Goal: Information Seeking & Learning: Learn about a topic

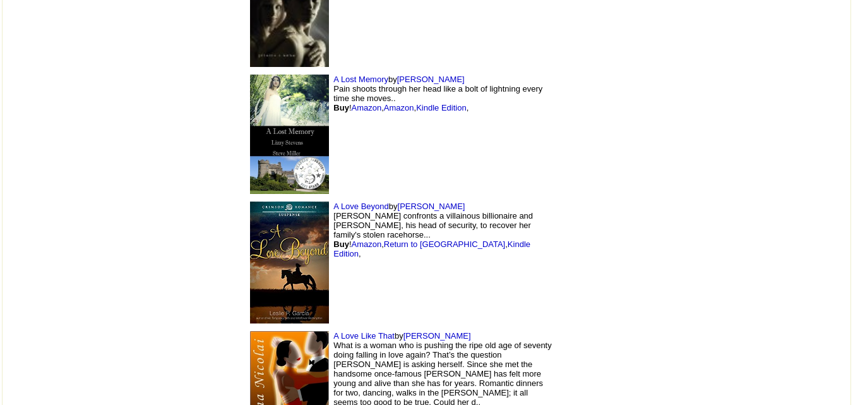
scroll to position [12661, 0]
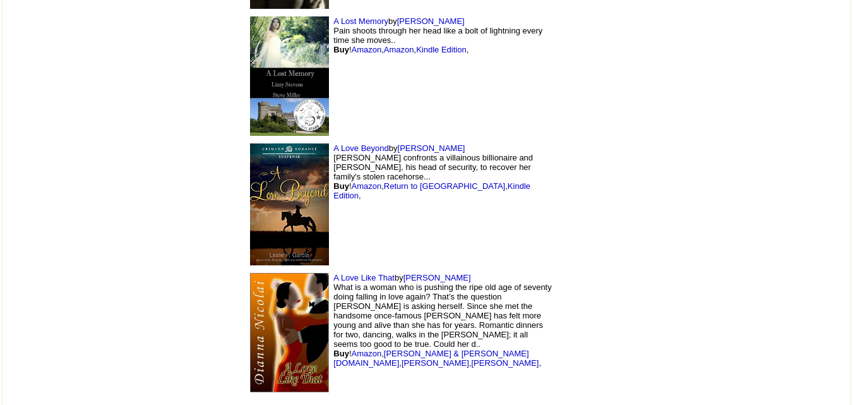
click at [372, 404] on font "12" at bounding box center [376, 410] width 9 height 9
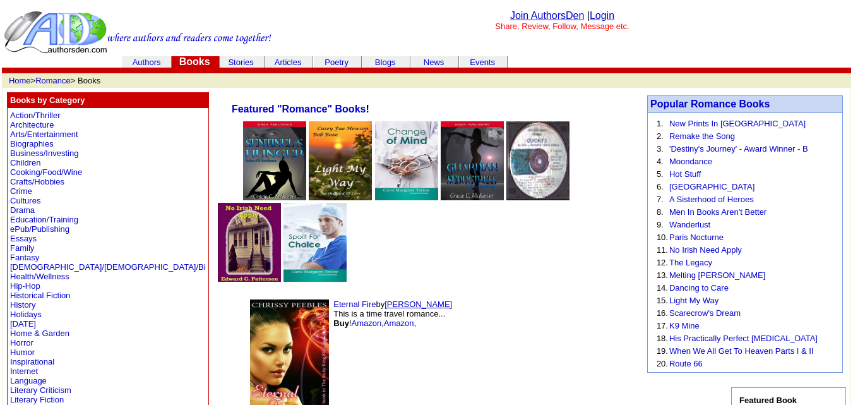
drag, startPoint x: 368, startPoint y: 221, endPoint x: 306, endPoint y: 224, distance: 62.6
click at [306, 295] on td "Eternal Fire by Chrissy Peebles This is a time travel romance... Buy ! Amazon ,…" at bounding box center [400, 358] width 316 height 126
click at [384, 299] on link "Chrissy Peebles" at bounding box center [418, 303] width 68 height 9
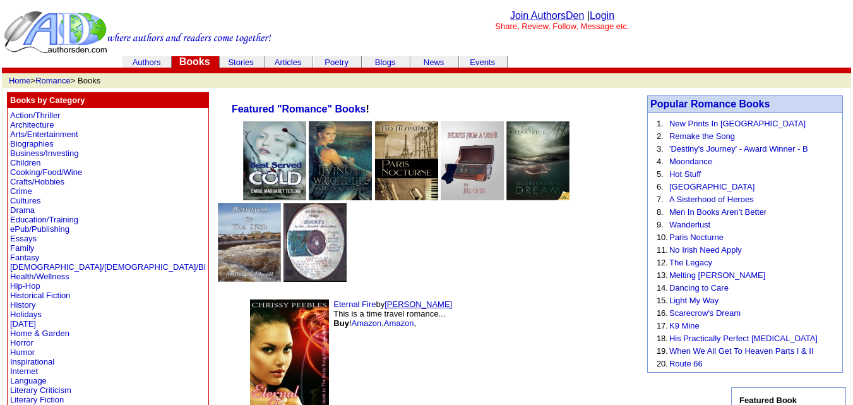
drag, startPoint x: 366, startPoint y: 222, endPoint x: 304, endPoint y: 219, distance: 61.9
click at [304, 295] on td "Eternal Fire by Chrissy Peebles This is a time travel romance... Buy ! Amazon ,…" at bounding box center [400, 358] width 316 height 126
copy link "Chrissy Peebles"
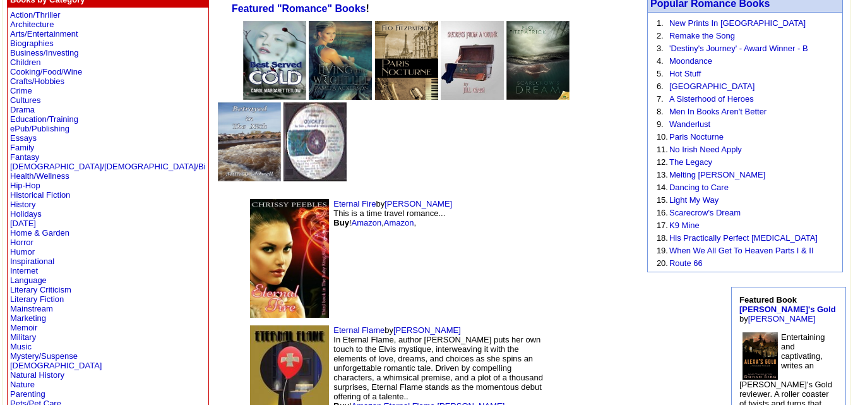
drag, startPoint x: 374, startPoint y: 248, endPoint x: 309, endPoint y: 249, distance: 65.0
click at [309, 321] on td "Eternal Flame by Patricia Garber In Eternal Flame, author Patricia Garber puts …" at bounding box center [400, 384] width 316 height 127
copy font "[PERSON_NAME]"
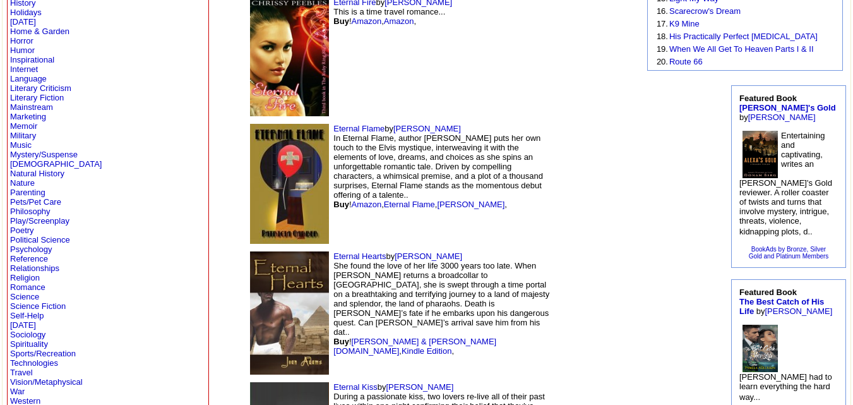
scroll to position [302, 0]
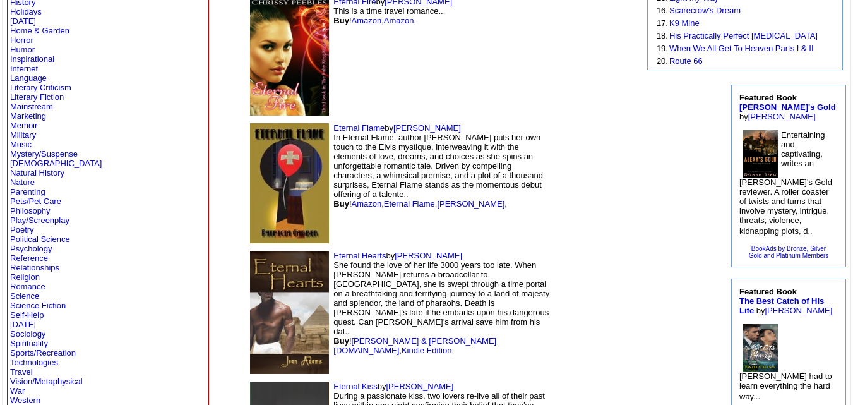
drag, startPoint x: 374, startPoint y: 301, endPoint x: 304, endPoint y: 307, distance: 70.4
copy link "[PERSON_NAME]"
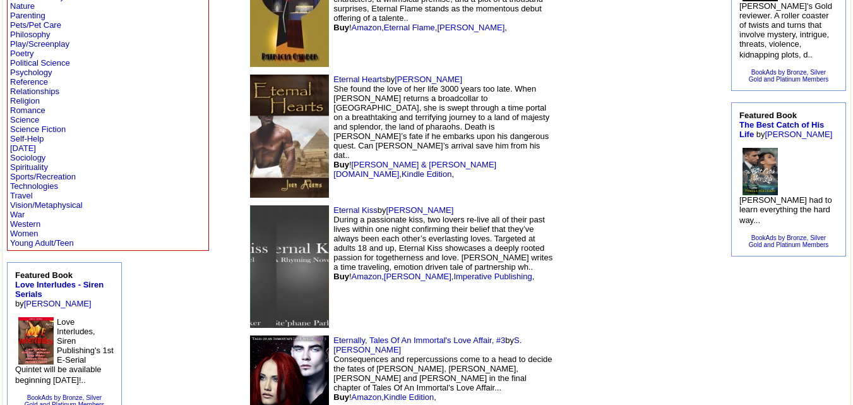
scroll to position [496, 0]
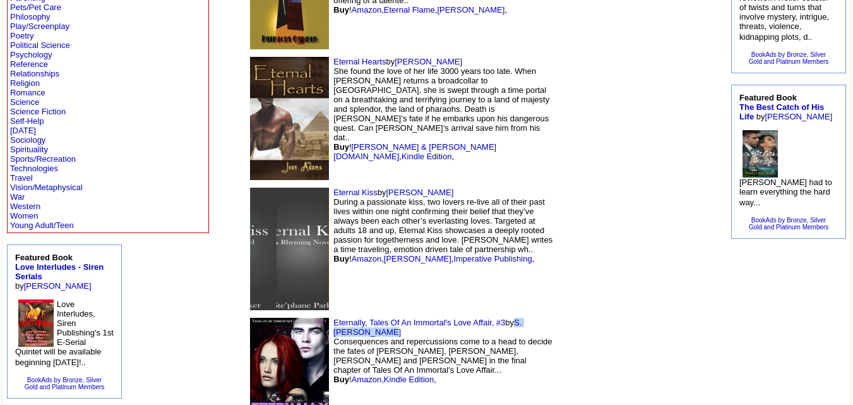
drag, startPoint x: 496, startPoint y: 238, endPoint x: 431, endPoint y: 241, distance: 65.7
click at [431, 314] on td "Eternally, Tales Of An Immortal's Love Affair, #3 by S.Brandon King Consequence…" at bounding box center [400, 372] width 316 height 116
copy link "S.Brandon King"
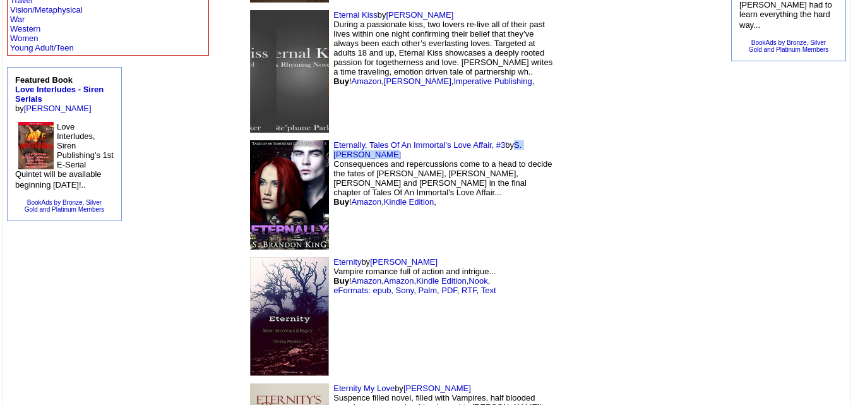
scroll to position [673, 0]
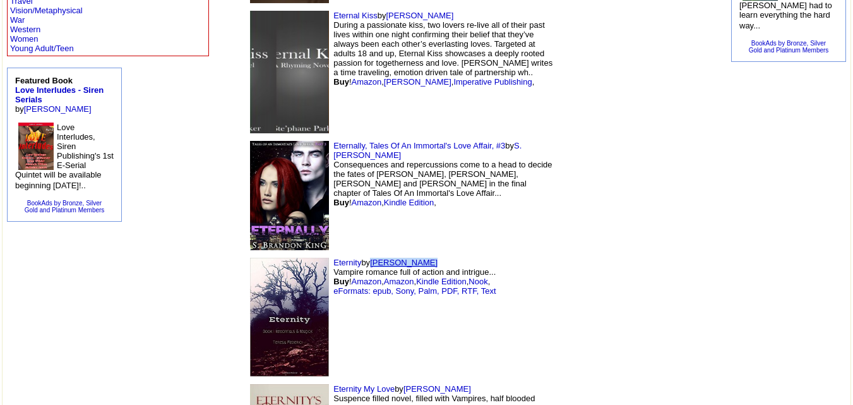
drag, startPoint x: 345, startPoint y: 179, endPoint x: 287, endPoint y: 177, distance: 58.1
click at [287, 254] on td "Eternity by Teresa Spicer Vampire romance full of action and intrigue... Buy ! …" at bounding box center [400, 317] width 316 height 126
copy link "Teresa Spicer"
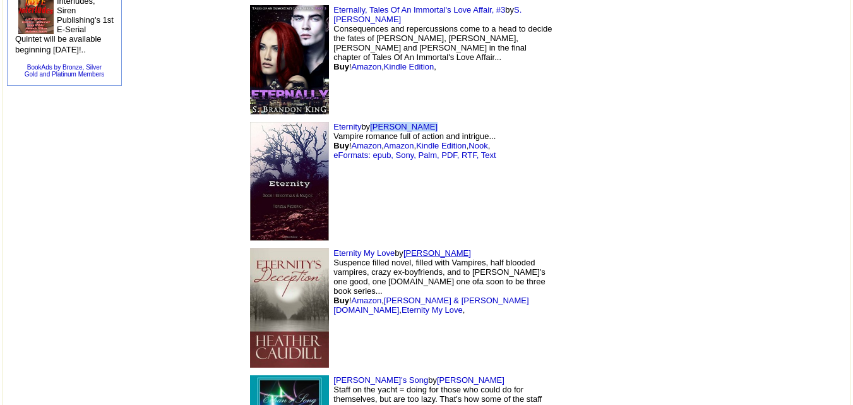
drag, startPoint x: 386, startPoint y: 169, endPoint x: 321, endPoint y: 172, distance: 65.1
click at [321, 244] on td "Eternity My Love by heather caudill Suspence filled novel, filled with Vampires…" at bounding box center [400, 307] width 316 height 127
copy link "heather caudill"
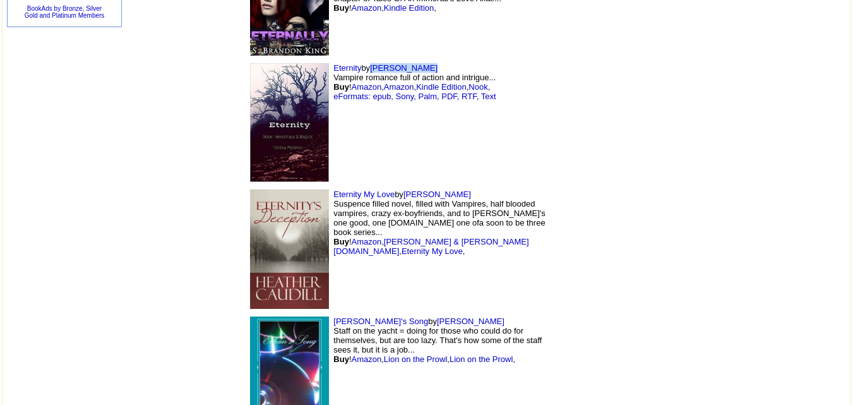
scroll to position [869, 0]
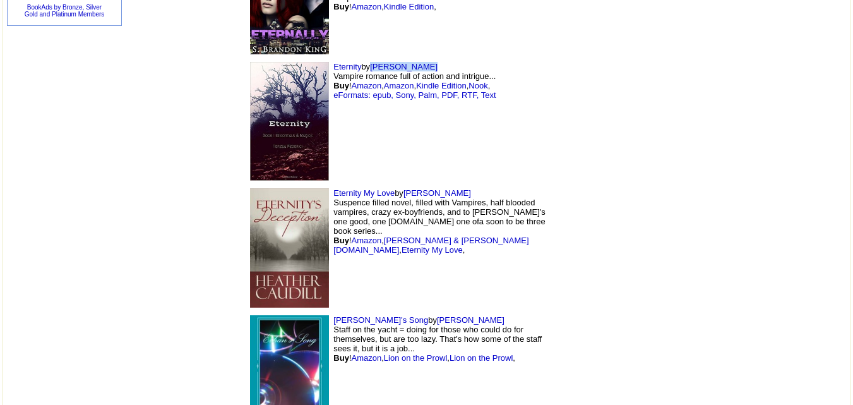
drag, startPoint x: 350, startPoint y: 232, endPoint x: 306, endPoint y: 238, distance: 45.2
click at [306, 311] on td "Ethan's Song by Jan Carol Staff on the yacht = doing for those who could do for…" at bounding box center [400, 375] width 316 height 129
copy font "Jan Carol"
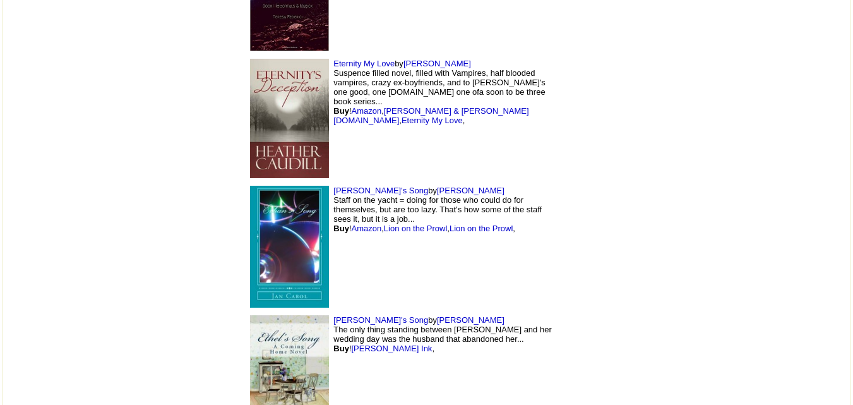
scroll to position [999, 0]
drag, startPoint x: 348, startPoint y: 239, endPoint x: 304, endPoint y: 235, distance: 44.3
click at [304, 311] on td "Ethel's Song by Tori Bailey The only thing standing between Ethel and her weddi…" at bounding box center [400, 375] width 316 height 129
copy font "Tori Bailey"
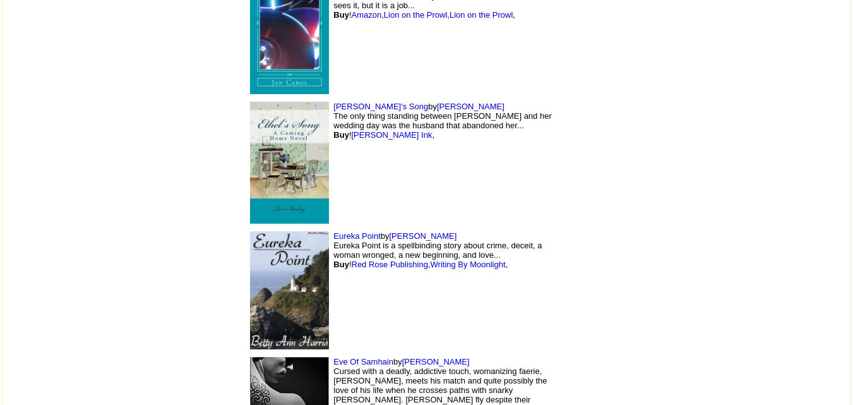
scroll to position [1216, 0]
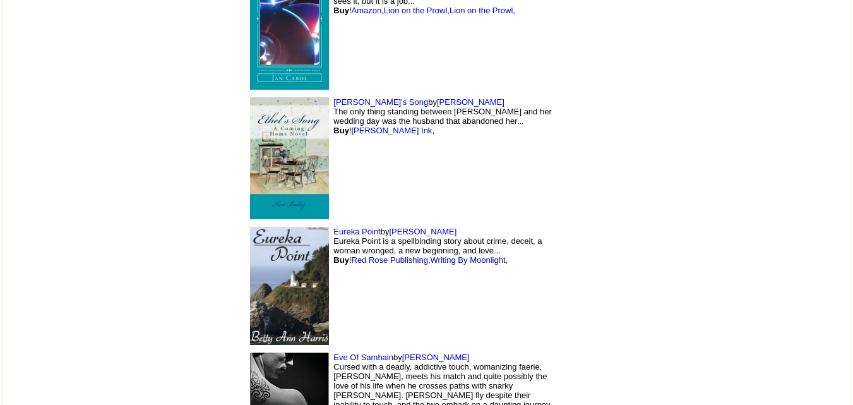
drag, startPoint x: 372, startPoint y: 147, endPoint x: 304, endPoint y: 150, distance: 68.3
click at [304, 223] on td "Eureka Point by Betty Ann Harris Eureka Point is a spellbinding story about cri…" at bounding box center [400, 286] width 316 height 126
copy font "Betty Ann Harris"
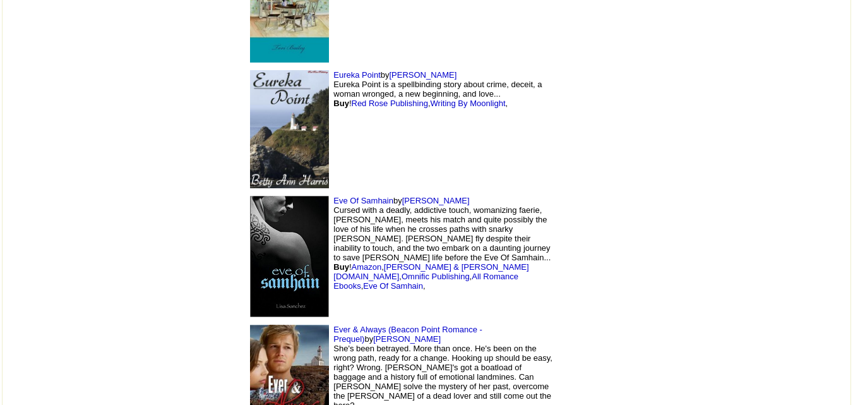
scroll to position [1374, 0]
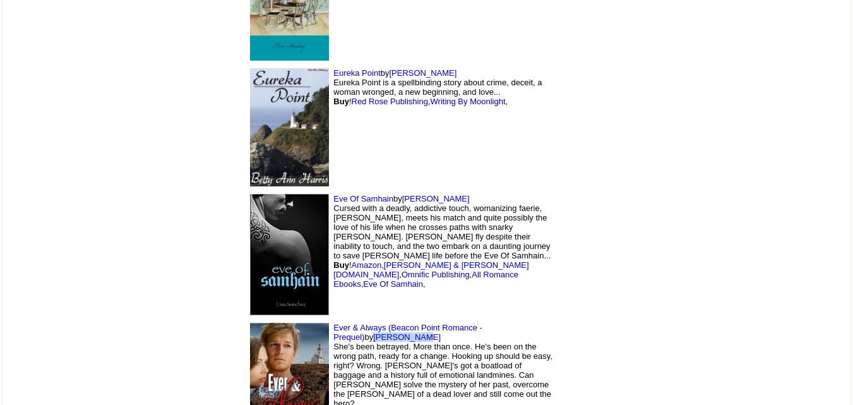
drag, startPoint x: 495, startPoint y: 242, endPoint x: 441, endPoint y: 243, distance: 54.3
click at [441, 319] on td "Ever & Always (Beacon Point Romance - Prequel) by Anne Carter She's been betray…" at bounding box center [400, 384] width 316 height 131
copy link "Anne Carter"
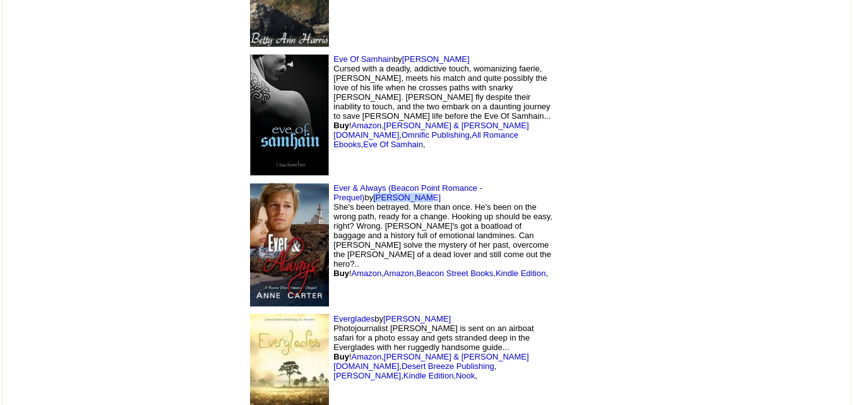
scroll to position [1515, 0]
drag, startPoint x: 359, startPoint y: 230, endPoint x: 301, endPoint y: 239, distance: 58.8
click at [301, 309] on td "Everglades by Petie McCarty Photojournalist Kayli Heddon is sent on an airboat …" at bounding box center [400, 372] width 316 height 126
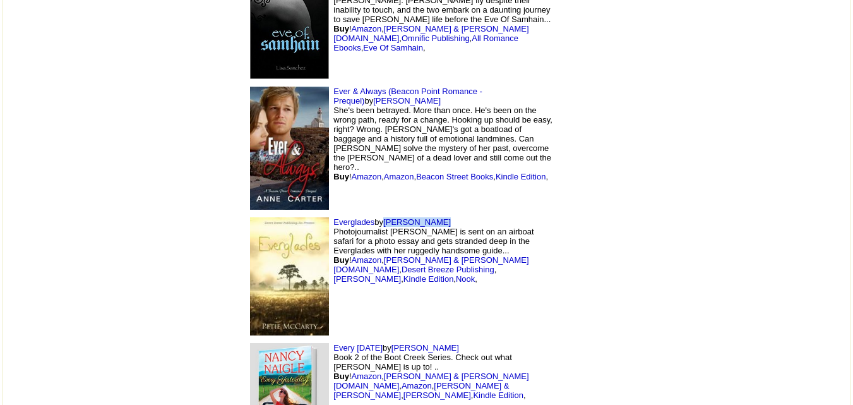
scroll to position [1674, 0]
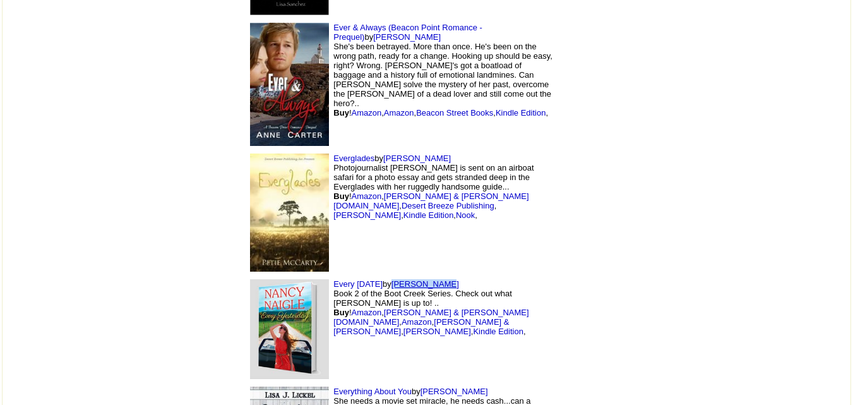
drag, startPoint x: 370, startPoint y: 199, endPoint x: 319, endPoint y: 201, distance: 50.6
click at [319, 275] on td "Every Yesterday by Nancy Naigle Book 2 of the Boot Creek Series. Check out what…" at bounding box center [400, 328] width 316 height 107
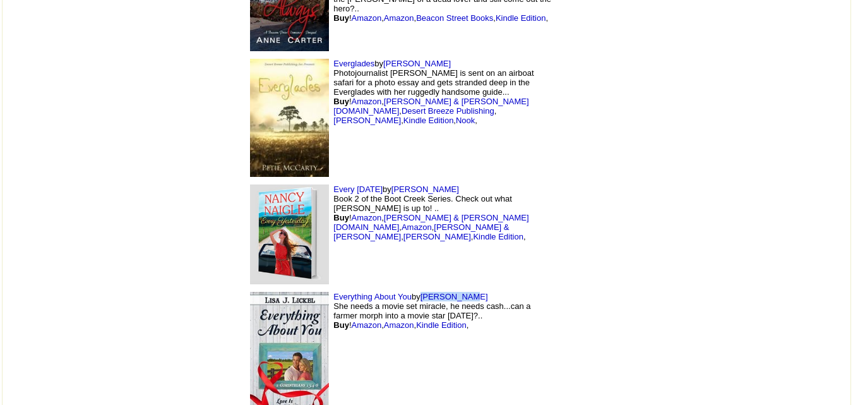
drag, startPoint x: 381, startPoint y: 211, endPoint x: 337, endPoint y: 216, distance: 44.5
click at [337, 288] on td "Everything About You by Lisa Lickel She needs a movie set miracle, he needs cas…" at bounding box center [400, 351] width 316 height 127
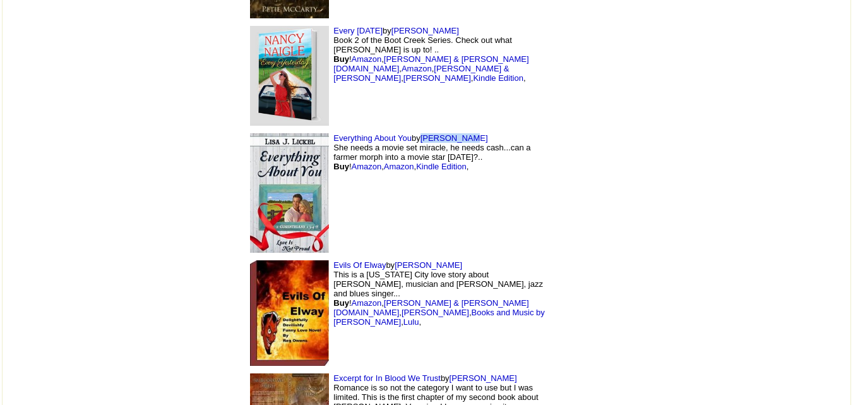
scroll to position [1927, 0]
click at [360, 256] on td "Evils Of Elway by Reg Owens This is a New York City love story about Greg Scott…" at bounding box center [400, 312] width 316 height 113
drag, startPoint x: 428, startPoint y: 294, endPoint x: 367, endPoint y: 297, distance: 61.3
click at [367, 369] on td "Excerpt for In Blood We Trust by Dyanne Davis Romance is so not the category I …" at bounding box center [400, 410] width 316 height 83
drag, startPoint x: 362, startPoint y: 182, endPoint x: 314, endPoint y: 186, distance: 47.5
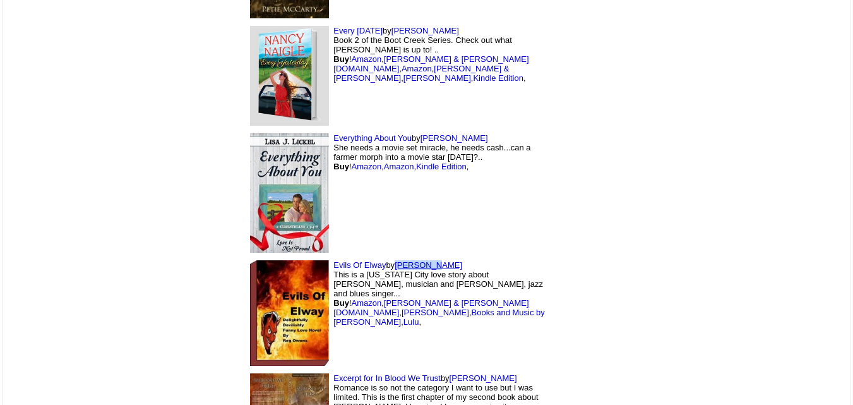
click at [314, 256] on td "Evils Of Elway by Reg Owens This is a New York City love story about Greg Scott…" at bounding box center [400, 312] width 316 height 113
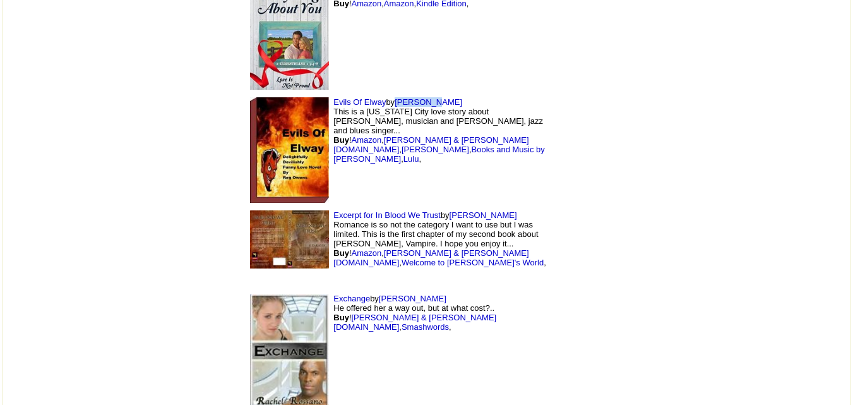
scroll to position [2091, 0]
drag, startPoint x: 360, startPoint y: 213, endPoint x: 297, endPoint y: 213, distance: 63.1
click at [297, 289] on td "Exchange by Rachel Rossano He offered her a way out, but at what cost?.. Buy ! …" at bounding box center [400, 351] width 316 height 124
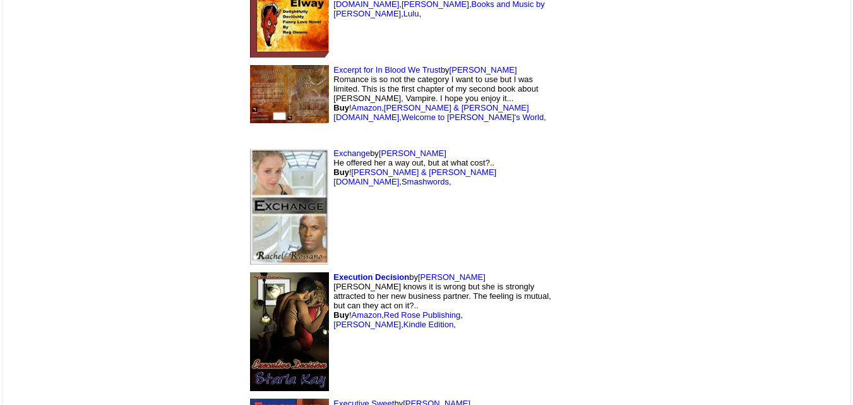
scroll to position [2236, 0]
drag, startPoint x: 381, startPoint y: 191, endPoint x: 335, endPoint y: 190, distance: 46.1
click at [335, 268] on td "Execution Decision by Starla Kaye Ellana knows it is wrong but she is strongly …" at bounding box center [400, 331] width 316 height 126
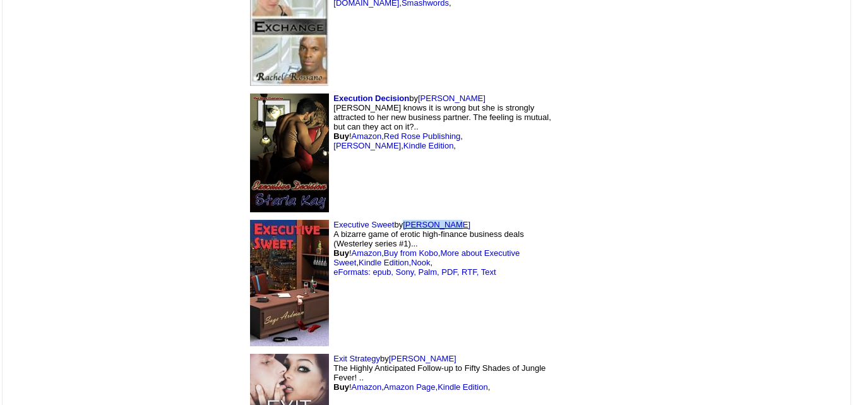
drag, startPoint x: 377, startPoint y: 138, endPoint x: 321, endPoint y: 145, distance: 56.0
click at [321, 216] on td "Executive Sweet by Sage Ardman A bizarre game of erotic high-finance business d…" at bounding box center [400, 283] width 316 height 134
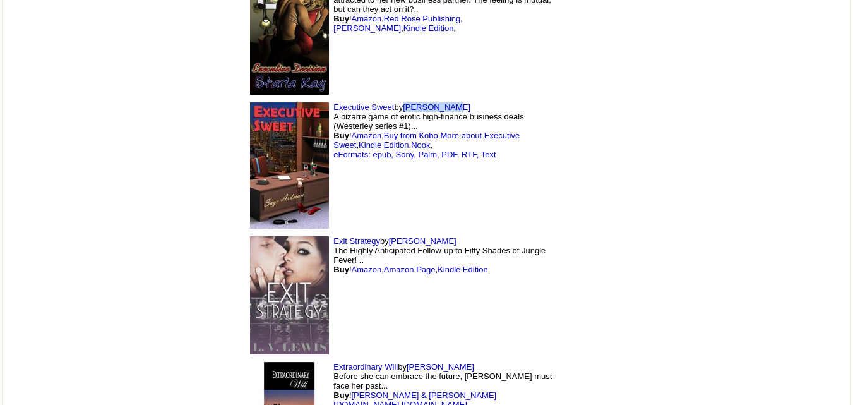
scroll to position [2532, 0]
drag, startPoint x: 342, startPoint y: 153, endPoint x: 306, endPoint y: 154, distance: 35.4
click at [306, 232] on td "Exit Strategy by L. Lewis The Highly Anticipated Follow-up to Fifty Shades of J…" at bounding box center [400, 295] width 316 height 126
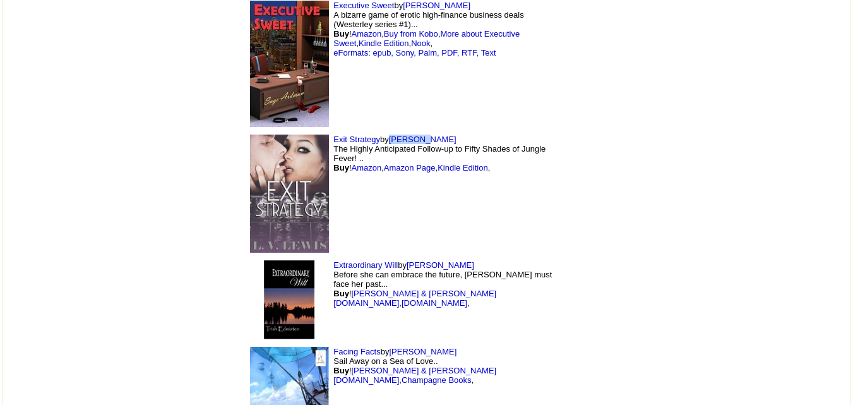
scroll to position [2634, 0]
drag, startPoint x: 385, startPoint y: 184, endPoint x: 324, endPoint y: 180, distance: 61.4
click at [324, 256] on td "Extraordinary Will by Trish Edmisten Before she can embrace the future, Brandy …" at bounding box center [400, 299] width 316 height 86
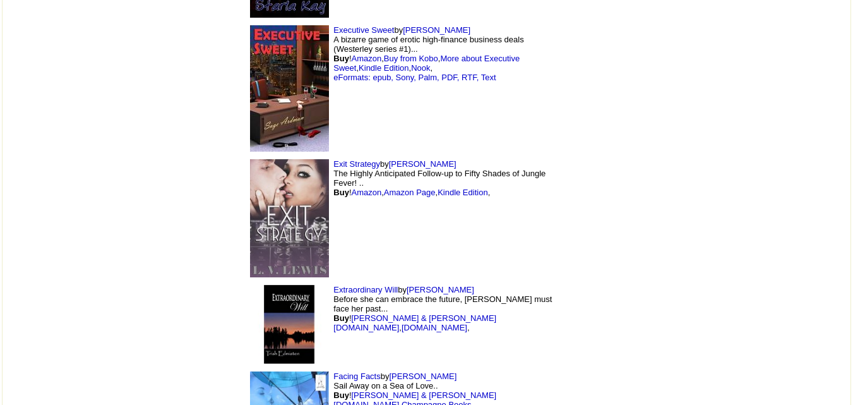
scroll to position [2725, 0]
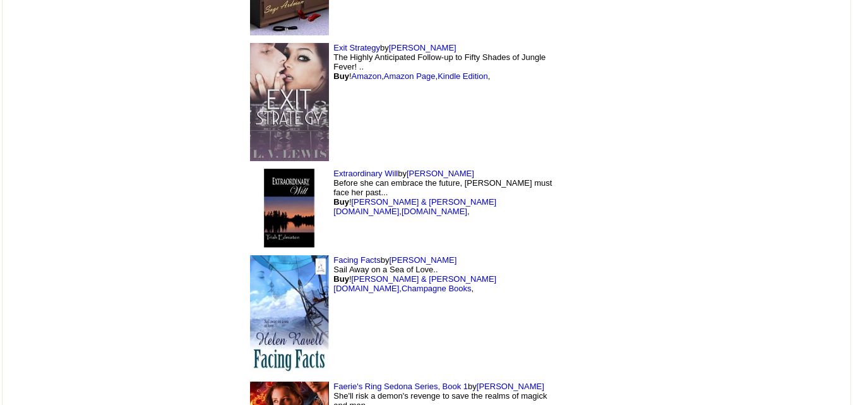
drag, startPoint x: 358, startPoint y: 177, endPoint x: 304, endPoint y: 175, distance: 53.7
click at [304, 251] on td "Facing Facts by Helen Ravell Sail Away on a Sea of Love.. Buy ! Barnes & Noble.…" at bounding box center [400, 314] width 316 height 126
copy font "Helen Ravell"
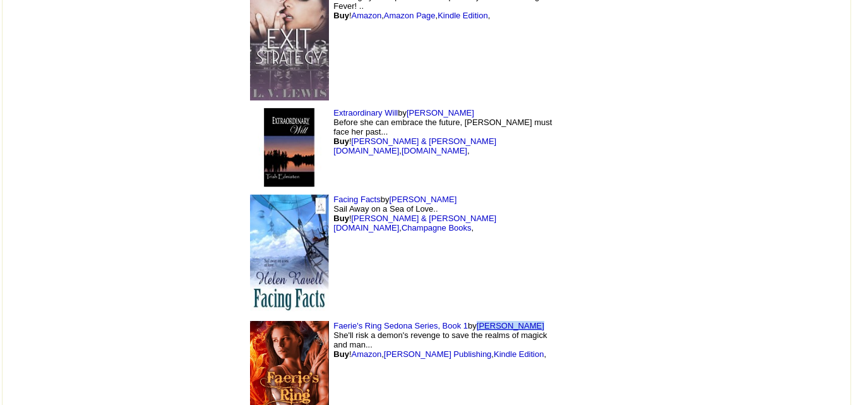
drag, startPoint x: 451, startPoint y: 240, endPoint x: 394, endPoint y: 241, distance: 57.5
click at [394, 317] on td "Faerie's Ring Sedona Series, Book 1 by Jaylee Austin She'll risk a demon's reve…" at bounding box center [400, 380] width 316 height 126
copy link "Jaylee Austin"
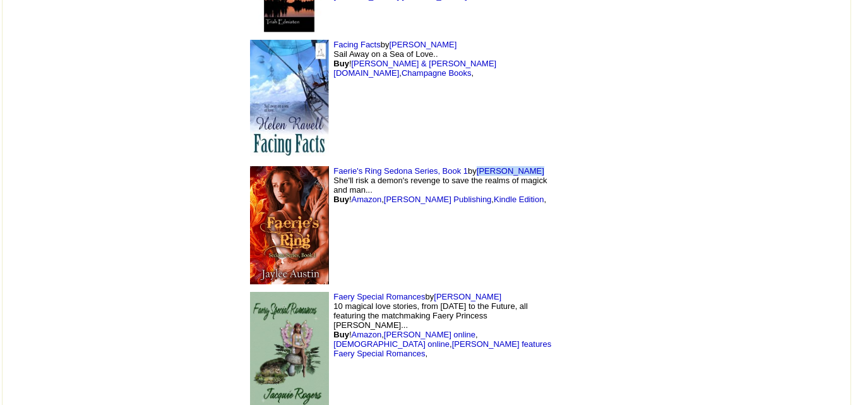
scroll to position [2962, 0]
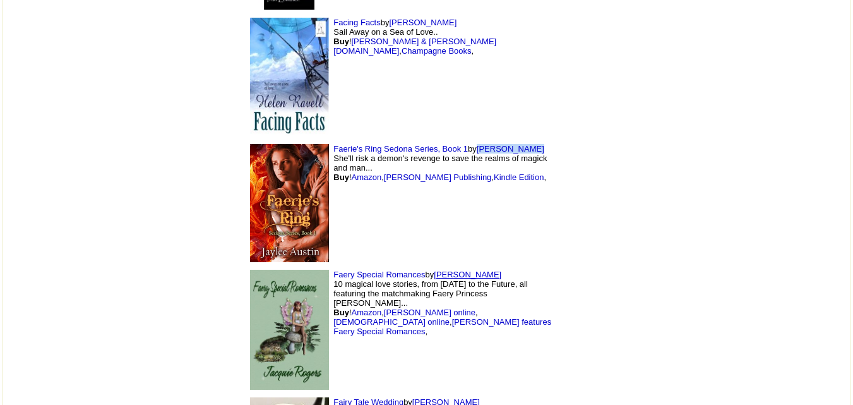
drag, startPoint x: 412, startPoint y: 186, endPoint x: 353, endPoint y: 191, distance: 59.6
click at [353, 266] on td "Faery Special Romances by Jacquie Rogers 10 magical love stories, from 1199AD t…" at bounding box center [400, 330] width 316 height 128
copy link "Jacquie Rogers"
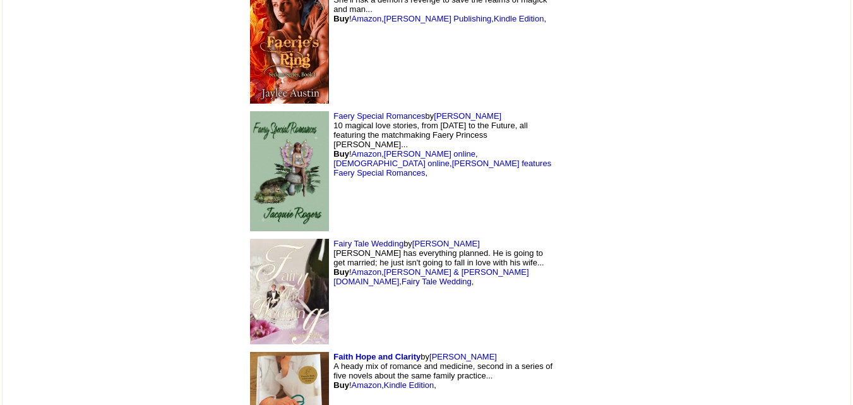
scroll to position [3120, 0]
drag, startPoint x: 406, startPoint y: 152, endPoint x: 374, endPoint y: 162, distance: 33.7
click at [392, 235] on td "Fairy Tale Wedding by Natasha Usher Alex McAllister has everything planned. He …" at bounding box center [400, 291] width 316 height 113
drag, startPoint x: 392, startPoint y: 162, endPoint x: 332, endPoint y: 157, distance: 60.2
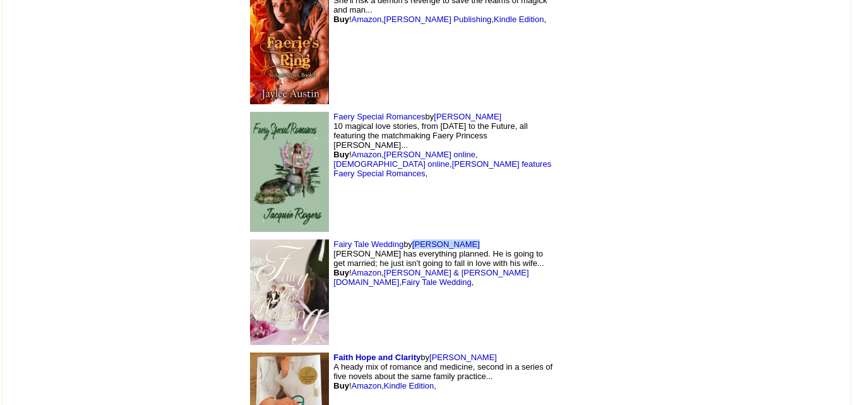
click at [332, 235] on td "Fairy Tale Wedding by Natasha Usher Alex McAllister has everything planned. He …" at bounding box center [400, 291] width 316 height 113
copy link "[PERSON_NAME]"
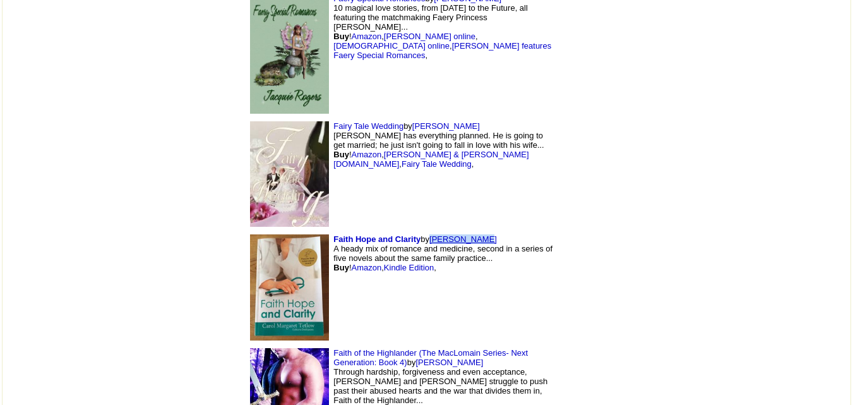
drag, startPoint x: 403, startPoint y: 153, endPoint x: 348, endPoint y: 159, distance: 55.8
click at [348, 230] on td "Faith Hope and Clarity by Carol Tetlow A heady mix of romance and medicine, sec…" at bounding box center [400, 287] width 316 height 114
copy link "[PERSON_NAME]"
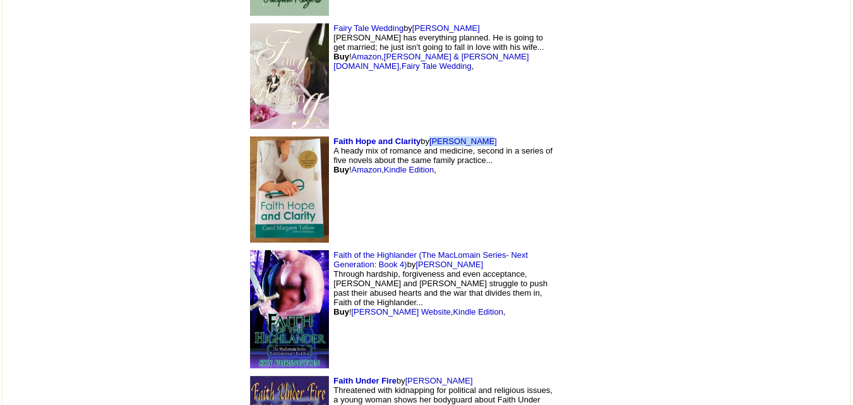
scroll to position [3337, 0]
drag, startPoint x: 285, startPoint y: 178, endPoint x: 527, endPoint y: 172, distance: 242.5
click at [527, 246] on td "Faith of the Highlander (The MacLomain Series- Next Generation: Book 4) by Sky …" at bounding box center [400, 309] width 316 height 126
copy font "[PERSON_NAME]"
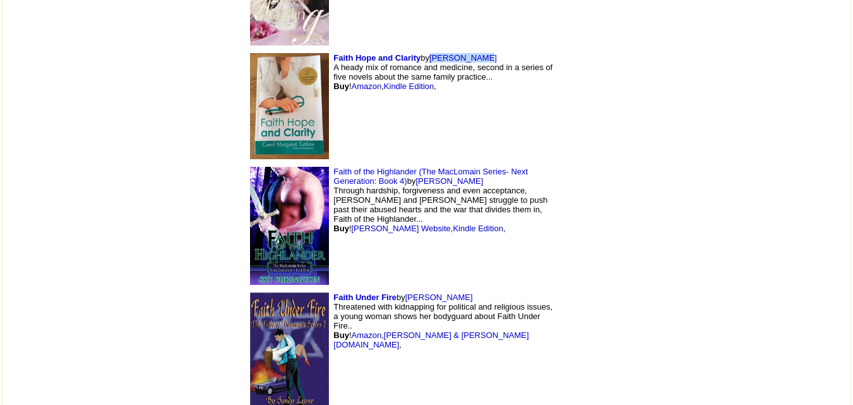
scroll to position [3420, 0]
drag, startPoint x: 374, startPoint y: 210, endPoint x: 321, endPoint y: 212, distance: 53.1
click at [321, 288] on td "Faith Under Fire by Sandi Layne Threatened with kidnapping for political and re…" at bounding box center [400, 351] width 316 height 126
copy font "[PERSON_NAME]"
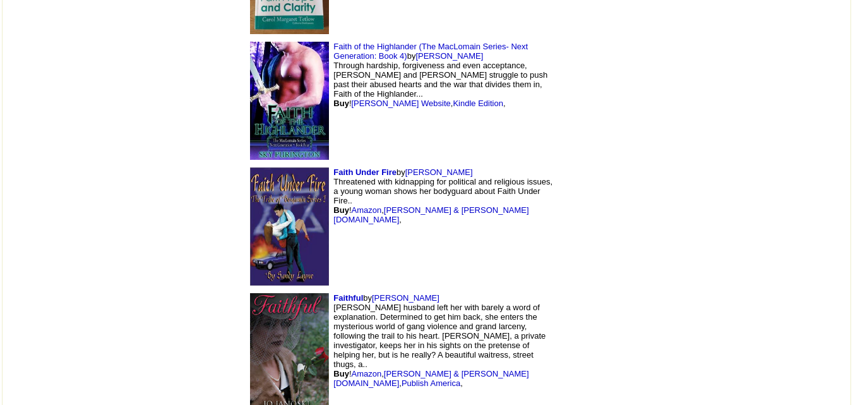
scroll to position [3578, 0]
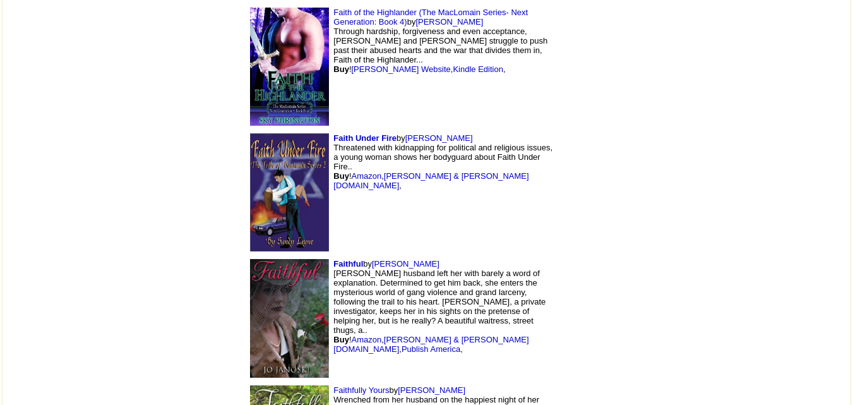
copy font "[PERSON_NAME]"
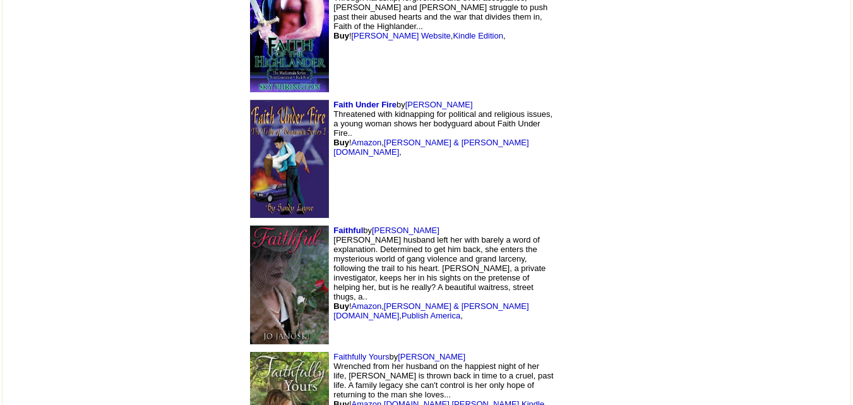
scroll to position [3611, 0]
drag, startPoint x: 334, startPoint y: 147, endPoint x: 289, endPoint y: 150, distance: 44.9
click at [289, 222] on td "Faithful by Jo Janoski Belle Simpson’s husband left her with barely a word of e…" at bounding box center [400, 285] width 316 height 126
copy link "Jo Janoski"
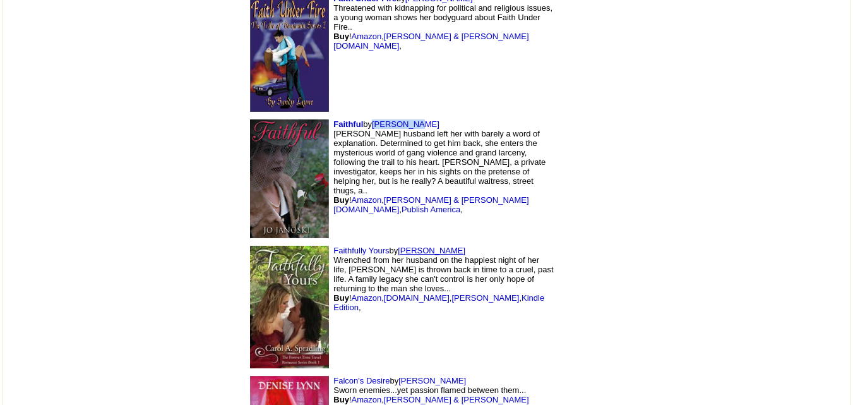
drag, startPoint x: 378, startPoint y: 169, endPoint x: 316, endPoint y: 165, distance: 62.6
click at [316, 242] on td "Faithfully Yours by Carol Spradling Wrenched from her husband on the happiest n…" at bounding box center [400, 307] width 316 height 131
copy link "Carol Spradling"
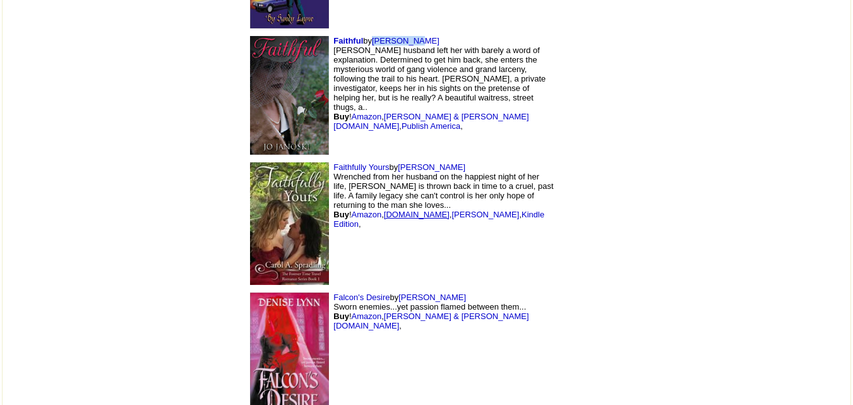
scroll to position [3802, 0]
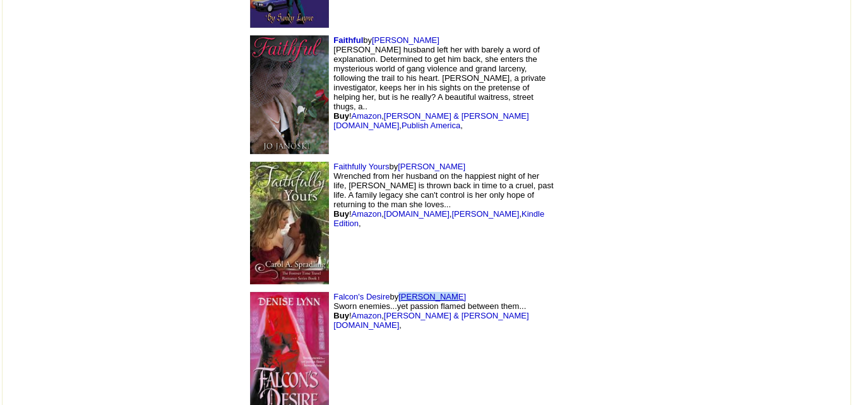
drag, startPoint x: 369, startPoint y: 210, endPoint x: 319, endPoint y: 212, distance: 50.5
click at [319, 288] on td "Falcon's Desire by Denise Lynn Sworn enemies...yet passion flamed between them.…" at bounding box center [400, 361] width 316 height 146
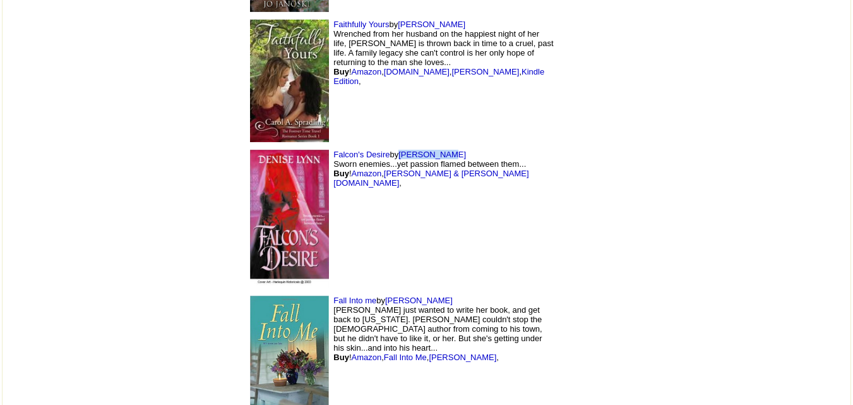
scroll to position [4004, 0]
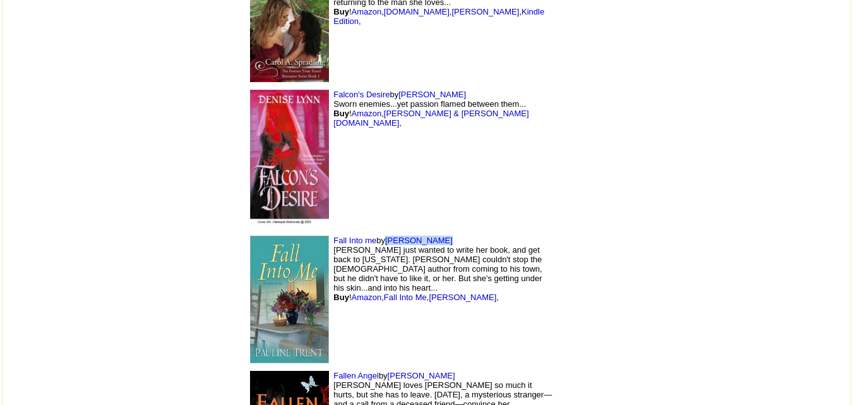
drag, startPoint x: 355, startPoint y: 156, endPoint x: 304, endPoint y: 153, distance: 50.6
click at [304, 232] on td "Fall Into me by Pauline Trent Michaela Howard just wanted to write her book, an…" at bounding box center [400, 299] width 316 height 135
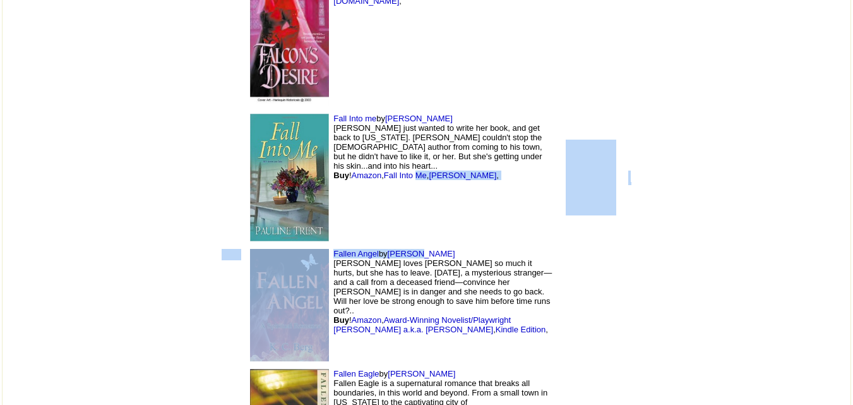
drag, startPoint x: 333, startPoint y: 162, endPoint x: 335, endPoint y: 172, distance: 10.3
click at [335, 245] on td "Fallen Angel by K. Berg Beth loves Sam so much it hurts, but she has to leave. …" at bounding box center [400, 304] width 316 height 119
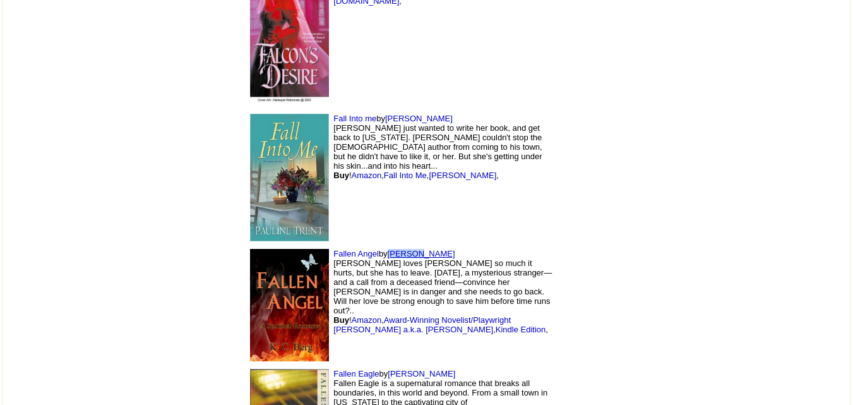
drag, startPoint x: 335, startPoint y: 172, endPoint x: 306, endPoint y: 172, distance: 29.0
click at [306, 245] on td "Fallen Angel by K. Berg Beth loves Sam so much it hurts, but she has to leave. …" at bounding box center [400, 304] width 316 height 119
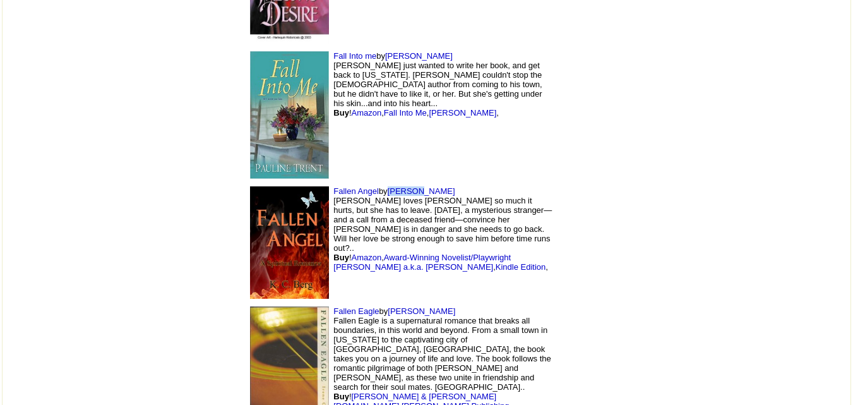
scroll to position [4188, 0]
drag, startPoint x: 359, startPoint y: 228, endPoint x: 304, endPoint y: 227, distance: 54.3
click at [304, 303] on td "Fallen Eagle by Irene Coletti Fallen Eagle is a supernatural romance that break…" at bounding box center [400, 366] width 316 height 126
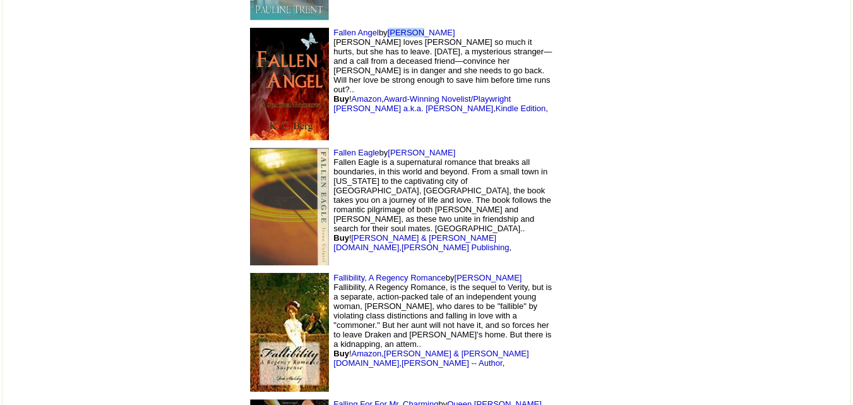
scroll to position [4349, 0]
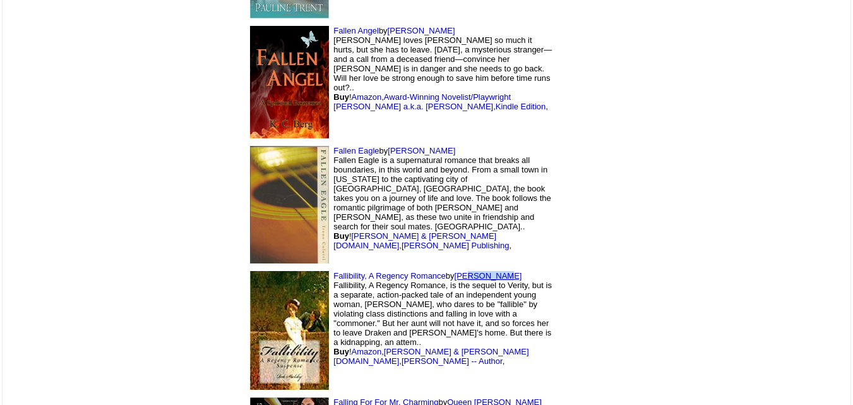
drag, startPoint x: 427, startPoint y: 192, endPoint x: 385, endPoint y: 196, distance: 42.5
click at [385, 267] on td "Fallibility, A Regency Romance by Rob Shelsky Fallibility, A Regency Romance, i…" at bounding box center [400, 330] width 316 height 126
click at [428, 185] on td "Fallen Eagle by Irene Coletti Fallen Eagle is a supernatural romance that break…" at bounding box center [400, 205] width 316 height 126
drag, startPoint x: 428, startPoint y: 185, endPoint x: 424, endPoint y: 193, distance: 9.3
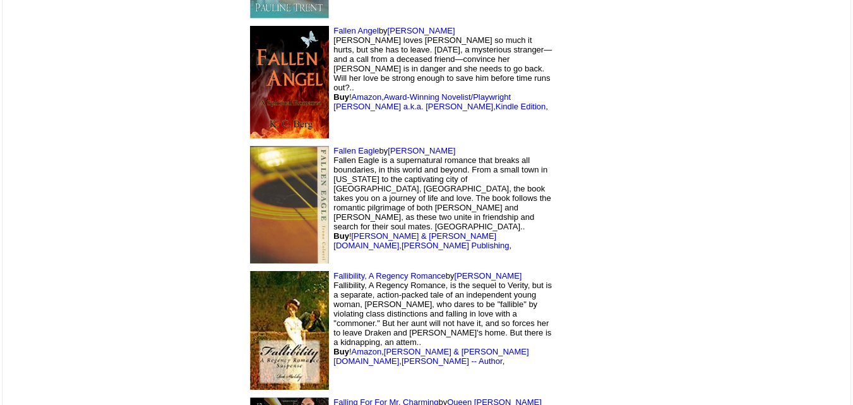
click at [424, 267] on td "Fallibility, A Regency Romance by Rob Shelsky Fallibility, A Regency Romance, i…" at bounding box center [400, 330] width 316 height 126
drag, startPoint x: 424, startPoint y: 193, endPoint x: 374, endPoint y: 191, distance: 49.9
click at [374, 267] on td "Fallibility, A Regency Romance by Rob Shelsky Fallibility, A Regency Romance, i…" at bounding box center [400, 330] width 316 height 126
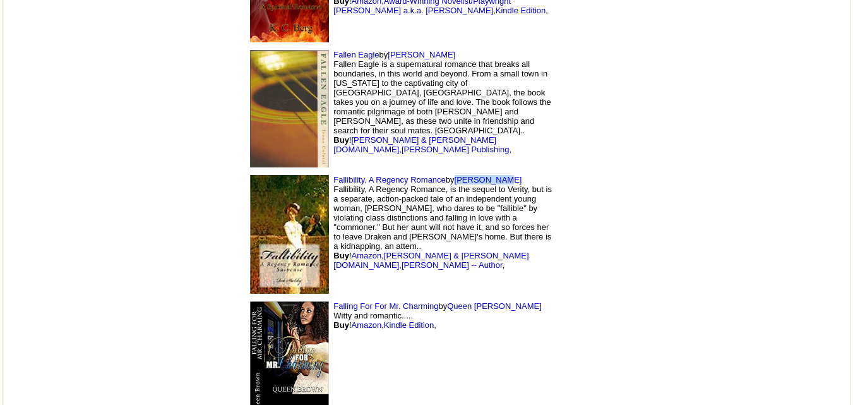
scroll to position [4510, 0]
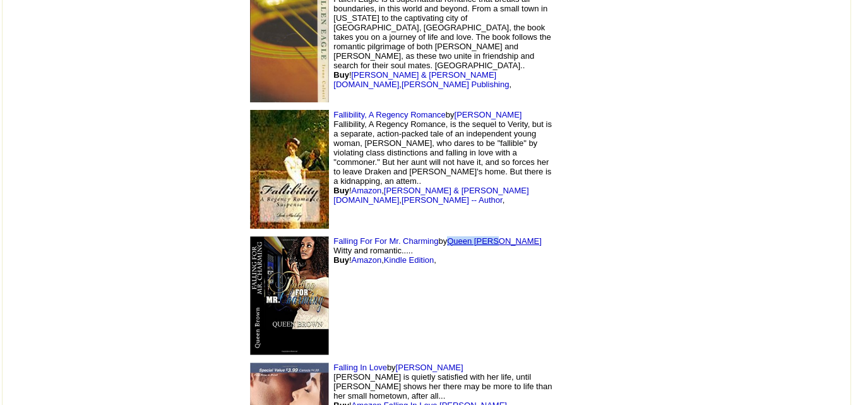
drag, startPoint x: 425, startPoint y: 157, endPoint x: 365, endPoint y: 160, distance: 60.1
click at [365, 232] on td "Falling For For Mr. Charming by Queen Brown Witty and romantic..... Buy ! Amazo…" at bounding box center [400, 295] width 316 height 126
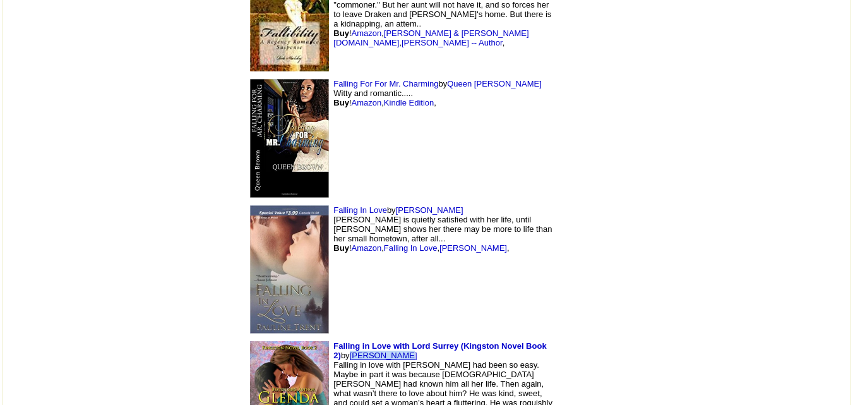
drag, startPoint x: 540, startPoint y: 263, endPoint x: 484, endPoint y: 264, distance: 55.6
click at [484, 337] on td "Falling in Love with Lord Surrey (Kingston Novel Book 2) by Glenda Diana Fallin…" at bounding box center [400, 400] width 316 height 126
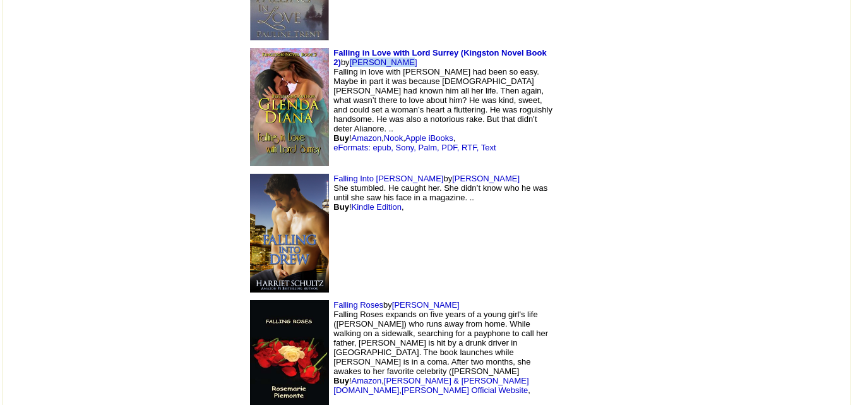
scroll to position [4962, 0]
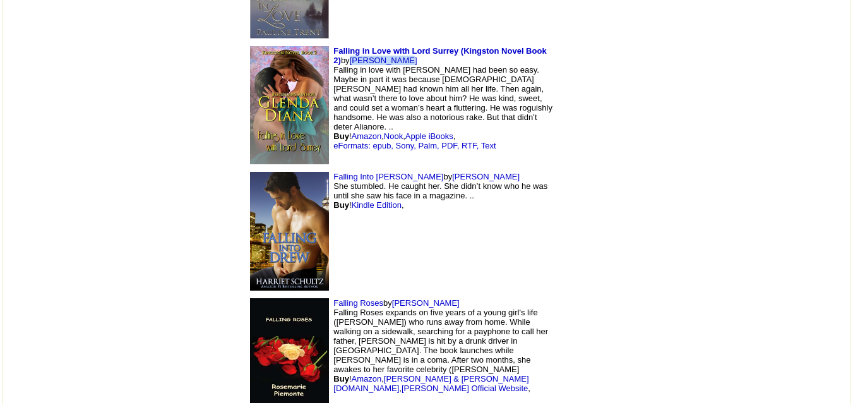
drag, startPoint x: 381, startPoint y: 89, endPoint x: 321, endPoint y: 93, distance: 60.8
click at [321, 168] on td "Falling Into Drew by Harriet Schultz She stumbled. He caught her. She didn’t kn…" at bounding box center [400, 231] width 316 height 126
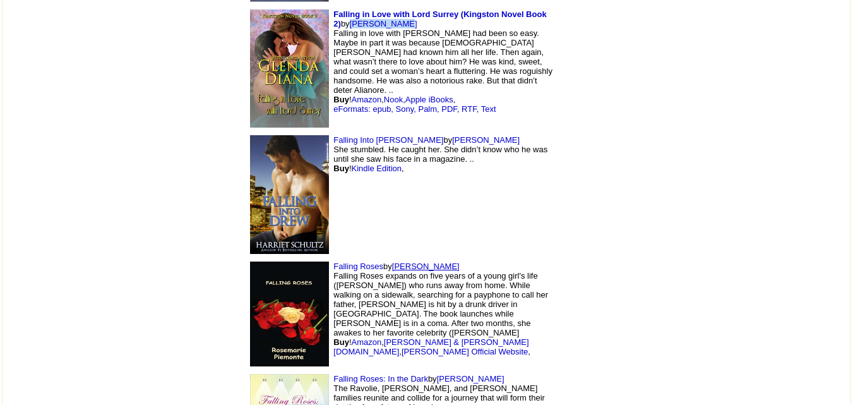
drag, startPoint x: 388, startPoint y: 186, endPoint x: 312, endPoint y: 182, distance: 75.8
click at [312, 258] on td "Falling Roses by Rosemarie Piemonte Falling Roses expands on five years of a yo…" at bounding box center [400, 314] width 316 height 113
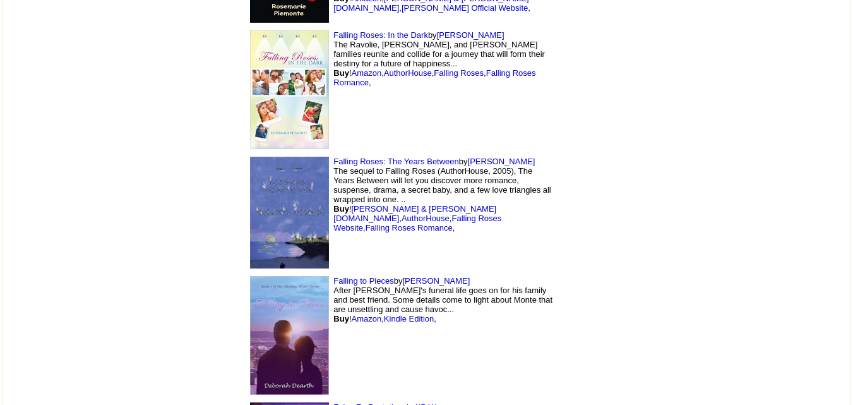
scroll to position [5344, 0]
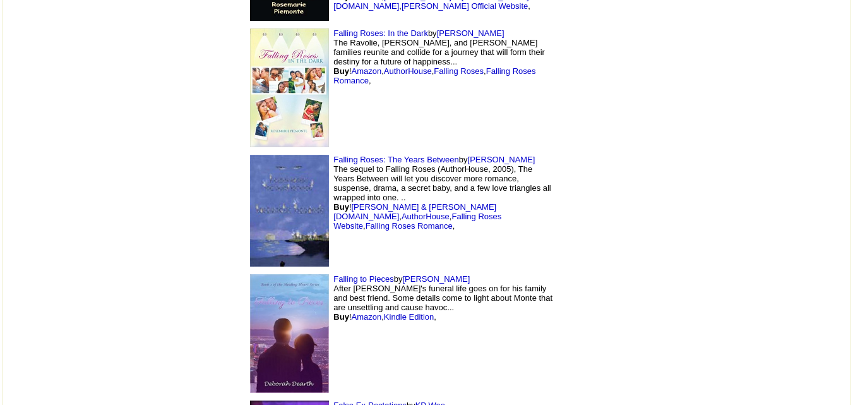
drag, startPoint x: 388, startPoint y: 193, endPoint x: 322, endPoint y: 192, distance: 66.3
click at [322, 270] on td "Falling to Pieces by Deborah Dearth After Monte's funeral life goes on for his …" at bounding box center [400, 333] width 316 height 126
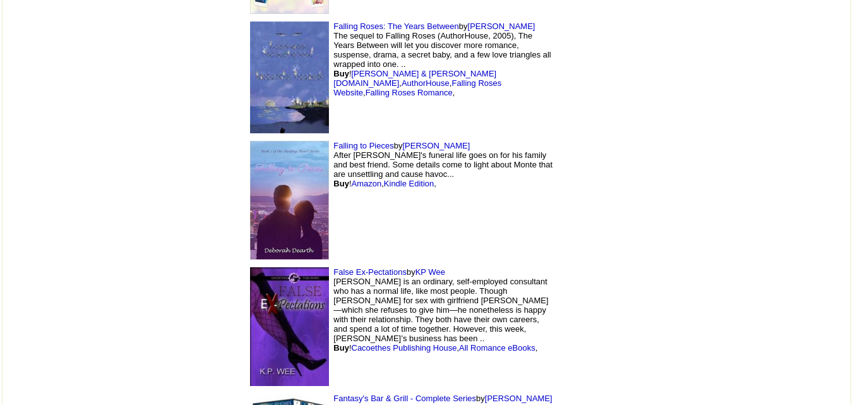
scroll to position [5480, 0]
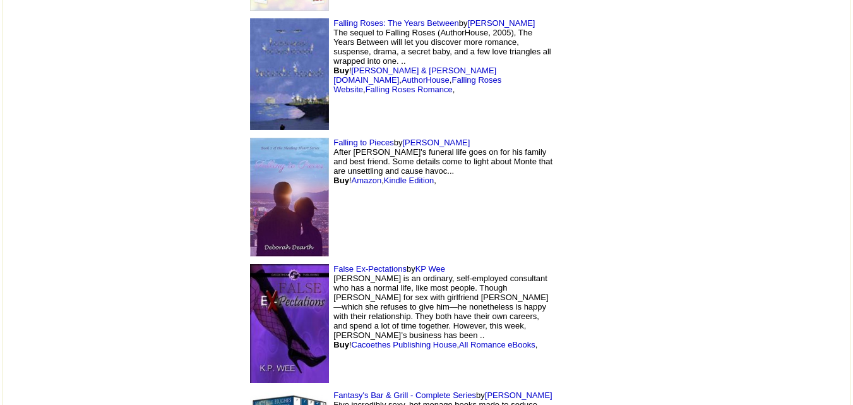
drag, startPoint x: 367, startPoint y: 185, endPoint x: 330, endPoint y: 188, distance: 38.0
click at [330, 260] on td "False Ex-Pectations by KP Wee Dave Lee is an ordinary, self-employed consultant…" at bounding box center [400, 323] width 316 height 126
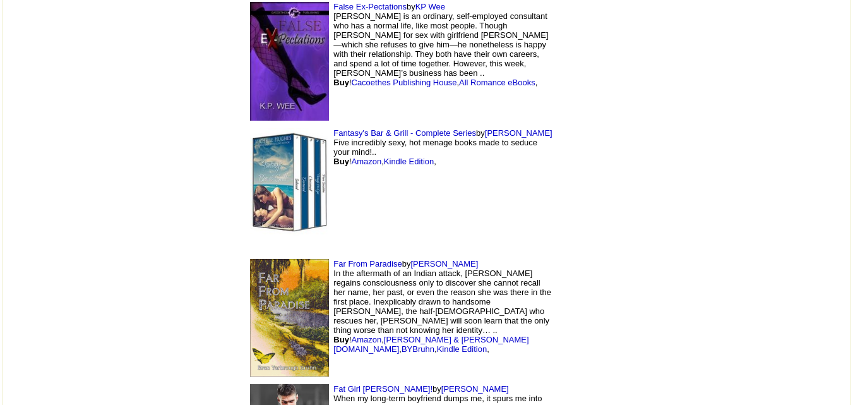
scroll to position [5763, 0]
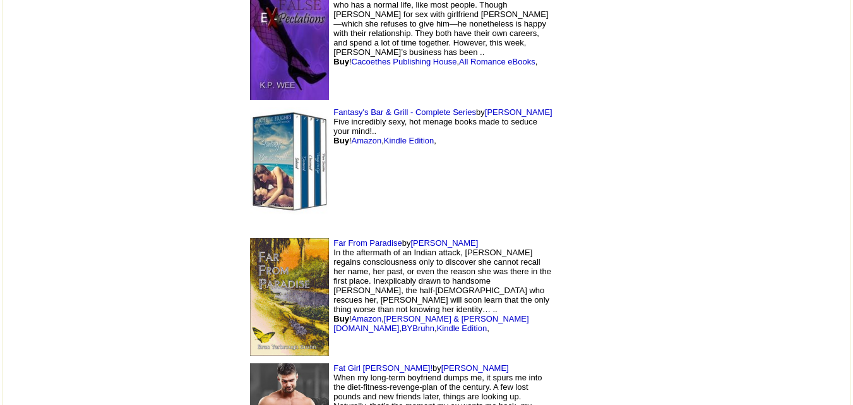
drag, startPoint x: 375, startPoint y: 157, endPoint x: 326, endPoint y: 155, distance: 49.3
click at [326, 234] on td "Far From Paradise by Bren Bruhn In the aftermath of an Indian attack, Jordyn re…" at bounding box center [400, 296] width 316 height 125
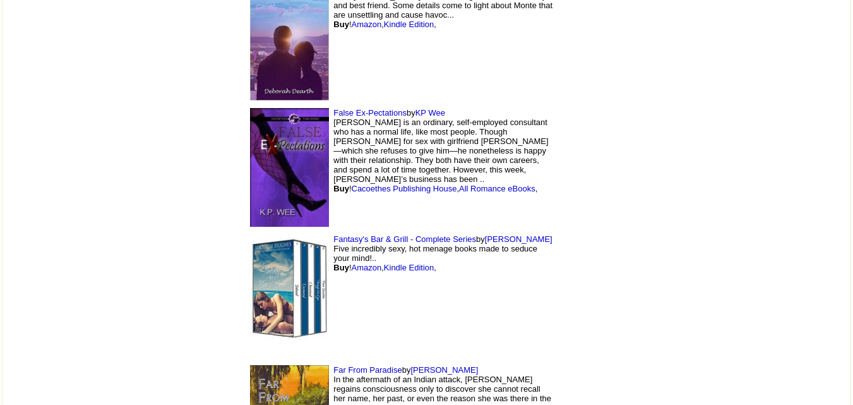
scroll to position [5616, 0]
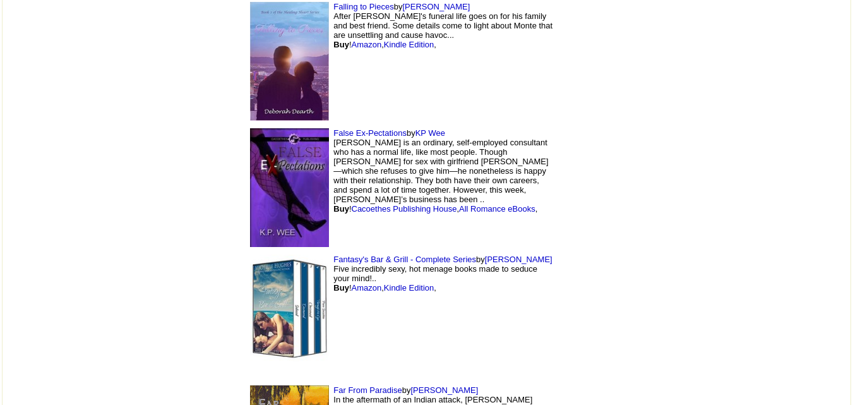
drag, startPoint x: 475, startPoint y: 1, endPoint x: 465, endPoint y: 167, distance: 166.3
click at [465, 167] on td "False Ex-Pectations by KP Wee Dave Lee is an ordinary, self-employed consultant…" at bounding box center [400, 187] width 316 height 126
drag, startPoint x: 465, startPoint y: 167, endPoint x: 472, endPoint y: 182, distance: 16.7
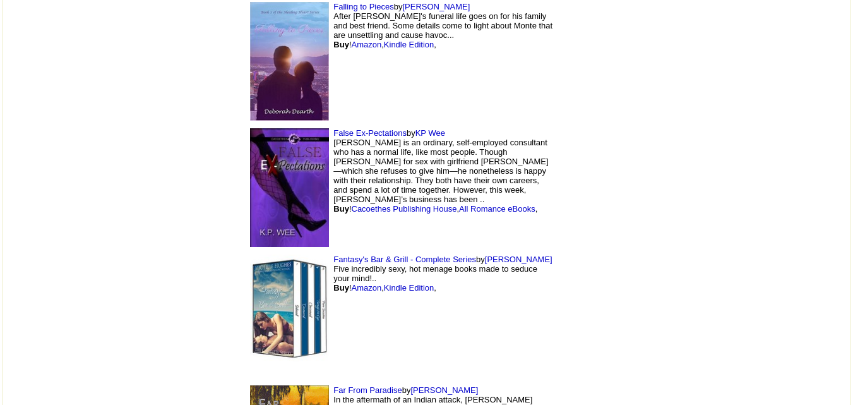
click at [470, 251] on td "Fantasy's Bar & Grill - Complete Series by Michelle Hughes Five incredibly sexy…" at bounding box center [400, 316] width 316 height 131
drag, startPoint x: 470, startPoint y: 177, endPoint x: 403, endPoint y: 177, distance: 66.9
click at [403, 251] on td "Fantasy's Bar & Grill - Complete Series by Michelle Hughes Five incredibly sexy…" at bounding box center [400, 316] width 316 height 131
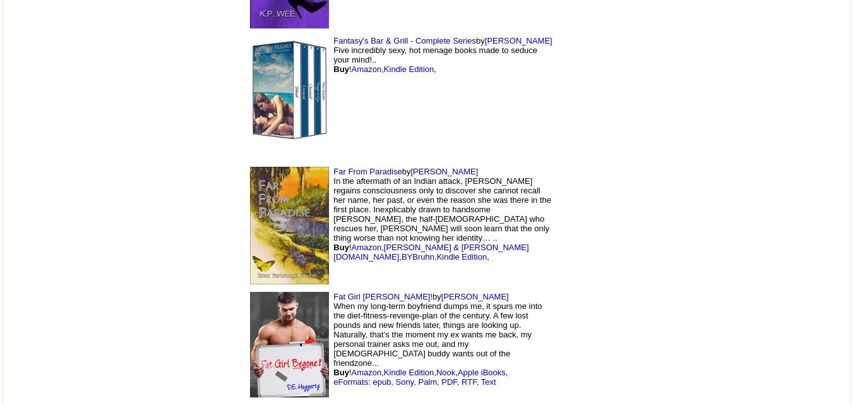
scroll to position [5835, 0]
drag, startPoint x: 382, startPoint y: 212, endPoint x: 318, endPoint y: 210, distance: 63.8
click at [318, 287] on td "Fat Girl Begone! by D.E. Haggerty When my long-term boyfriend dumps me, it spur…" at bounding box center [400, 343] width 316 height 113
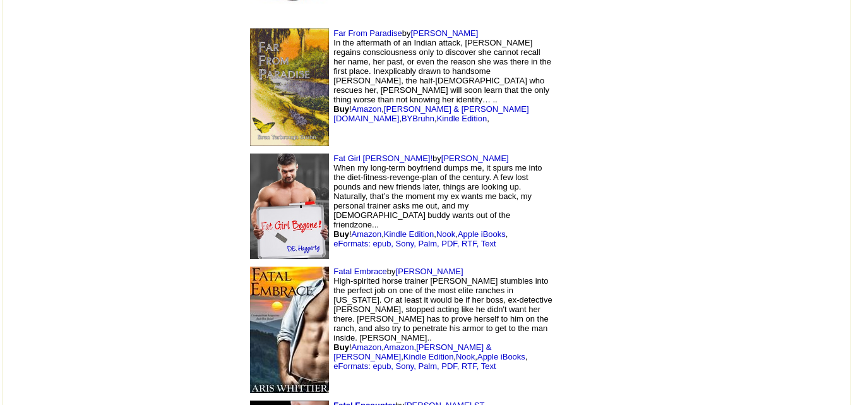
scroll to position [5974, 0]
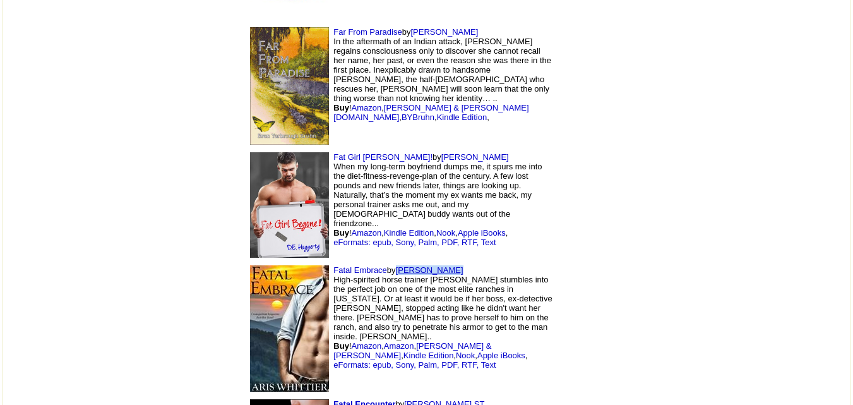
drag, startPoint x: 358, startPoint y: 189, endPoint x: 313, endPoint y: 187, distance: 44.9
click at [313, 261] on td "Fatal Embrace by Aris Whittier High-spirited horse trainer Jessica Stanson stum…" at bounding box center [400, 328] width 316 height 134
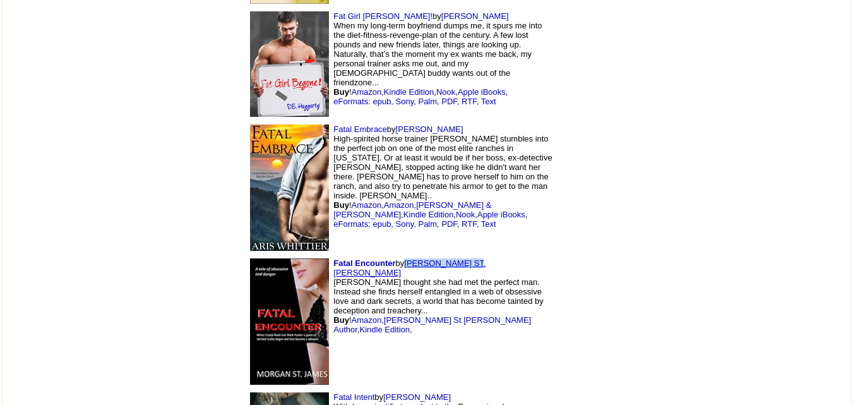
drag, startPoint x: 410, startPoint y: 179, endPoint x: 322, endPoint y: 182, distance: 88.4
click at [322, 254] on td "Fatal Encounter by MORGAN ST. JAMES Crystal Reed thought she had met the perfec…" at bounding box center [400, 321] width 316 height 134
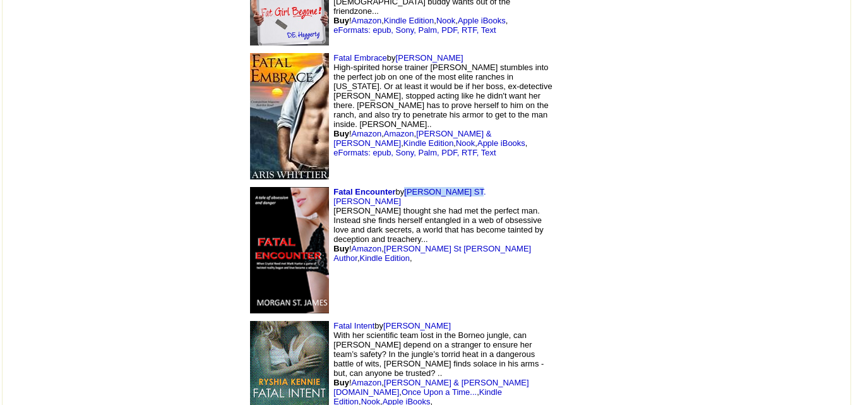
scroll to position [6186, 0]
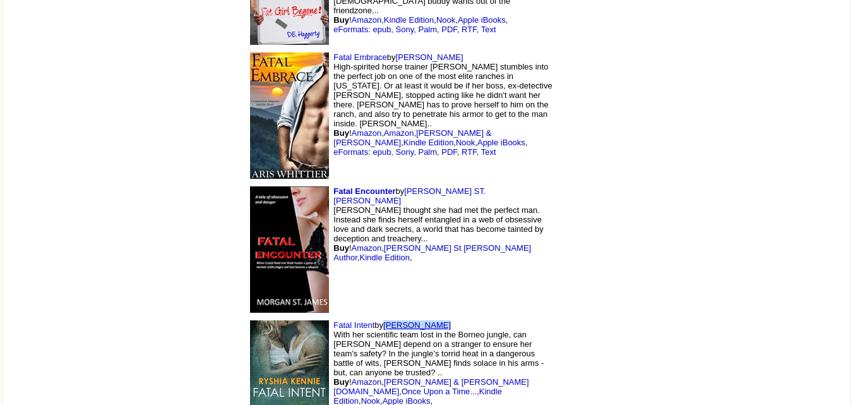
drag, startPoint x: 358, startPoint y: 244, endPoint x: 301, endPoint y: 244, distance: 56.8
click at [301, 316] on td "Fatal Intent by Ryshia Kennie With her scientific team lost in the Borneo jungl…" at bounding box center [400, 383] width 316 height 134
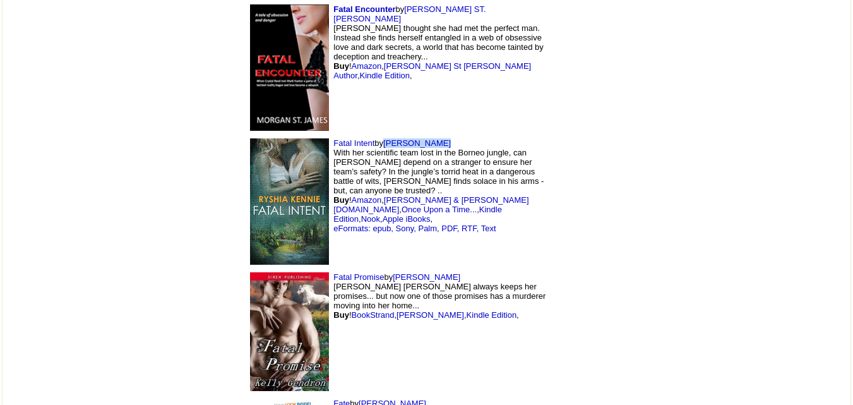
scroll to position [6369, 0]
drag, startPoint x: 366, startPoint y: 191, endPoint x: 311, endPoint y: 198, distance: 55.4
click at [311, 268] on td "Fatal Promise by Kelly Gendron Rainey Ann McKenna always keeps her promises... …" at bounding box center [400, 331] width 316 height 126
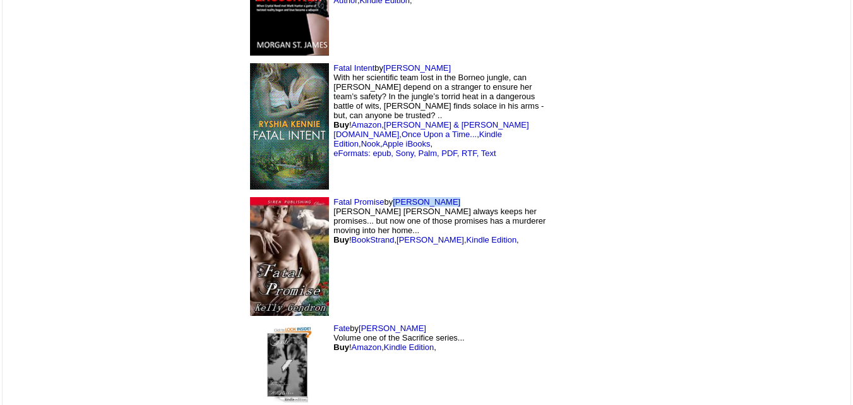
scroll to position [6445, 0]
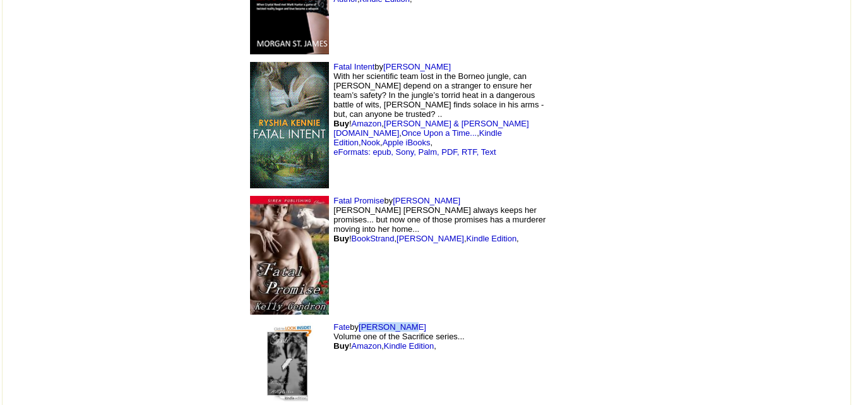
drag, startPoint x: 323, startPoint y: 244, endPoint x: 277, endPoint y: 238, distance: 47.1
click at [277, 318] on td "Fate by A.C. Heller Volume one of the Sacrifice series... Buy ! Amazon , Kindle…" at bounding box center [400, 361] width 316 height 86
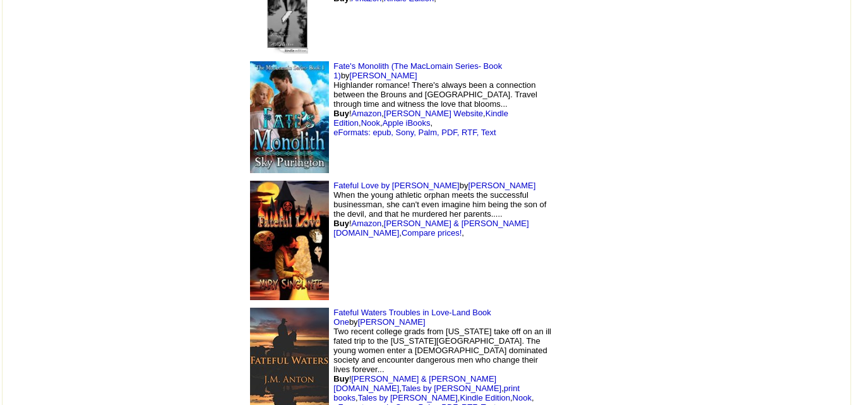
scroll to position [6795, 0]
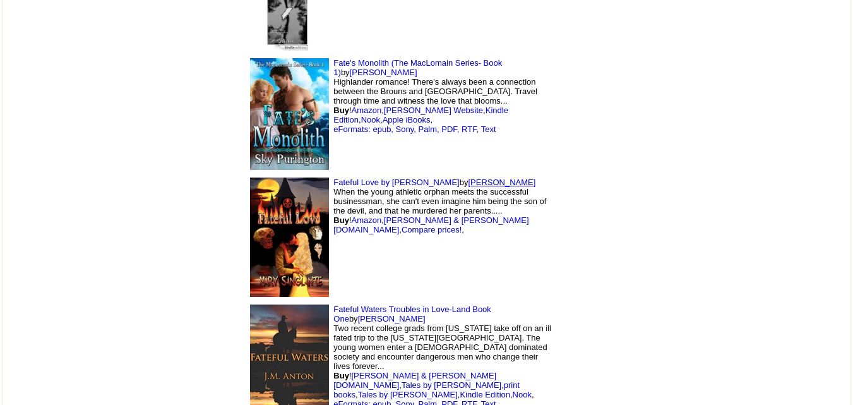
drag, startPoint x: 451, startPoint y: 98, endPoint x: 376, endPoint y: 103, distance: 75.3
click at [376, 174] on td "Fateful Love by Mary Sanglante by Tatiana Polivanova When the young athletic or…" at bounding box center [400, 237] width 316 height 126
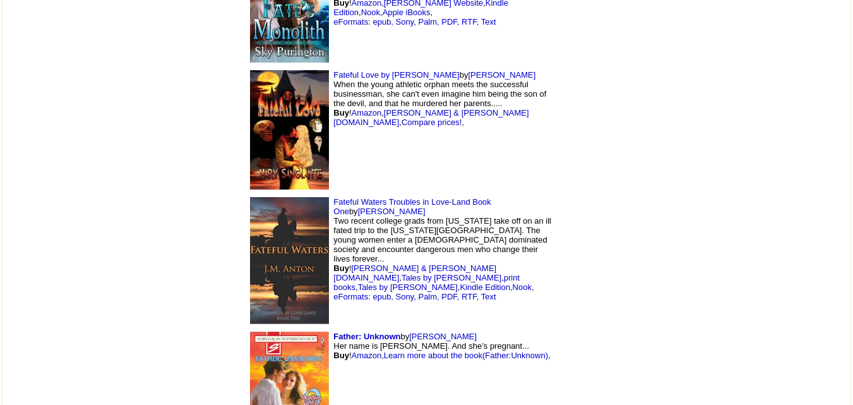
click at [482, 193] on td "Fateful Waters Troubles in Love-Land Book One by Jackie Anton Two recent colleg…" at bounding box center [400, 260] width 316 height 134
drag, startPoint x: 482, startPoint y: 119, endPoint x: 434, endPoint y: 121, distance: 48.0
click at [434, 193] on td "Fateful Waters Troubles in Love-Land Book One by Jackie Anton Two recent colleg…" at bounding box center [400, 260] width 316 height 134
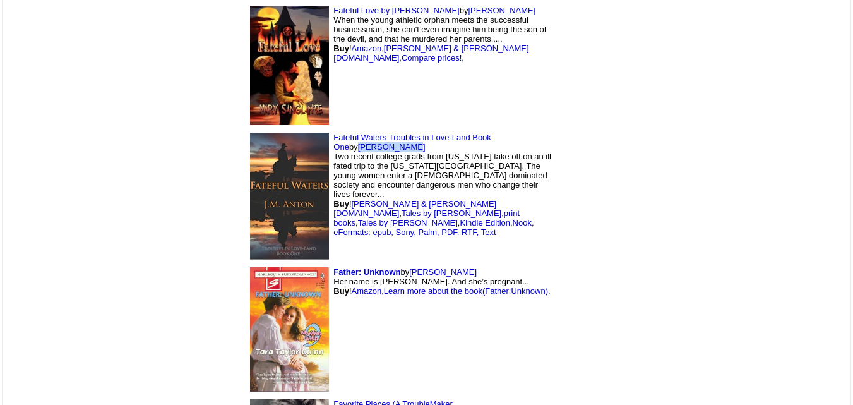
drag, startPoint x: 376, startPoint y: 184, endPoint x: 325, endPoint y: 183, distance: 51.2
click at [325, 263] on td "Father: Unknown by Tara Quinn Her name is Anna. And she’s pregnant... Buy ! Ama…" at bounding box center [400, 329] width 316 height 132
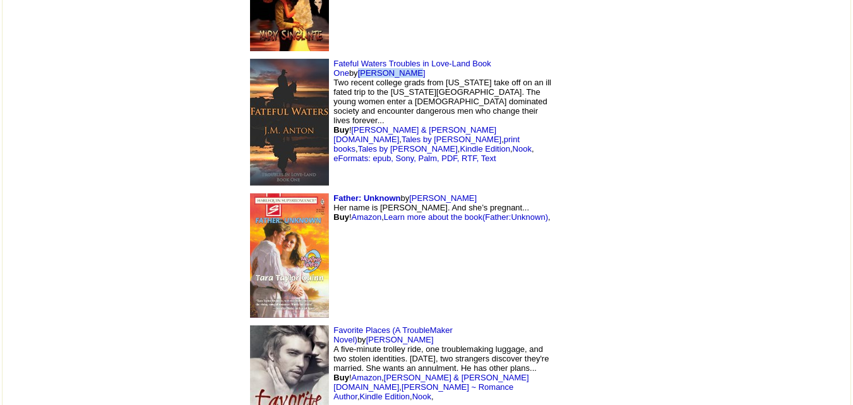
scroll to position [7084, 0]
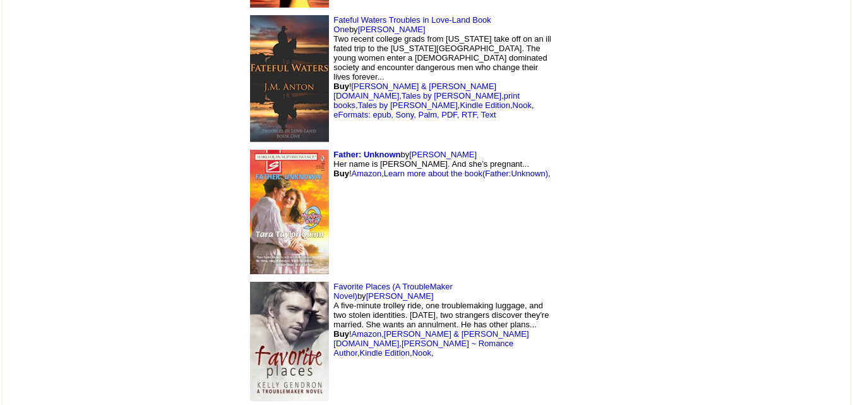
drag, startPoint x: 353, startPoint y: 328, endPoint x: 291, endPoint y: 331, distance: 61.9
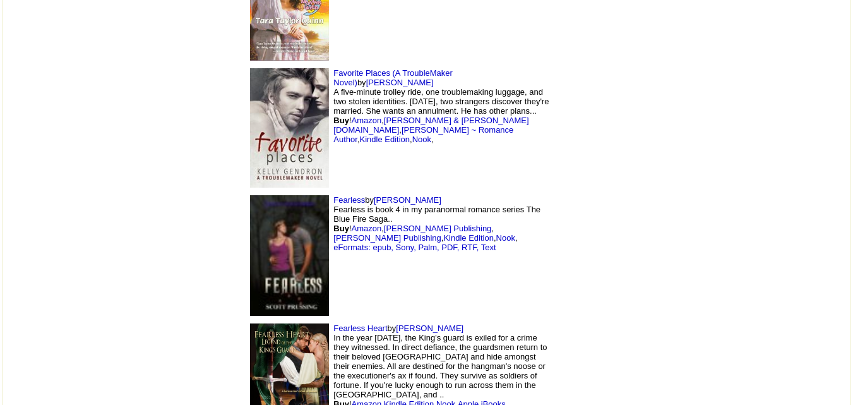
scroll to position [7299, 0]
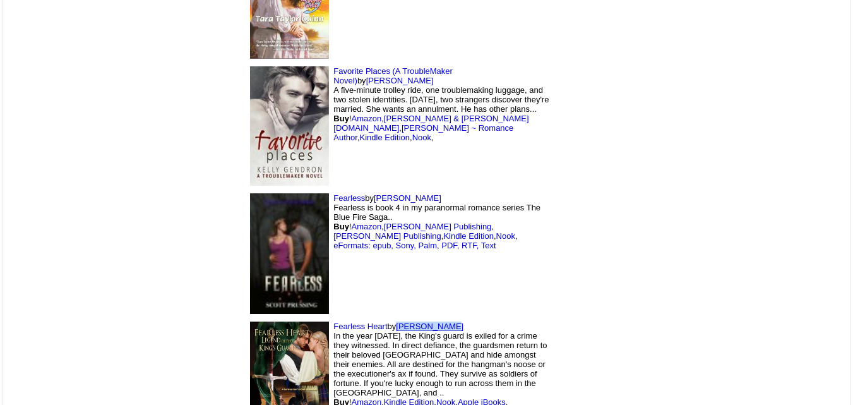
drag, startPoint x: 362, startPoint y: 235, endPoint x: 313, endPoint y: 241, distance: 48.9
click at [313, 318] on td "Fearless Heart by Kara Griffin In the year 1306, the King's guard is exiled for…" at bounding box center [400, 382] width 316 height 129
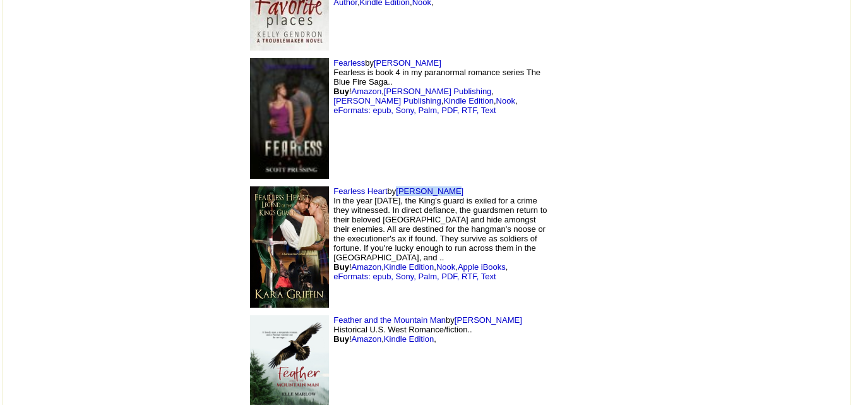
scroll to position [7435, 0]
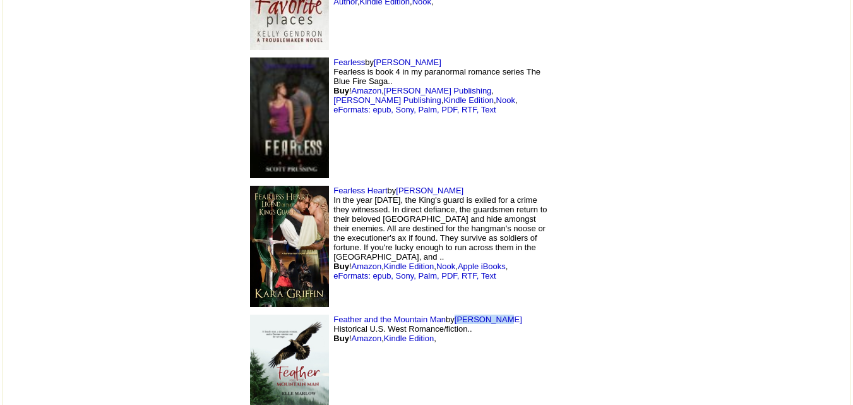
drag, startPoint x: 427, startPoint y: 234, endPoint x: 371, endPoint y: 230, distance: 56.3
click at [371, 311] on td "Feather and the Mountain Man by Elle Marlow Historical U.S. West Romance/fictio…" at bounding box center [400, 374] width 316 height 126
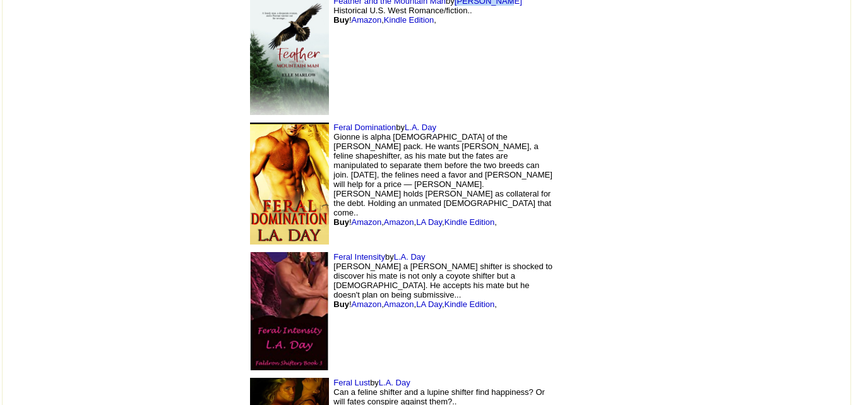
scroll to position [7756, 0]
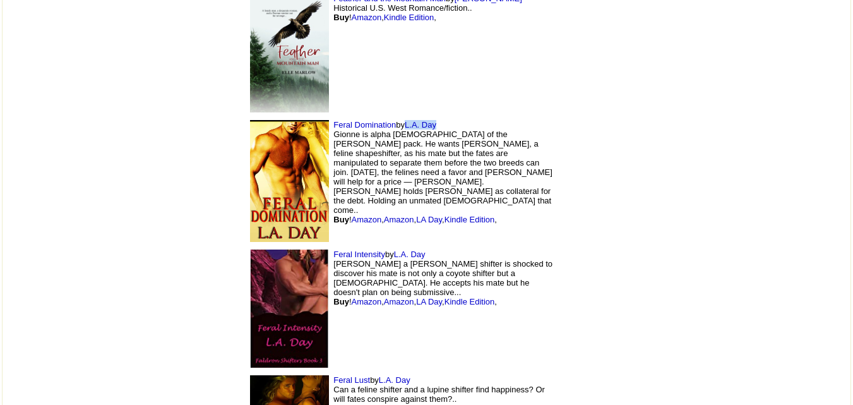
drag, startPoint x: 364, startPoint y: 40, endPoint x: 321, endPoint y: 37, distance: 42.4
click at [321, 116] on td "Feral Domination by L.A. Day Gionne is alpha male of the Valde wolf pack. He wa…" at bounding box center [400, 180] width 316 height 129
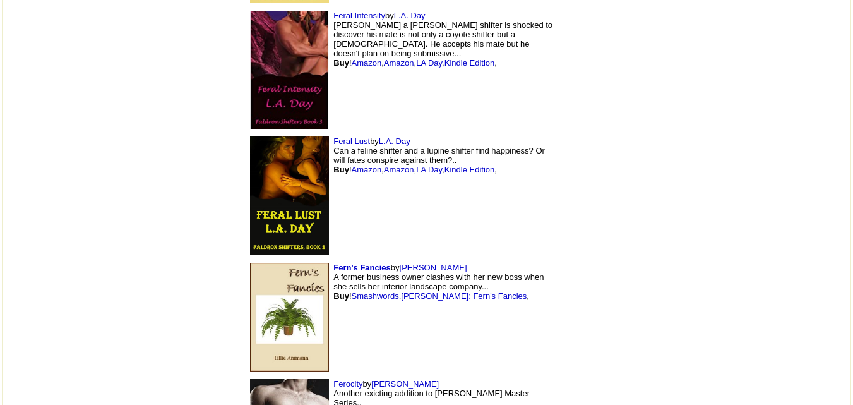
scroll to position [7996, 0]
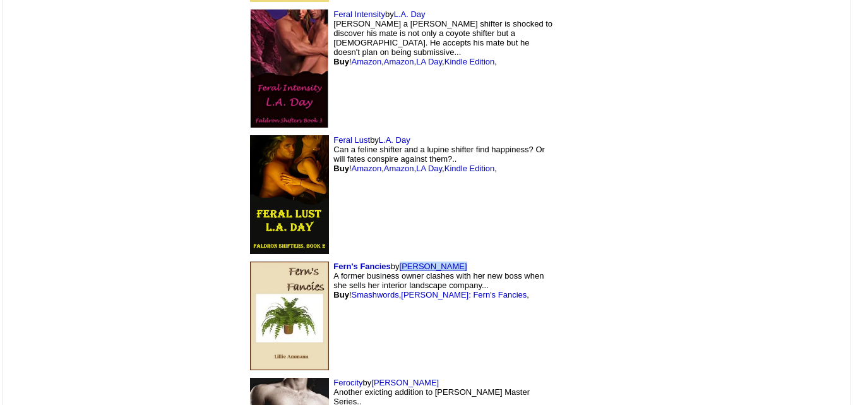
drag, startPoint x: 383, startPoint y: 183, endPoint x: 317, endPoint y: 184, distance: 66.3
click at [317, 258] on td "Fern's Fancies by Lillie Ammann A former business owner clashes with her new bo…" at bounding box center [400, 316] width 316 height 116
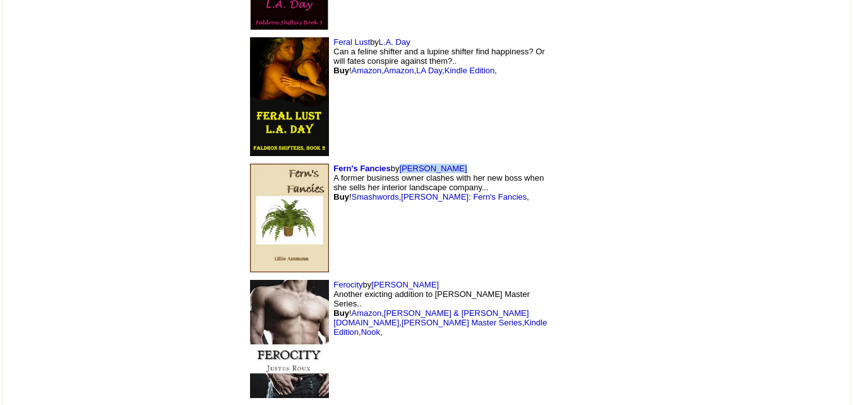
scroll to position [8094, 0]
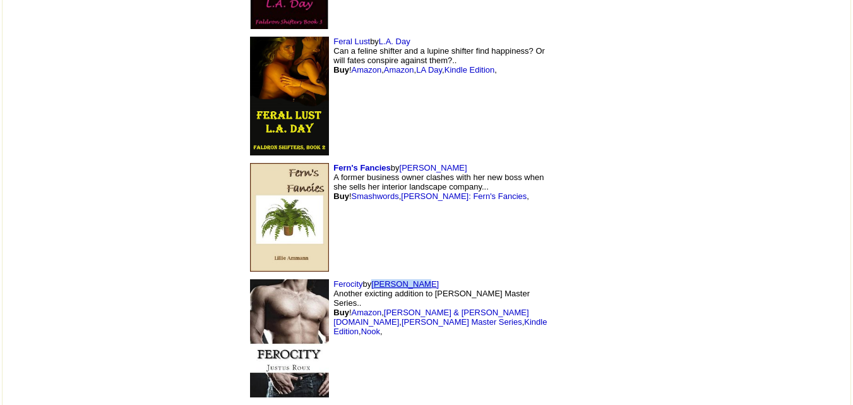
drag, startPoint x: 342, startPoint y: 200, endPoint x: 290, endPoint y: 197, distance: 51.8
click at [290, 275] on td "Ferocity by Justus Roux Another exicting addition to Justus Roux's Master Serie…" at bounding box center [400, 338] width 316 height 126
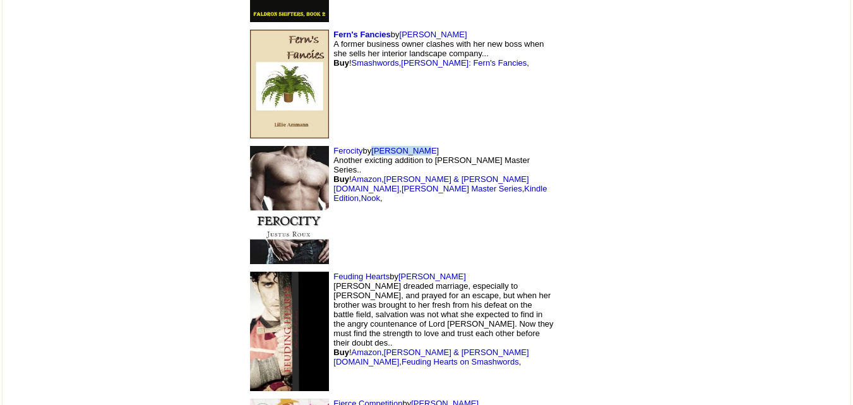
drag, startPoint x: 381, startPoint y: 193, endPoint x: 315, endPoint y: 191, distance: 66.3
click at [315, 268] on td "Feuding Hearts by Shari Richardson Cecilia Phoenix dreaded marriage, especially…" at bounding box center [400, 331] width 316 height 127
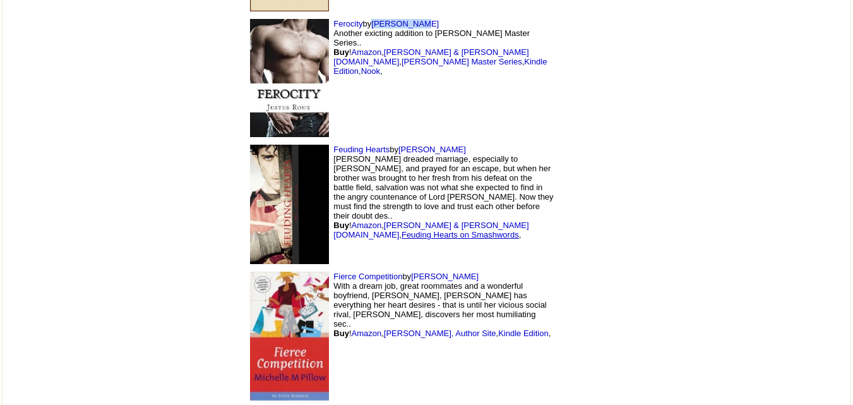
scroll to position [8355, 0]
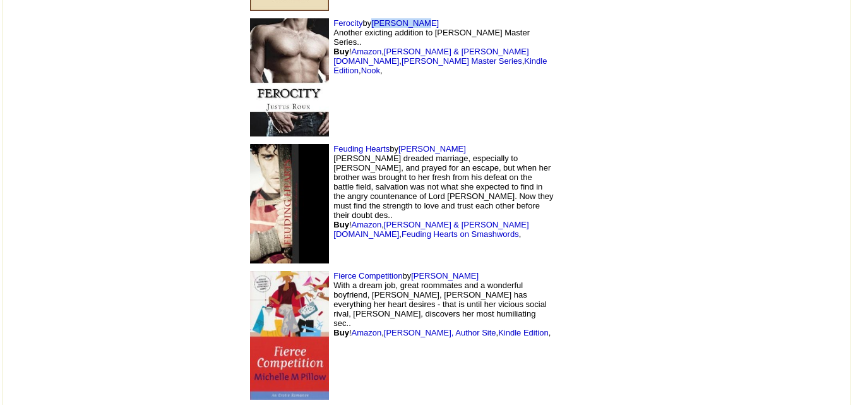
drag, startPoint x: 388, startPoint y: 195, endPoint x: 328, endPoint y: 191, distance: 60.8
click at [328, 267] on td "Fierce Competition by Michelle Pillow With a dream job, great roommates and a w…" at bounding box center [400, 335] width 316 height 136
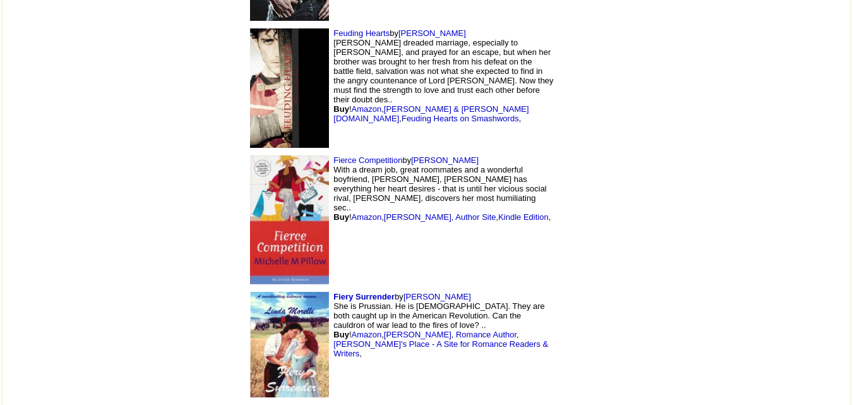
scroll to position [8471, 0]
drag, startPoint x: 376, startPoint y: 211, endPoint x: 321, endPoint y: 213, distance: 55.0
click at [321, 287] on td "Fiery Surrender by Linda Morelli She is Prussian. He is French. They are both c…" at bounding box center [400, 344] width 316 height 114
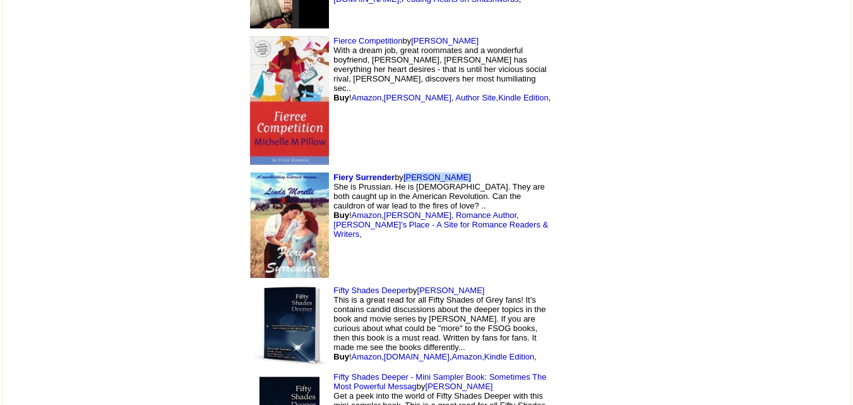
scroll to position [8591, 0]
drag, startPoint x: 398, startPoint y: 199, endPoint x: 397, endPoint y: 206, distance: 7.7
click at [397, 281] on td "Fifty Shades Deeper by Kaydee Fergus This is a great read for all Fifty Shades …" at bounding box center [400, 324] width 316 height 86
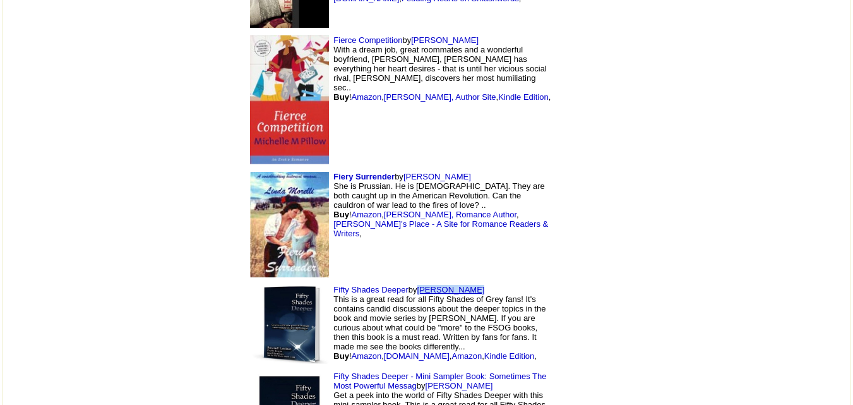
drag, startPoint x: 397, startPoint y: 206, endPoint x: 338, endPoint y: 208, distance: 59.4
click at [338, 281] on td "Fifty Shades Deeper by Kaydee Fergus This is a great read for all Fifty Shades …" at bounding box center [400, 324] width 316 height 86
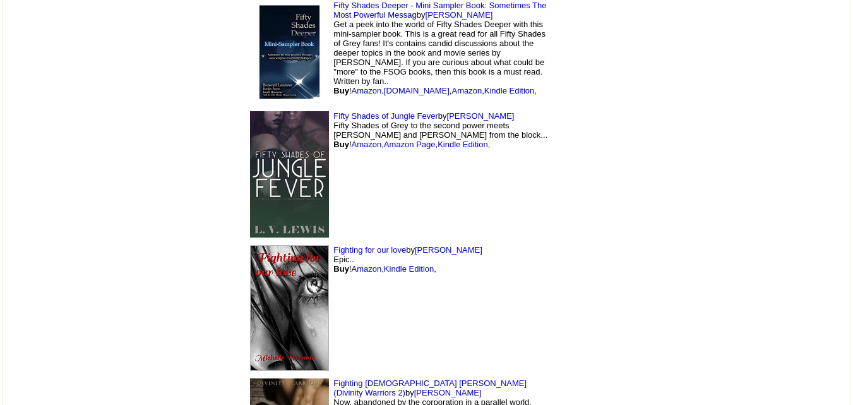
scroll to position [8964, 0]
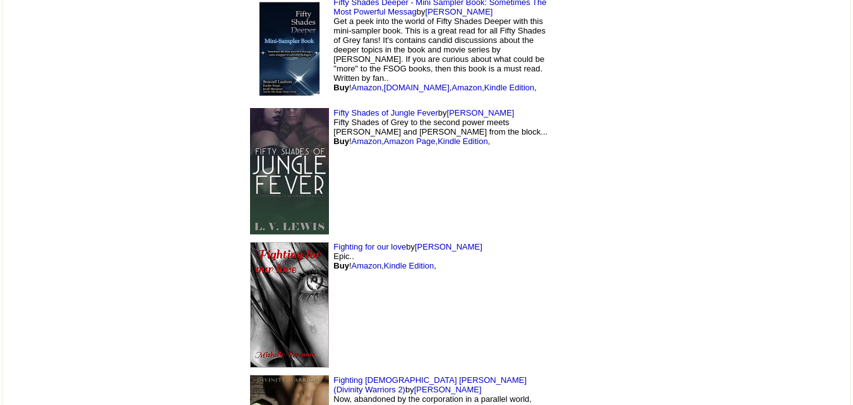
drag, startPoint x: 385, startPoint y: 162, endPoint x: 330, endPoint y: 164, distance: 55.6
click at [330, 238] on td "Fighting for our love by Michelle gray Epic.. Buy ! Amazon , Kindle Edition ," at bounding box center [400, 304] width 316 height 133
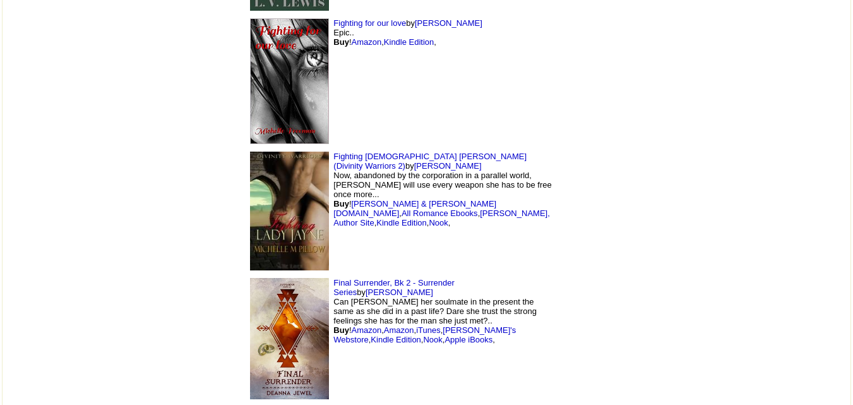
scroll to position [9191, 0]
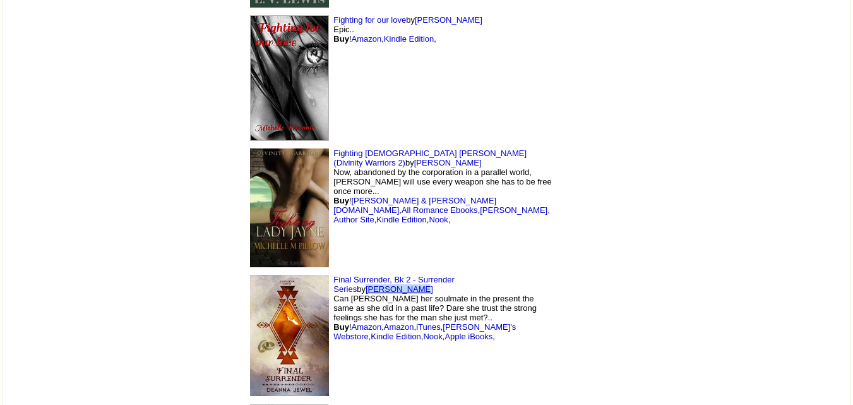
drag, startPoint x: 465, startPoint y: 194, endPoint x: 406, endPoint y: 197, distance: 58.8
click at [406, 271] on td "Final Surrender, Bk 2 - Surrender Series by Deanna Jewel Can Kate love her soul…" at bounding box center [400, 335] width 316 height 129
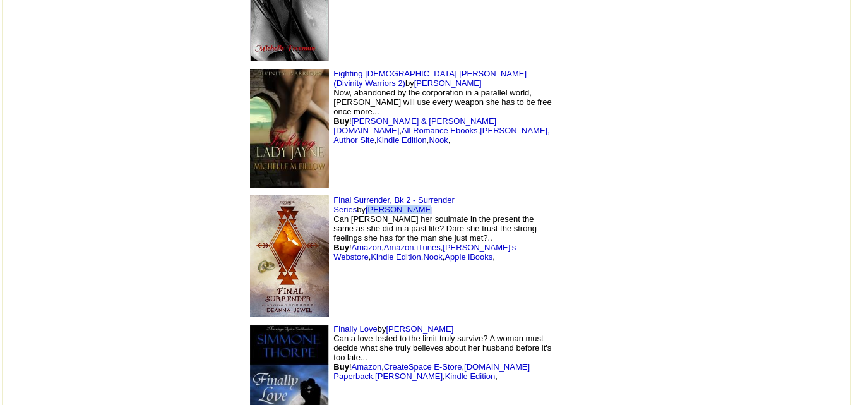
scroll to position [9271, 0]
drag, startPoint x: 371, startPoint y: 241, endPoint x: 305, endPoint y: 247, distance: 66.7
click at [305, 319] on td "Finally Love by Simmone Thorpe Can a love tested to the limit truly survive? A …" at bounding box center [400, 381] width 316 height 124
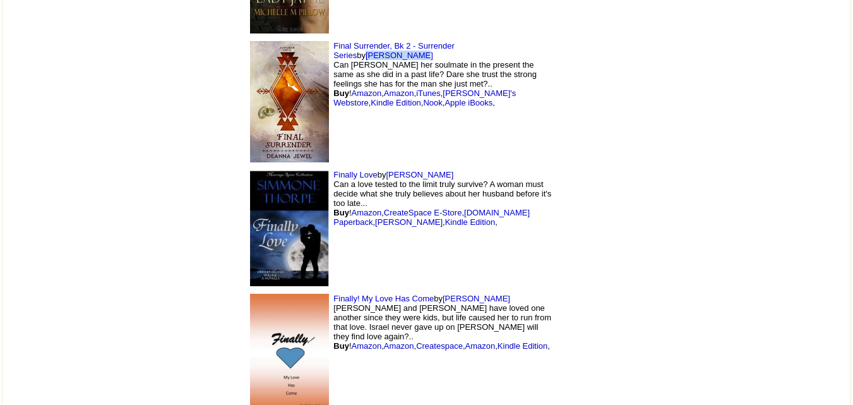
scroll to position [9426, 0]
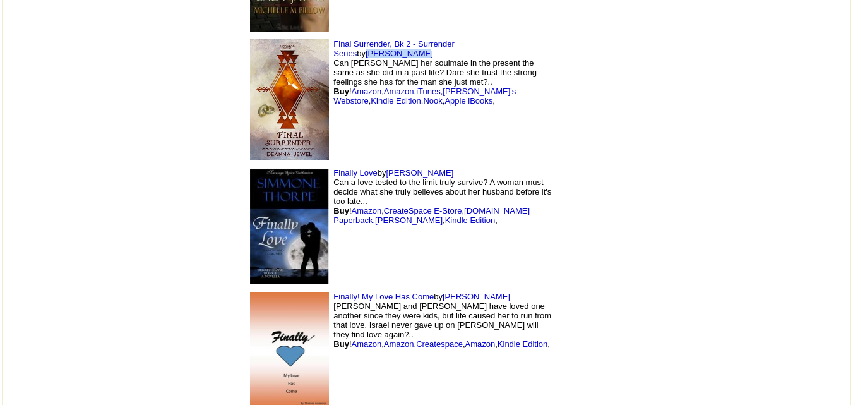
drag, startPoint x: 431, startPoint y: 207, endPoint x: 360, endPoint y: 206, distance: 70.1
click at [360, 288] on td "Finally! My Love Has Come by Shalone Anderson Abigail and Israel have loved one…" at bounding box center [400, 351] width 316 height 126
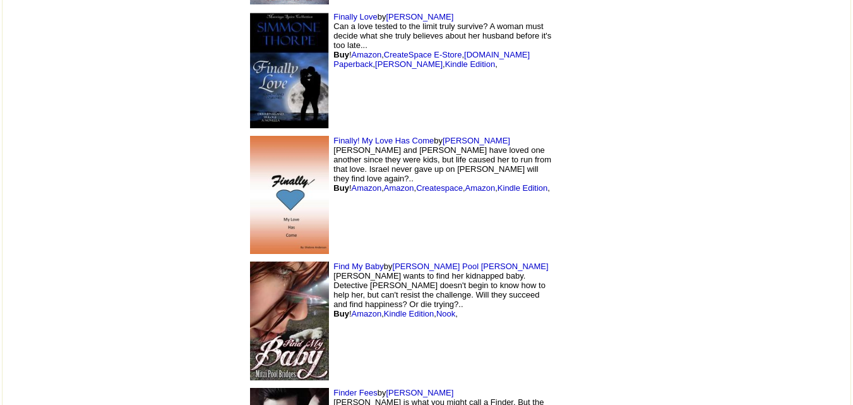
scroll to position [9609, 0]
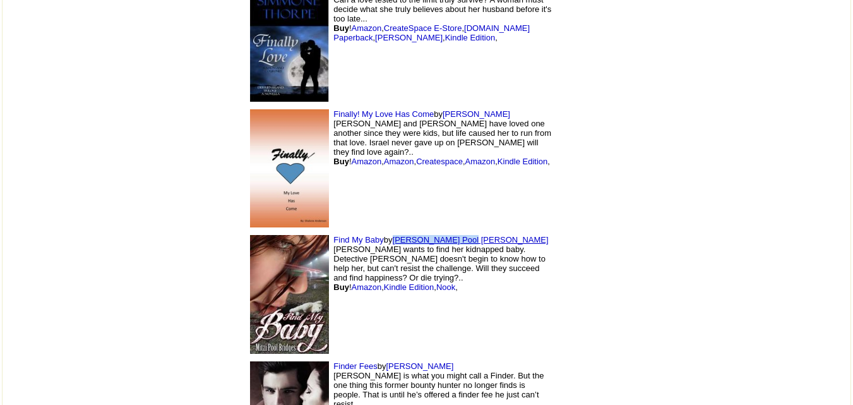
drag, startPoint x: 377, startPoint y: 155, endPoint x: 310, endPoint y: 157, distance: 67.0
click at [310, 231] on td "Find My Baby by Mitzi Pool Bridges Kayla wants to find her kidnapped baby. Dete…" at bounding box center [400, 294] width 316 height 126
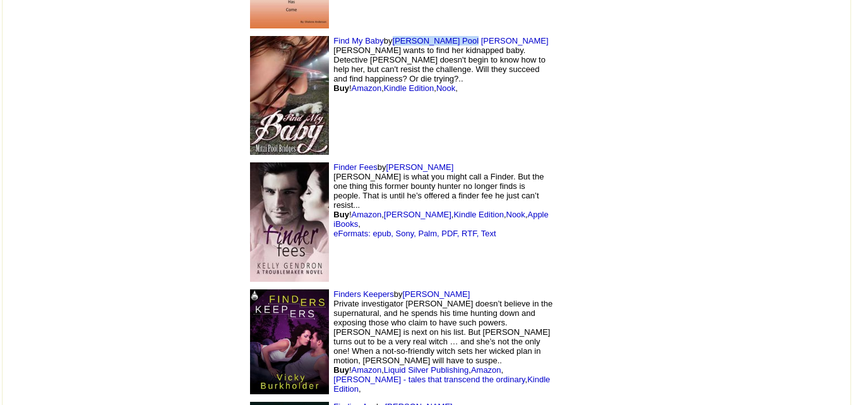
scroll to position [9808, 0]
drag, startPoint x: 382, startPoint y: 208, endPoint x: 318, endPoint y: 210, distance: 63.8
click at [318, 285] on td "Finders Keepers by Vicky Burkholder Private investigator Dean White doesn’t bel…" at bounding box center [400, 341] width 316 height 113
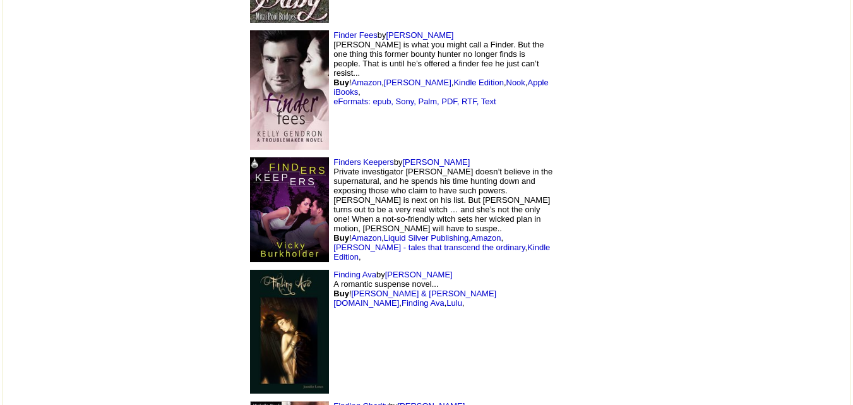
scroll to position [9940, 0]
drag, startPoint x: 362, startPoint y: 190, endPoint x: 303, endPoint y: 196, distance: 59.7
click at [303, 265] on td "Finding Ava by Jennifer Loren A romantic suspense novel... Buy ! Barnes & Noble…" at bounding box center [400, 330] width 316 height 131
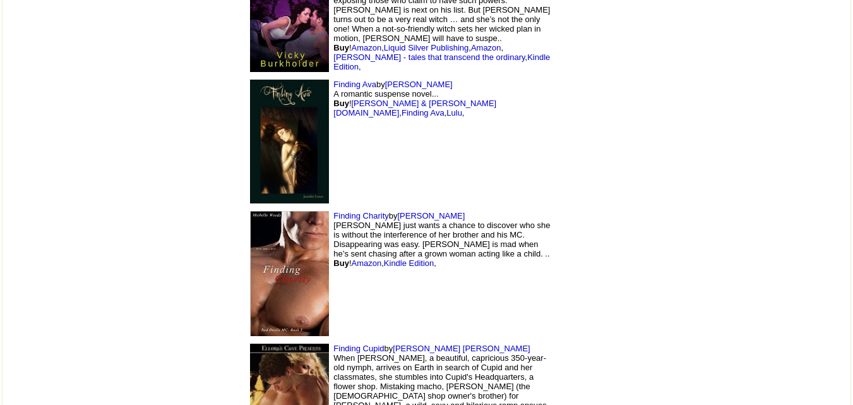
scroll to position [10132, 0]
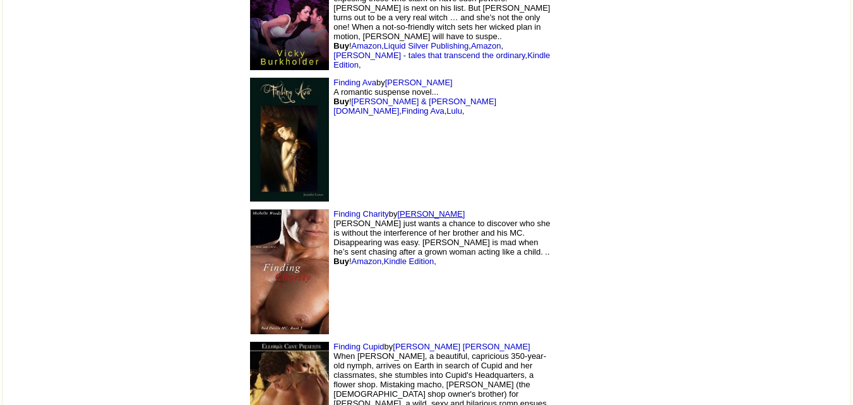
drag, startPoint x: 378, startPoint y: 126, endPoint x: 316, endPoint y: 130, distance: 62.0
click at [316, 205] on td "Finding Charity by Michelle Woods Charity Tannon just wants a chance to discove…" at bounding box center [400, 271] width 316 height 133
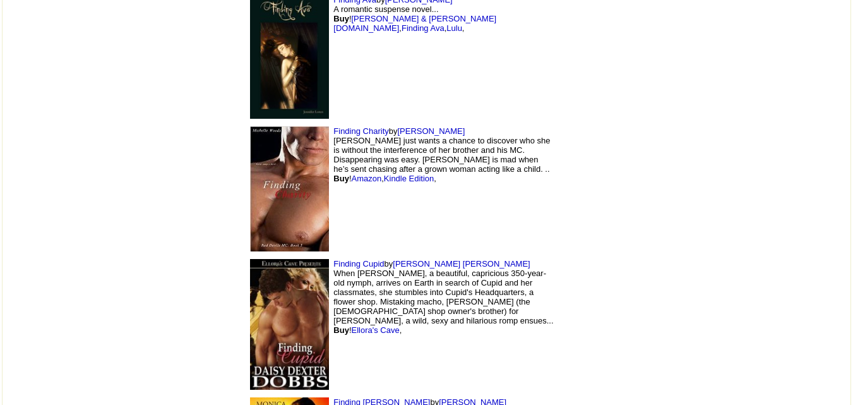
scroll to position [10215, 0]
drag, startPoint x: 386, startPoint y: 176, endPoint x: 309, endPoint y: 184, distance: 76.8
click at [309, 254] on td "Finding Cupid by Daisy Dexter Dobbs When Lula, a beautiful, capricious 350-year…" at bounding box center [400, 323] width 316 height 138
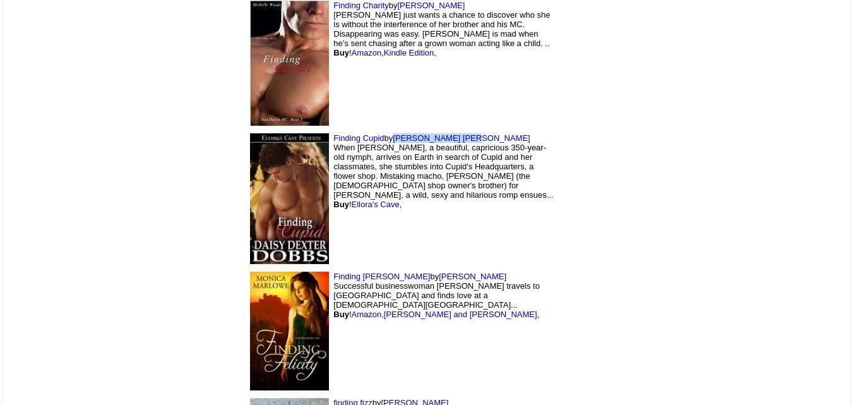
scroll to position [10341, 0]
drag, startPoint x: 358, startPoint y: 318, endPoint x: 300, endPoint y: 321, distance: 58.2
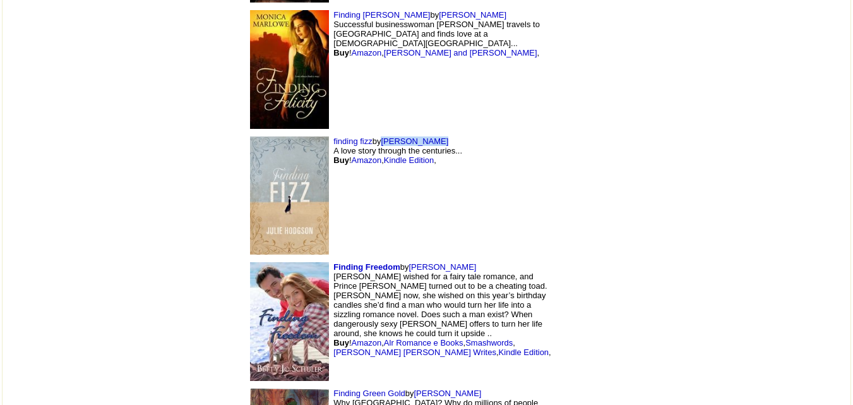
scroll to position [10603, 0]
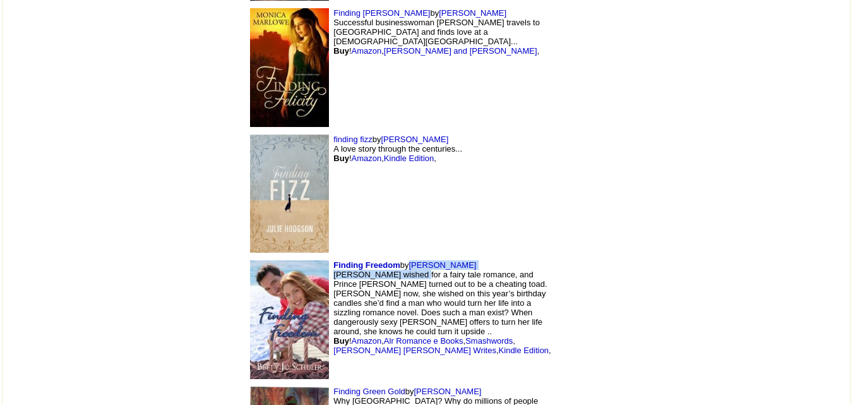
drag, startPoint x: 379, startPoint y: 178, endPoint x: 324, endPoint y: 189, distance: 56.7
click at [324, 256] on td "Finding Freedom by Betty Schuler Celeste Harte wished for a fairy tale romance,…" at bounding box center [400, 319] width 316 height 126
drag, startPoint x: 324, startPoint y: 185, endPoint x: 381, endPoint y: 184, distance: 56.8
click at [381, 256] on td "Finding Freedom by Betty Schuler Celeste Harte wished for a fairy tale romance,…" at bounding box center [400, 319] width 316 height 126
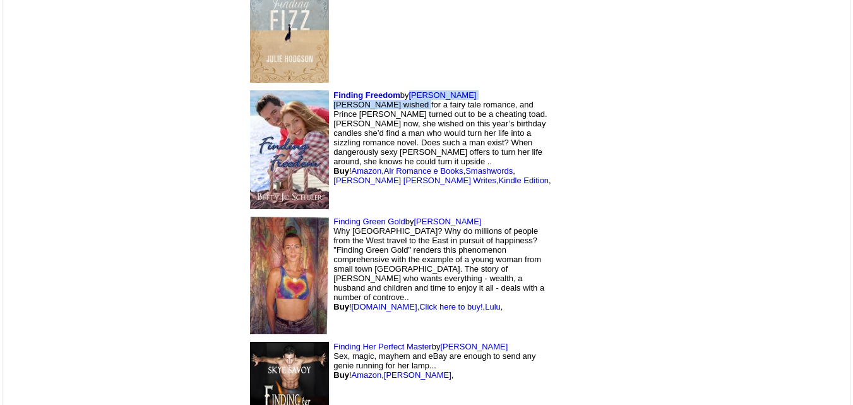
scroll to position [10775, 0]
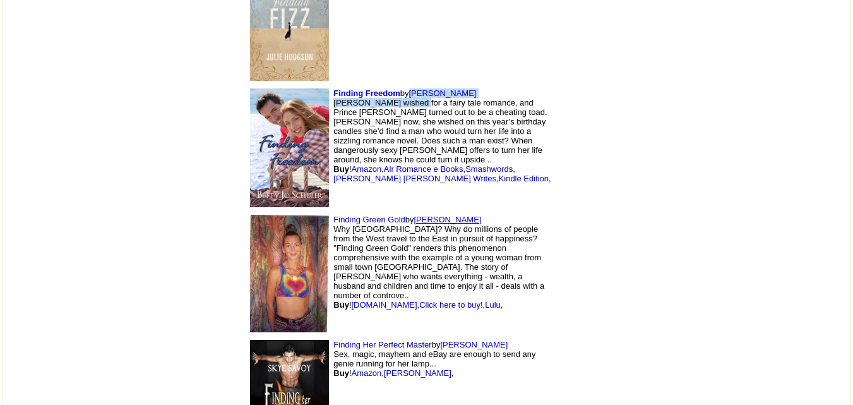
drag, startPoint x: 399, startPoint y: 133, endPoint x: 332, endPoint y: 134, distance: 66.9
click at [332, 211] on td "Finding Green Gold by Kornelia Rebel Why India? Why do millions of people from …" at bounding box center [400, 274] width 316 height 126
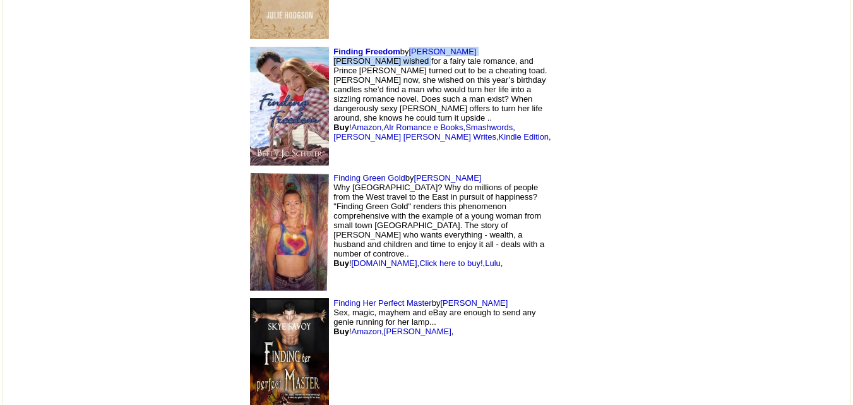
scroll to position [10817, 0]
drag, startPoint x: 410, startPoint y: 217, endPoint x: 355, endPoint y: 213, distance: 55.1
click at [355, 294] on td "Finding Her Perfect Master by Skye Savoy Sex, magic, mayhem and eBay are enough…" at bounding box center [400, 357] width 316 height 126
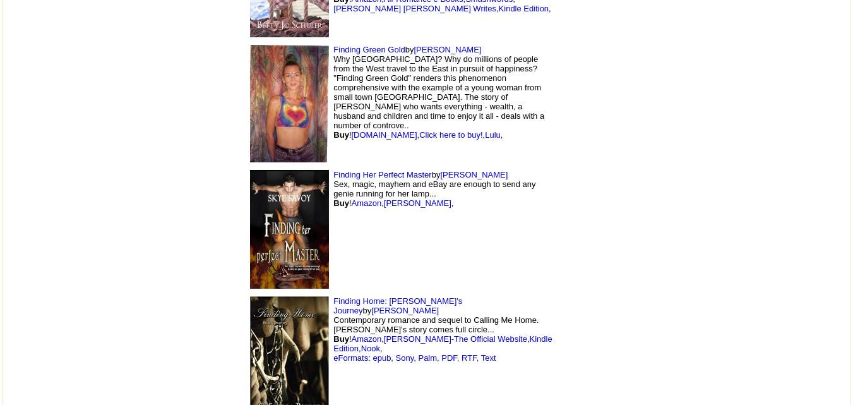
scroll to position [11027, 0]
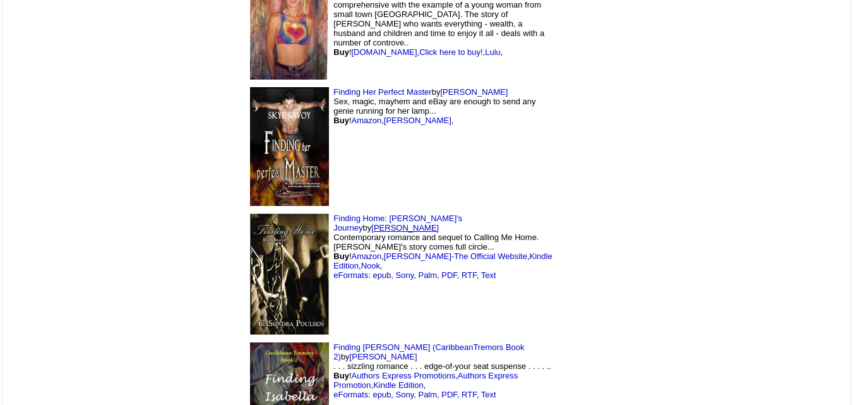
drag, startPoint x: 450, startPoint y: 131, endPoint x: 372, endPoint y: 135, distance: 77.7
click at [372, 210] on td "Finding Home: Brian's Journey by CaSondra Poulsen Contemporary romance and sequ…" at bounding box center [400, 274] width 316 height 129
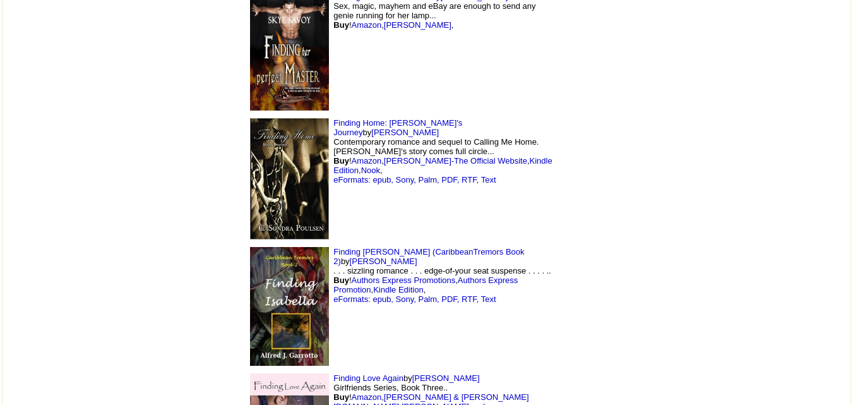
scroll to position [11123, 0]
drag, startPoint x: 485, startPoint y: 164, endPoint x: 421, endPoint y: 168, distance: 63.9
click at [421, 242] on td "Finding Isabella (CaribbeanTremors Book 2) by Alfred Garrotto . . . sizzling ro…" at bounding box center [400, 305] width 316 height 126
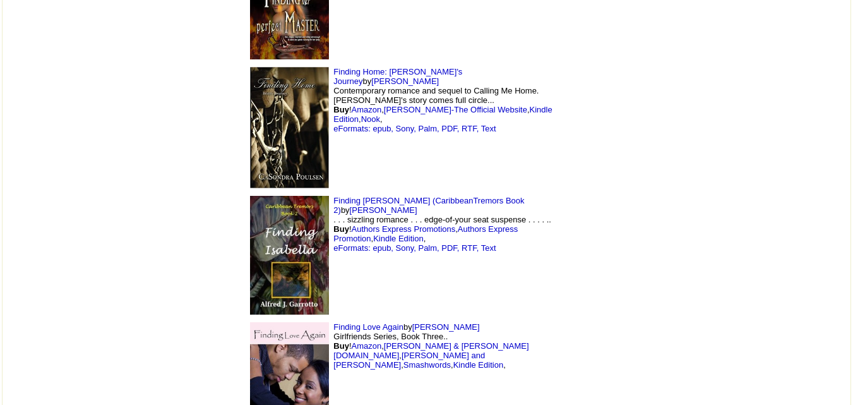
scroll to position [11175, 0]
drag, startPoint x: 386, startPoint y: 234, endPoint x: 379, endPoint y: 254, distance: 22.0
click at [379, 318] on td "Finding Love Again by Rae Winters Girlfriends Series, Book Three.. Buy ! Amazon…" at bounding box center [400, 378] width 316 height 120
drag, startPoint x: 379, startPoint y: 242, endPoint x: 330, endPoint y: 241, distance: 49.9
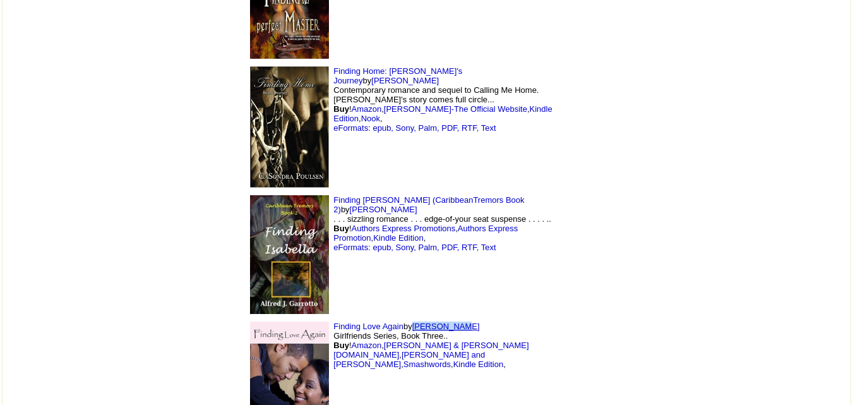
click at [330, 318] on td "Finding Love Again by Rae Winters Girlfriends Series, Book Three.. Buy ! Amazon…" at bounding box center [400, 378] width 316 height 120
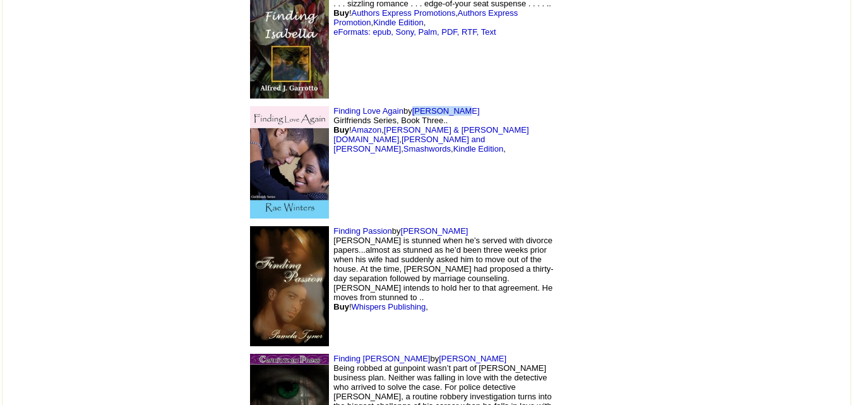
scroll to position [11390, 0]
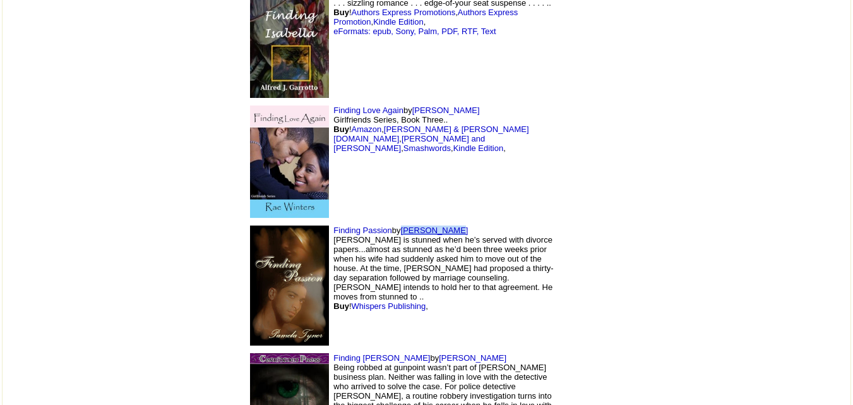
drag, startPoint x: 373, startPoint y: 145, endPoint x: 319, endPoint y: 146, distance: 53.7
click at [319, 222] on td "Finding Passion by Pamela Tyner Nathan Collins is stunned when he’s served with…" at bounding box center [400, 286] width 316 height 128
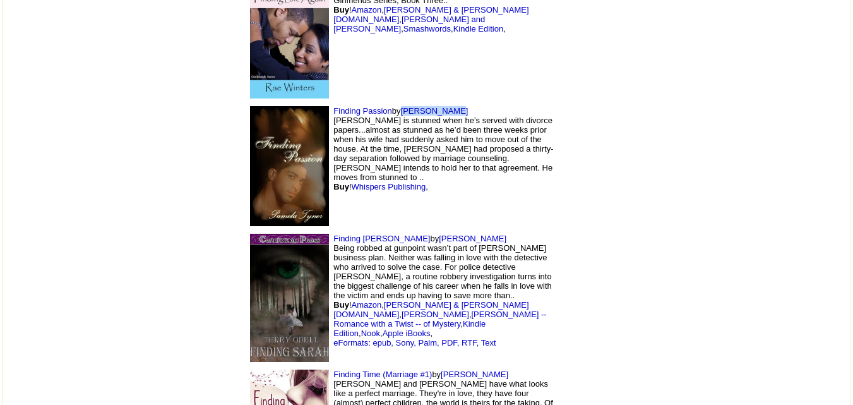
scroll to position [11510, 0]
drag, startPoint x: 358, startPoint y: 160, endPoint x: 313, endPoint y: 155, distance: 45.8
click at [333, 233] on font "by Terry Odell Being robbed at gunpoint wasn’t part of Sarah Tucker’s business …" at bounding box center [442, 290] width 218 height 114
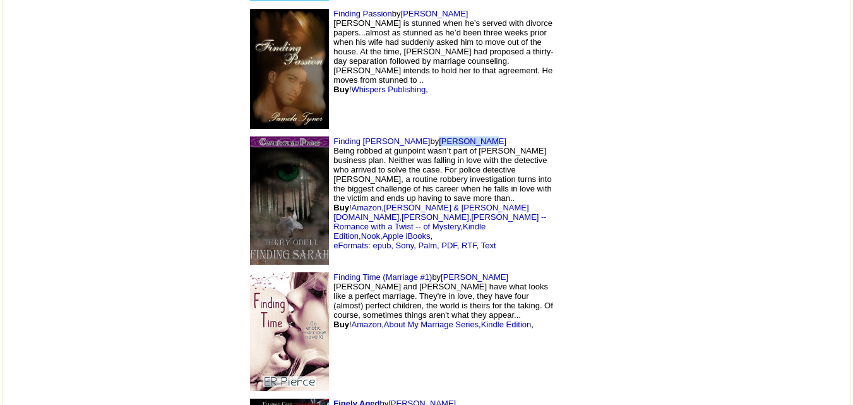
scroll to position [11608, 0]
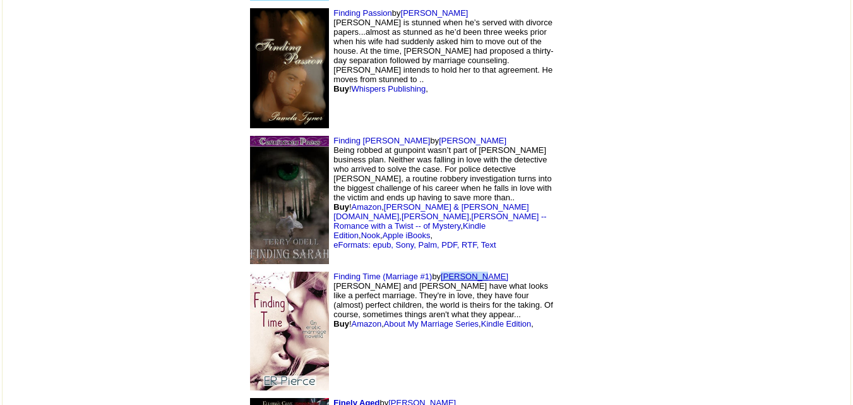
drag, startPoint x: 401, startPoint y: 190, endPoint x: 359, endPoint y: 194, distance: 41.9
click at [359, 268] on td "Finding Time (Marriage #1) by ER Pierce Eliza and Jett Prince have what looks l…" at bounding box center [400, 331] width 316 height 126
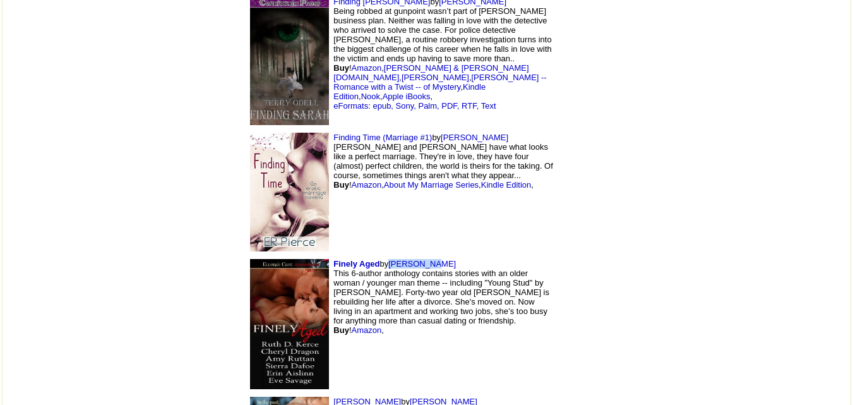
drag, startPoint x: 359, startPoint y: 180, endPoint x: 306, endPoint y: 177, distance: 52.5
click at [306, 255] on td "Finely Aged by Ruth Kerce This 6-author anthology contains stories with an olde…" at bounding box center [400, 324] width 316 height 138
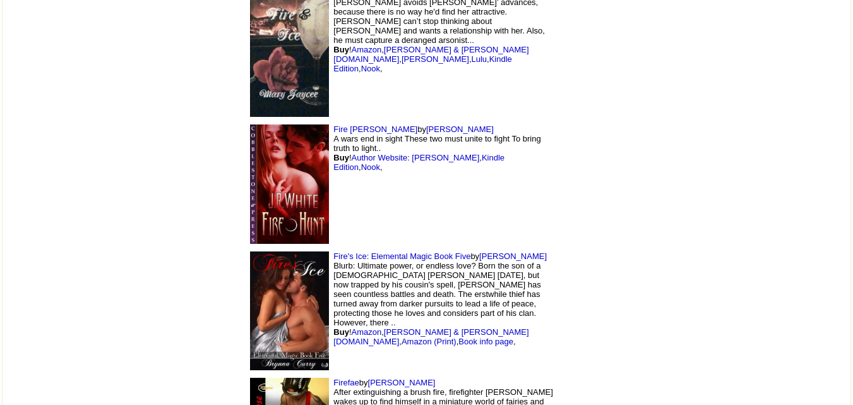
scroll to position [12281, 0]
drag, startPoint x: 454, startPoint y: 169, endPoint x: 396, endPoint y: 177, distance: 58.7
click at [396, 248] on td "Fire's Ice: Elemental Magic Book Five by Brynna Curry Blurb: Ultimate power, or…" at bounding box center [400, 311] width 316 height 126
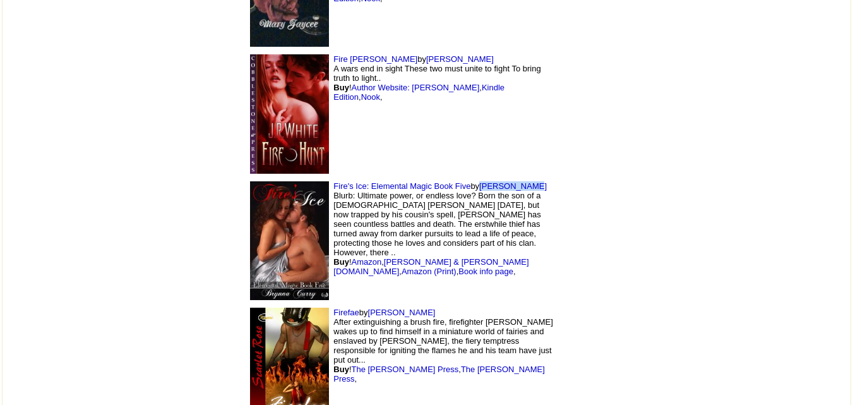
scroll to position [12386, 0]
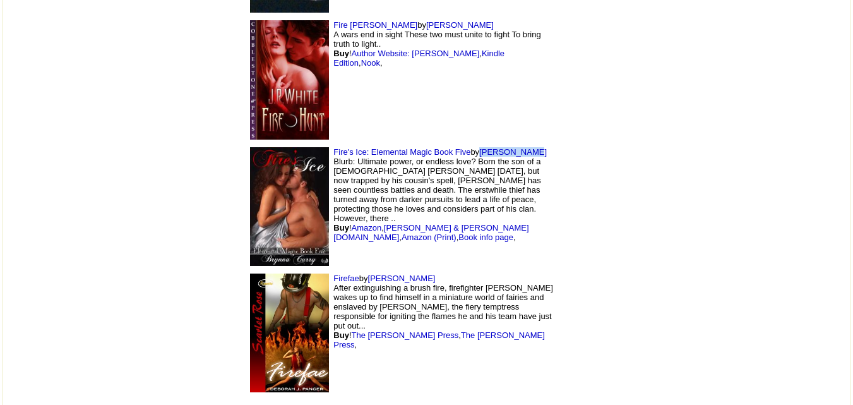
drag, startPoint x: 348, startPoint y: 192, endPoint x: 284, endPoint y: 191, distance: 63.8
click at [284, 270] on td "Firefae by Deborah Panger After extinguishing a brush fire, firefighter Gunner …" at bounding box center [400, 333] width 316 height 126
click at [417, 404] on font "13" at bounding box center [421, 410] width 9 height 9
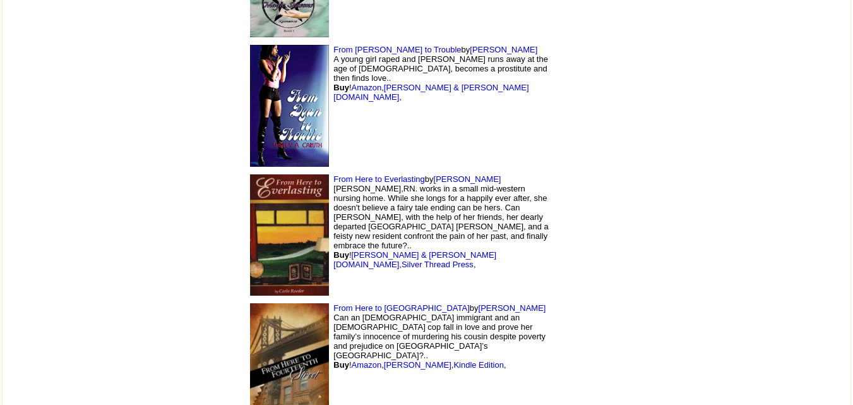
scroll to position [12081, 0]
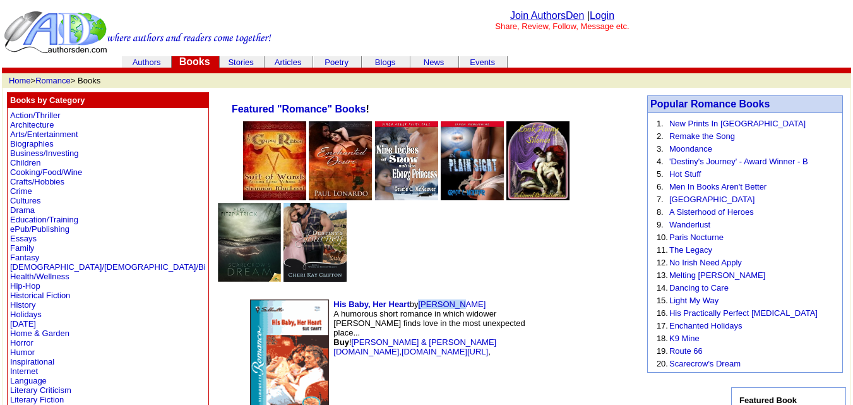
drag, startPoint x: 374, startPoint y: 219, endPoint x: 335, endPoint y: 225, distance: 39.6
click at [335, 295] on td "His Baby, Her Heart by Sue Swift A humorous short romance in which widower Alex…" at bounding box center [400, 360] width 316 height 131
copy link "Sue Swift"
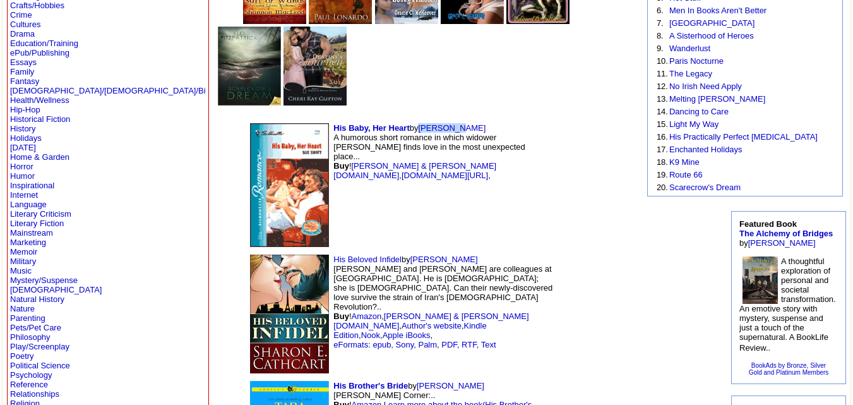
scroll to position [177, 0]
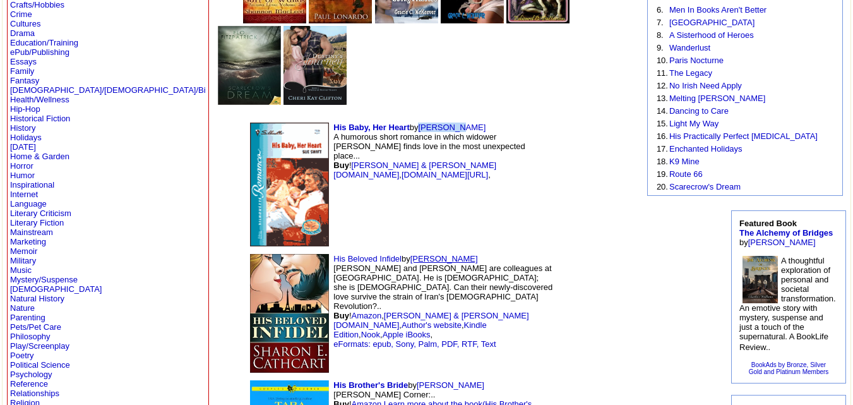
drag, startPoint x: 391, startPoint y: 174, endPoint x: 328, endPoint y: 175, distance: 62.5
click at [328, 250] on td "His Beloved Infidel by Sharon Cathcart Farukh and Catherine are colleagues at P…" at bounding box center [400, 313] width 316 height 126
copy link "Sharon Cathcart"
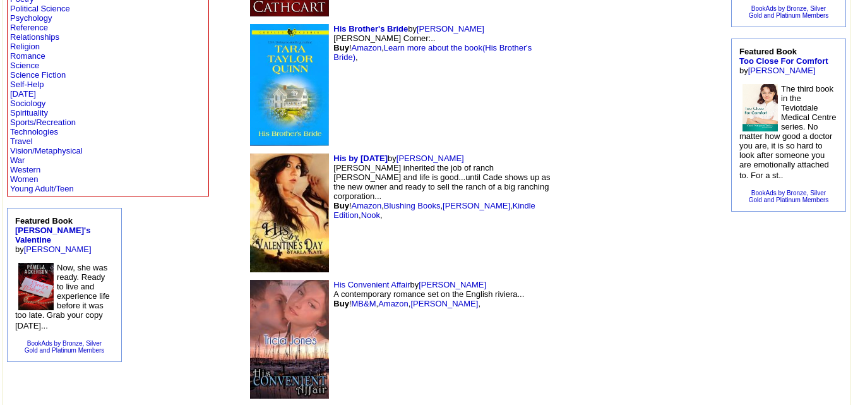
scroll to position [533, 0]
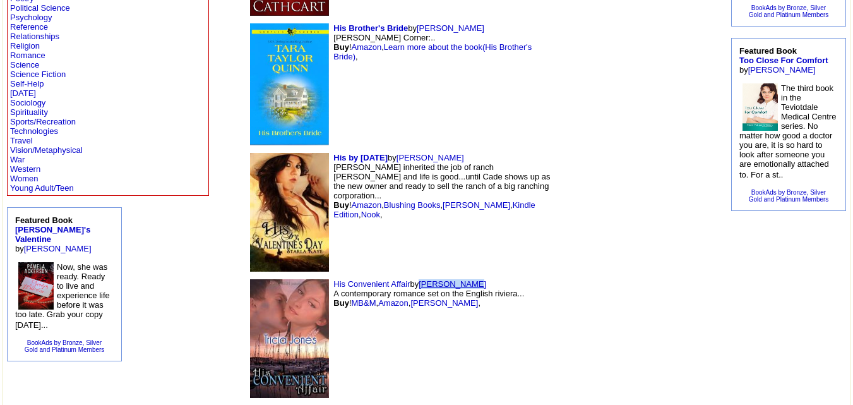
drag, startPoint x: 384, startPoint y: 200, endPoint x: 336, endPoint y: 200, distance: 48.6
click at [336, 275] on td "His Convenient Affair by Tricia Jones A contemporary romance set on the English…" at bounding box center [400, 338] width 316 height 126
copy link "Tricia Jones"
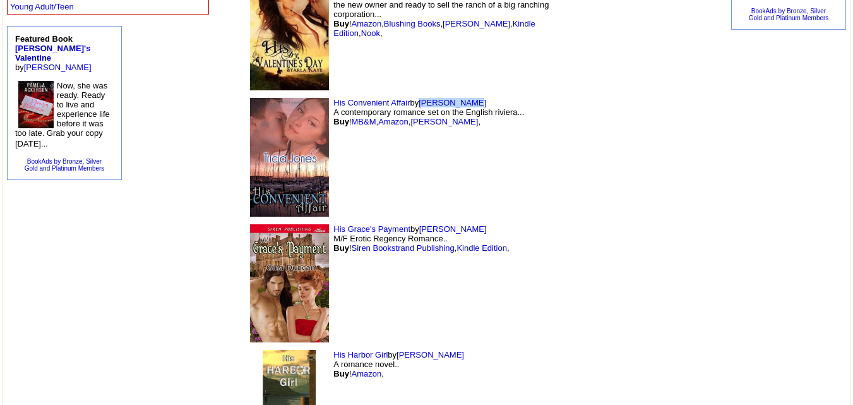
scroll to position [716, 0]
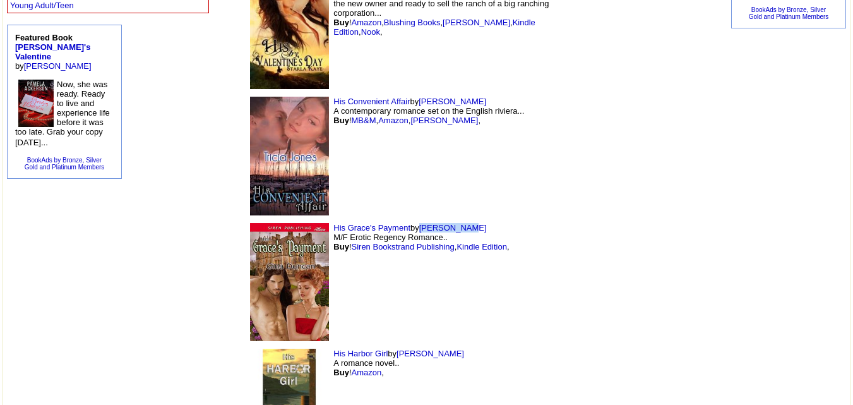
drag, startPoint x: 400, startPoint y: 140, endPoint x: 336, endPoint y: 140, distance: 63.8
click at [336, 219] on td "His Grace's Payment by Gina Duncan M/F Erotic Regency Romance.. Buy ! Siren Boo…" at bounding box center [400, 282] width 316 height 126
copy link "Gina Duncan"
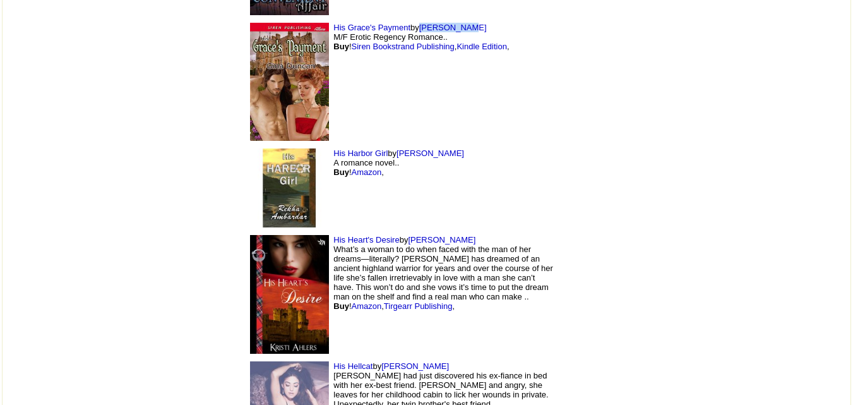
scroll to position [984, 0]
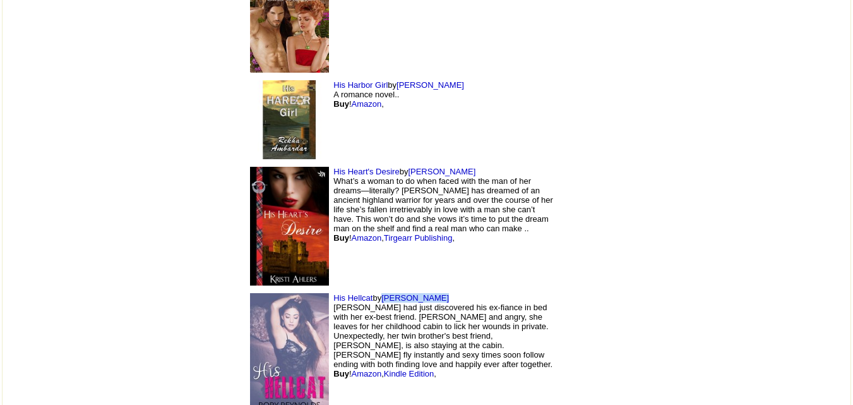
drag, startPoint x: 369, startPoint y: 212, endPoint x: 299, endPoint y: 209, distance: 70.1
click at [299, 289] on td "His Hellcat by Rory Reynolds Blake had just discovered his ex-fiance in bed wit…" at bounding box center [400, 352] width 316 height 126
copy link "Rory Reynolds"
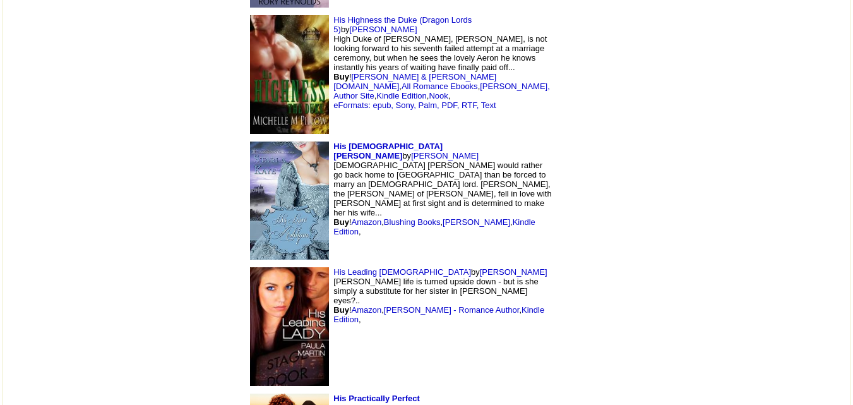
scroll to position [1417, 0]
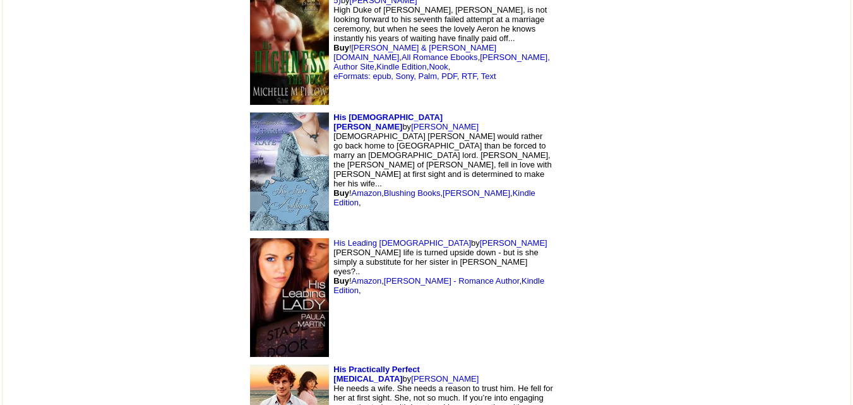
drag, startPoint x: 379, startPoint y: 158, endPoint x: 321, endPoint y: 153, distance: 58.9
click at [321, 234] on td "His Leading Lady by Paula Martin Jess Harper's life is turned upside down - but…" at bounding box center [400, 297] width 316 height 126
copy font "Paula Martin"
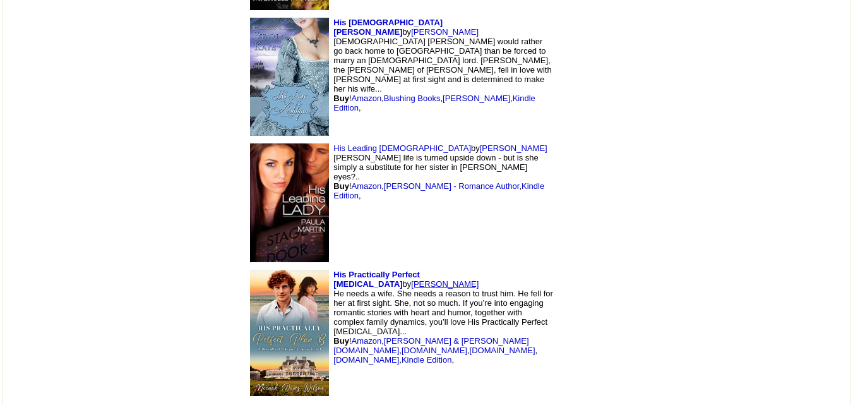
scroll to position [1510, 0]
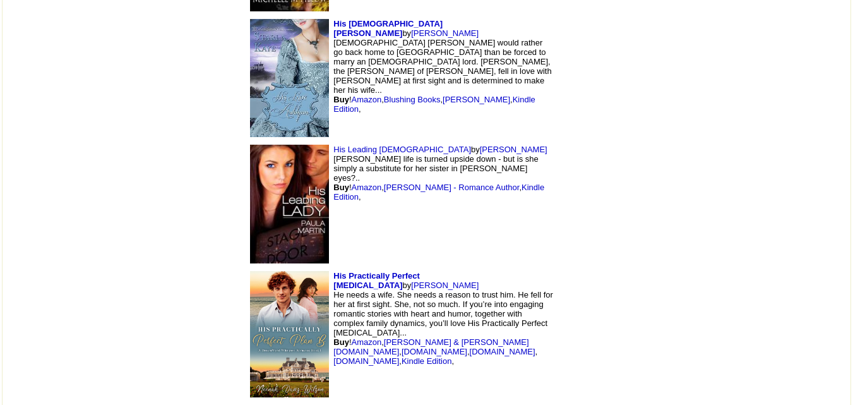
drag, startPoint x: 459, startPoint y: 193, endPoint x: 371, endPoint y: 195, distance: 88.4
click at [371, 267] on td "His Practically Perfect Plan B by Neenah Davis-Wilson He needs a wife. She need…" at bounding box center [400, 334] width 316 height 134
copy font "Neenah Davis-Wilson"
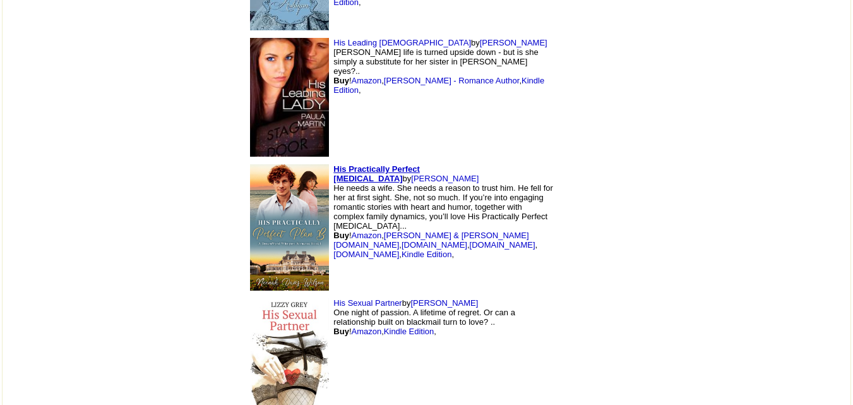
scroll to position [1621, 0]
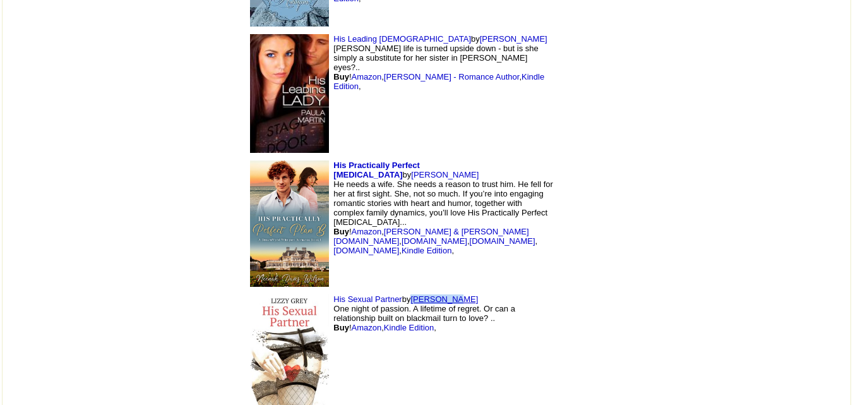
drag, startPoint x: 374, startPoint y: 214, endPoint x: 328, endPoint y: 216, distance: 45.5
click at [328, 290] on td "His Sexual Partner by Lizzy Grey One night of passion. A lifetime of regret. Or…" at bounding box center [400, 357] width 316 height 134
copy link "Lizzy Grey"
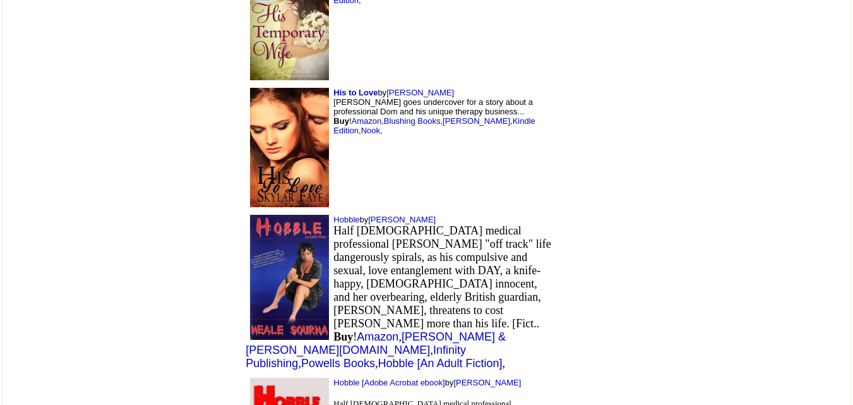
scroll to position [2246, 0]
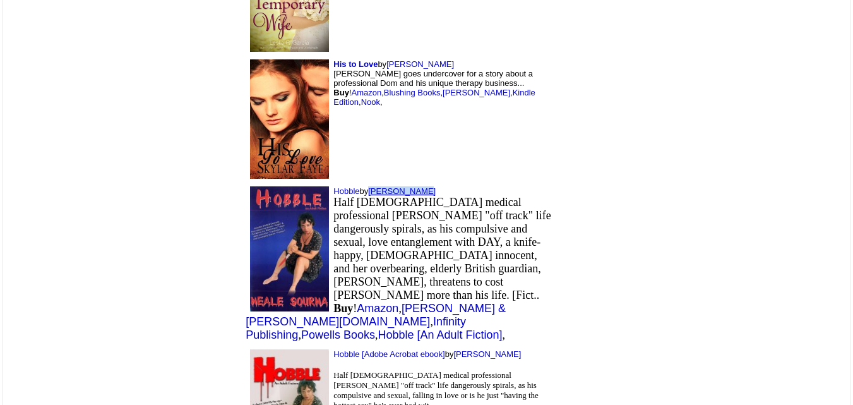
drag, startPoint x: 338, startPoint y: 110, endPoint x: 287, endPoint y: 111, distance: 51.2
click at [287, 182] on td "Hobble by Neale Sourna Half Native American medical professional BENNET GILLESP…" at bounding box center [400, 263] width 316 height 163
copy link "Neale Sourna"
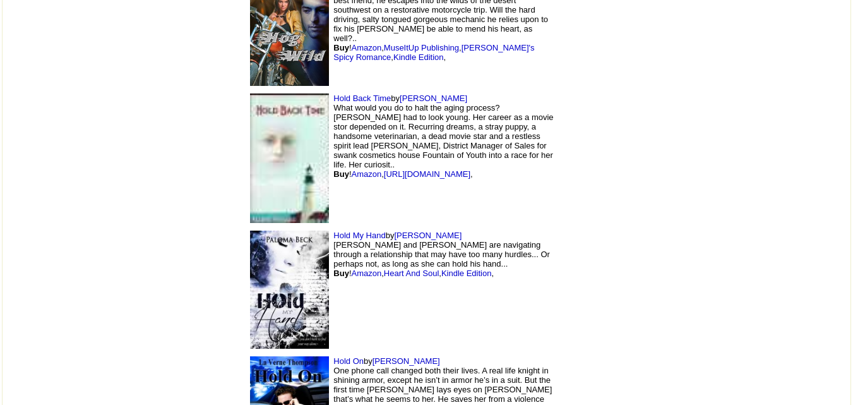
scroll to position [3053, 0]
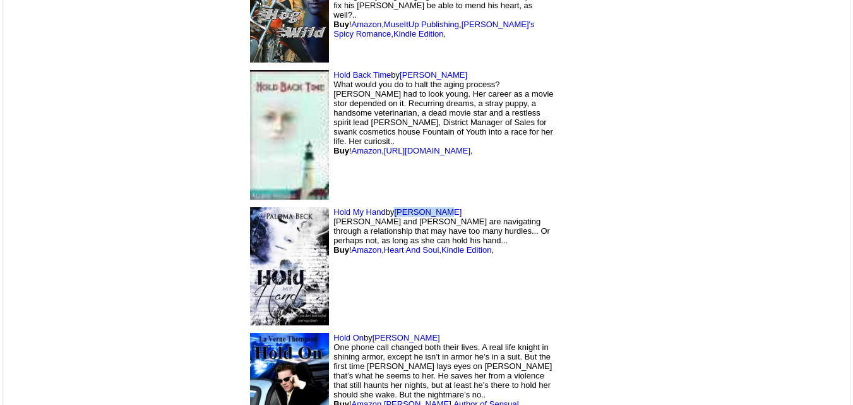
drag, startPoint x: 366, startPoint y: 71, endPoint x: 311, endPoint y: 76, distance: 54.6
click at [311, 203] on td "Hold My Hand by Paloma Beck Aubrey and William are navigating through a relatio…" at bounding box center [400, 266] width 316 height 126
copy link "Paloma Beck"
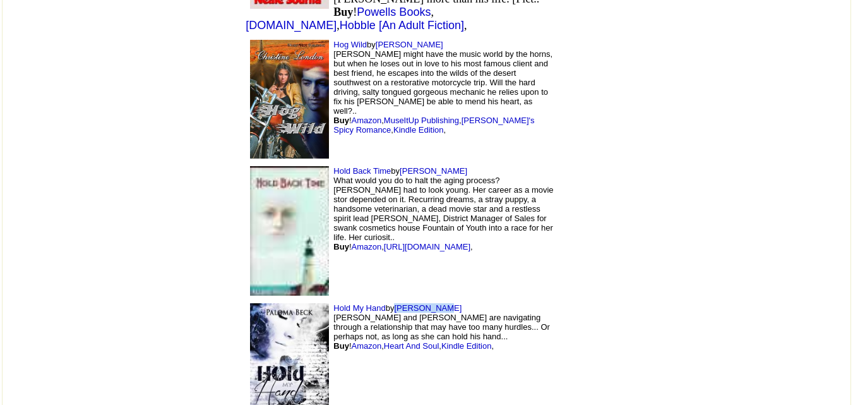
scroll to position [2957, 0]
drag, startPoint x: 372, startPoint y: 30, endPoint x: 316, endPoint y: 37, distance: 56.0
click at [316, 163] on td "Hold Back Time by Allene Frances What would you do to halt the aging process? M…" at bounding box center [400, 231] width 316 height 137
drag, startPoint x: 369, startPoint y: 168, endPoint x: 309, endPoint y: 170, distance: 59.4
click at [309, 300] on td "Hold My Hand by Paloma Beck Aubrey and William are navigating through a relatio…" at bounding box center [400, 363] width 316 height 126
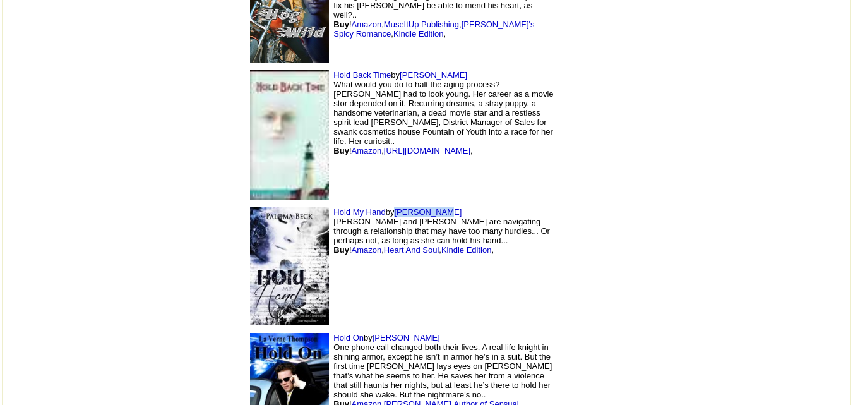
scroll to position [3054, 0]
drag, startPoint x: 374, startPoint y: 200, endPoint x: 291, endPoint y: 200, distance: 83.3
click at [291, 328] on td "Hold On by LaVerne Thompson One phone call changed both their lives. A real lif…" at bounding box center [400, 391] width 316 height 126
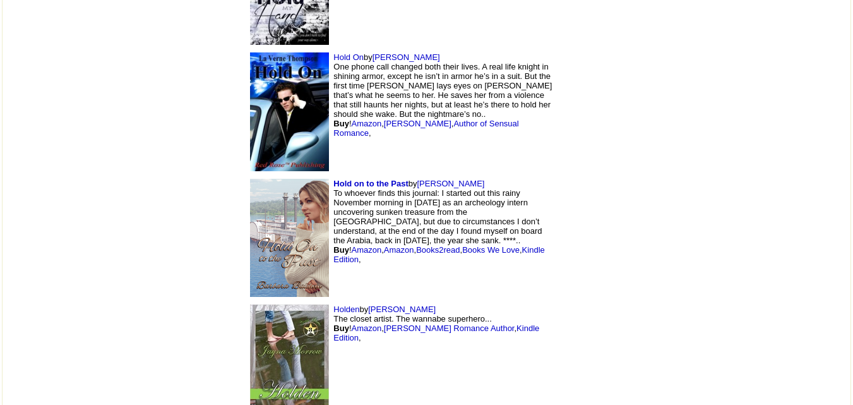
scroll to position [3334, 0]
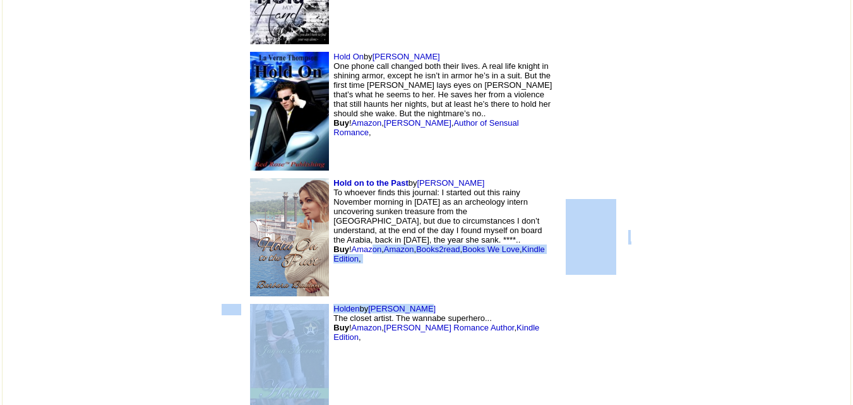
drag, startPoint x: 348, startPoint y: 169, endPoint x: 286, endPoint y: 164, distance: 62.1
click at [340, 300] on td "Holden by Jayna Morrow The closet artist. The wannabe superhero... Buy ! Amazon…" at bounding box center [400, 367] width 316 height 134
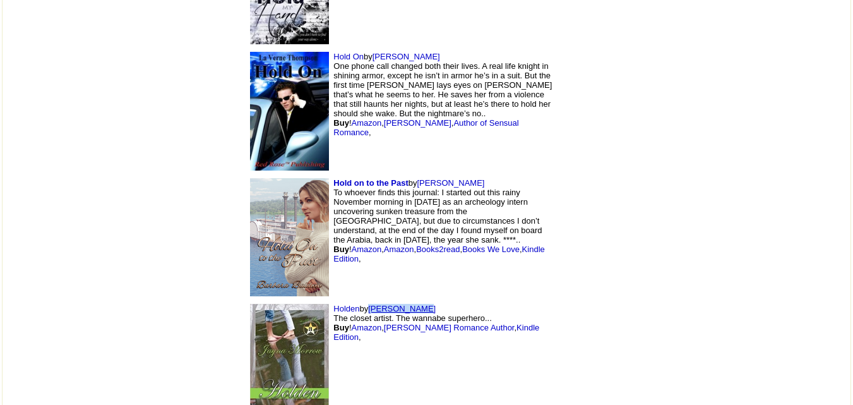
drag, startPoint x: 340, startPoint y: 174, endPoint x: 287, endPoint y: 176, distance: 53.1
click at [287, 300] on td "Holden by Jayna Morrow The closet artist. The wannabe superhero... Buy ! Amazon…" at bounding box center [400, 367] width 316 height 134
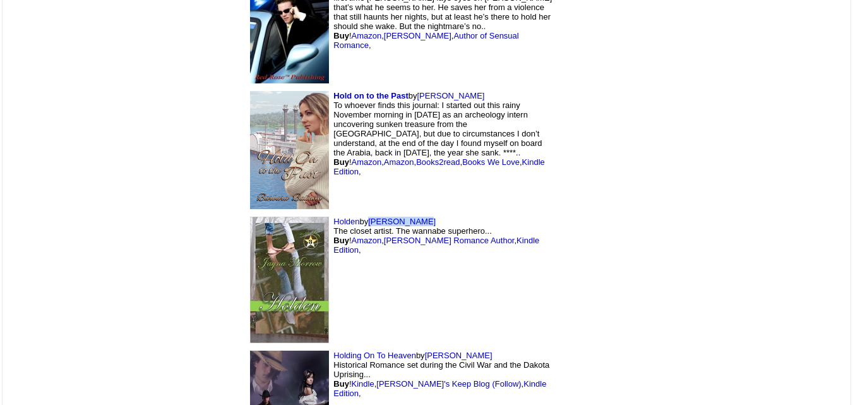
scroll to position [3426, 0]
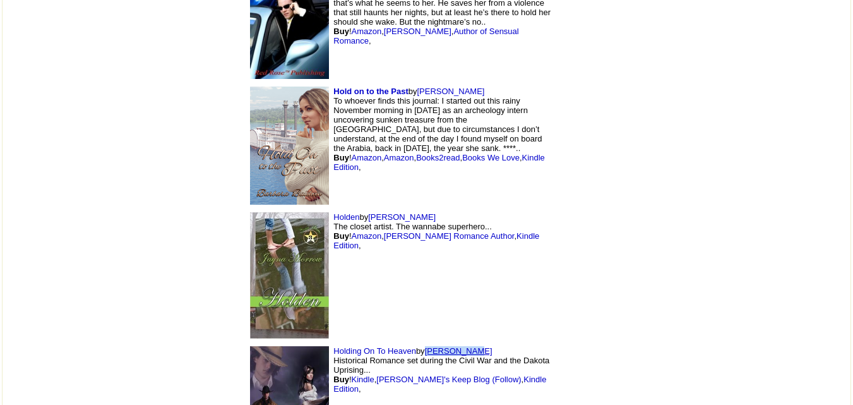
drag, startPoint x: 395, startPoint y: 212, endPoint x: 345, endPoint y: 217, distance: 50.7
click at [345, 342] on td "Holding On To Heaven by Keta Diablo Historical Romance set during the Civil War…" at bounding box center [400, 405] width 316 height 126
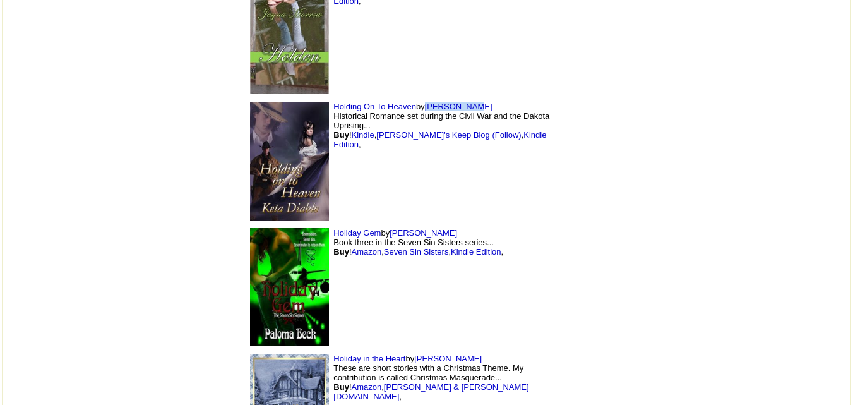
scroll to position [3717, 0]
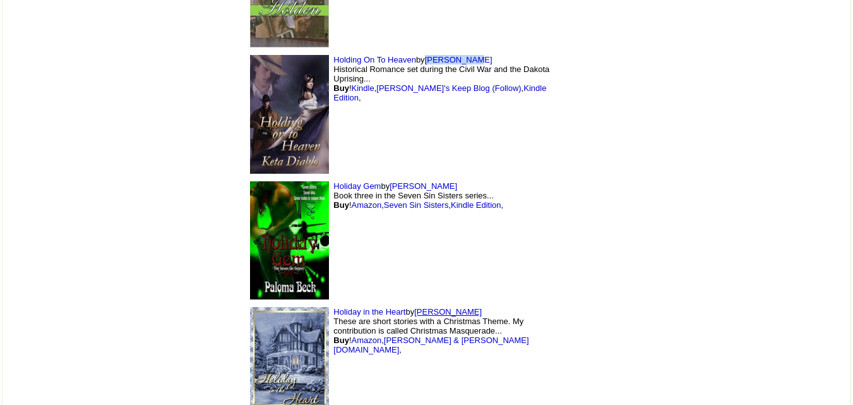
drag, startPoint x: 404, startPoint y: 174, endPoint x: 331, endPoint y: 174, distance: 72.6
click at [331, 303] on td "Holiday in the Heart by Michele Ann Young These are short stories with a Christ…" at bounding box center [400, 358] width 316 height 110
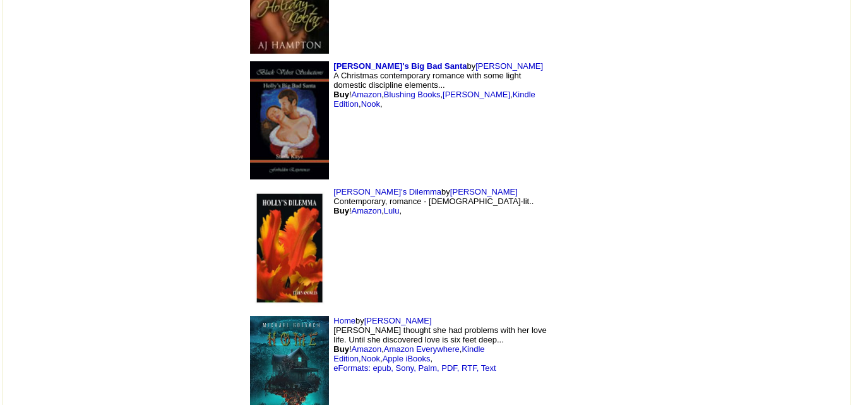
scroll to position [4197, 0]
drag, startPoint x: 351, startPoint y: 177, endPoint x: 280, endPoint y: 176, distance: 71.4
click at [280, 311] on td "Home by Michael Golvach Alexis Woods thought she had problems with her love lif…" at bounding box center [400, 373] width 316 height 125
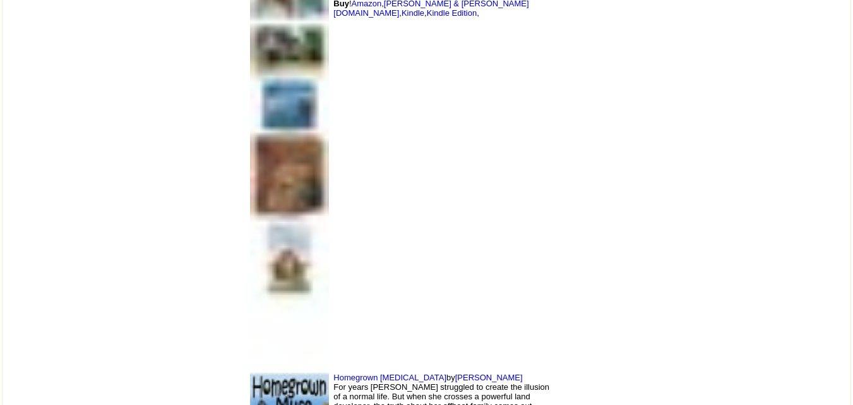
scroll to position [4793, 0]
drag, startPoint x: 380, startPoint y: 241, endPoint x: 325, endPoint y: 246, distance: 55.8
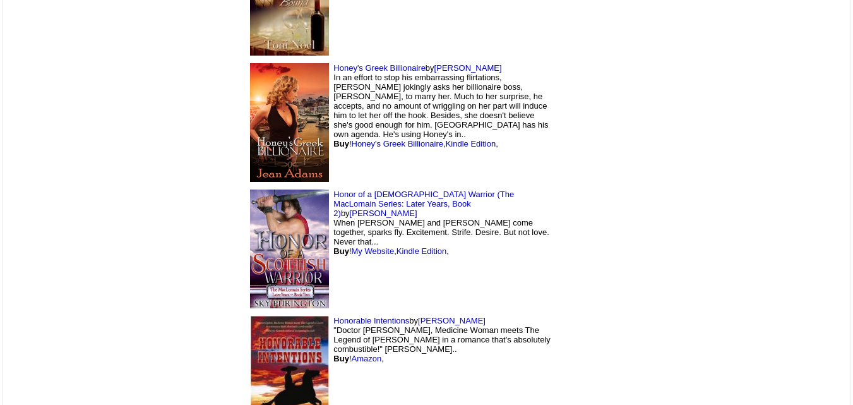
scroll to position [5340, 0]
drag, startPoint x: 410, startPoint y: 182, endPoint x: 334, endPoint y: 183, distance: 75.8
click at [334, 311] on td "Honorable Intentions by Donna MacQuigg "Doctor Quinn, Medicine Woman meets The …" at bounding box center [400, 375] width 316 height 129
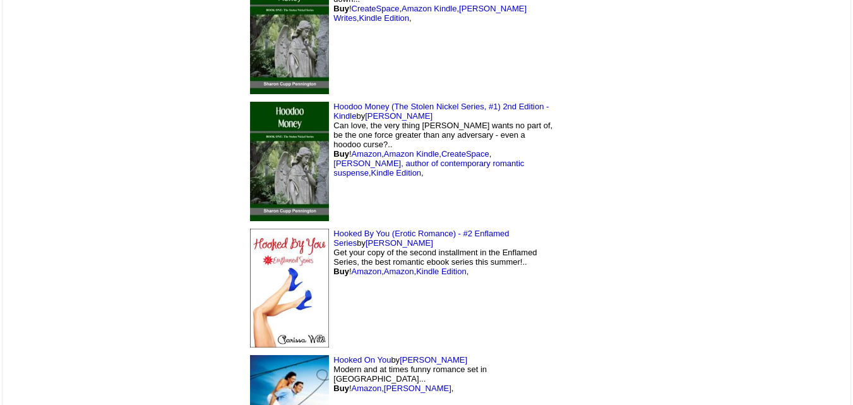
scroll to position [5810, 0]
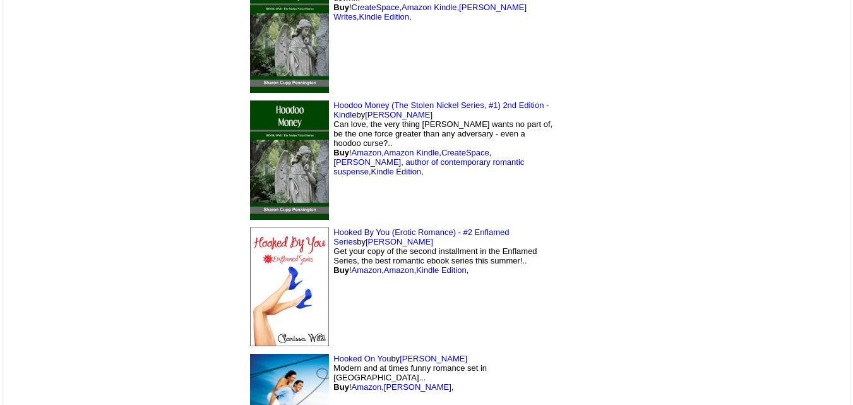
drag, startPoint x: 521, startPoint y: 85, endPoint x: 522, endPoint y: 93, distance: 8.9
click at [522, 223] on td "Hooked By You (Erotic Romance) - #2 Enflamed Series by Clarissa Wild Get your c…" at bounding box center [400, 286] width 316 height 126
drag, startPoint x: 522, startPoint y: 93, endPoint x: 468, endPoint y: 97, distance: 54.4
click at [468, 223] on td "Hooked By You (Erotic Romance) - #2 Enflamed Series by Clarissa Wild Get your c…" at bounding box center [400, 286] width 316 height 126
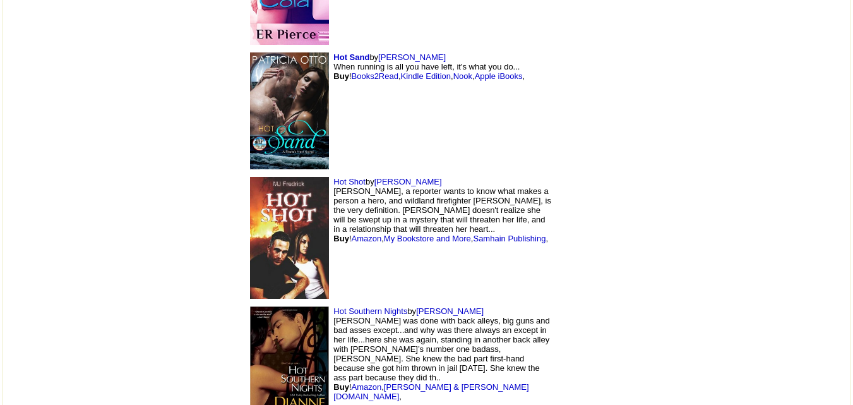
scroll to position [7527, 0]
drag, startPoint x: 383, startPoint y: 174, endPoint x: 333, endPoint y: 169, distance: 49.6
click at [333, 302] on td "Hot Southern Nights by Duffy Brown Churchill McKenzie was done with back alleys…" at bounding box center [400, 365] width 316 height 126
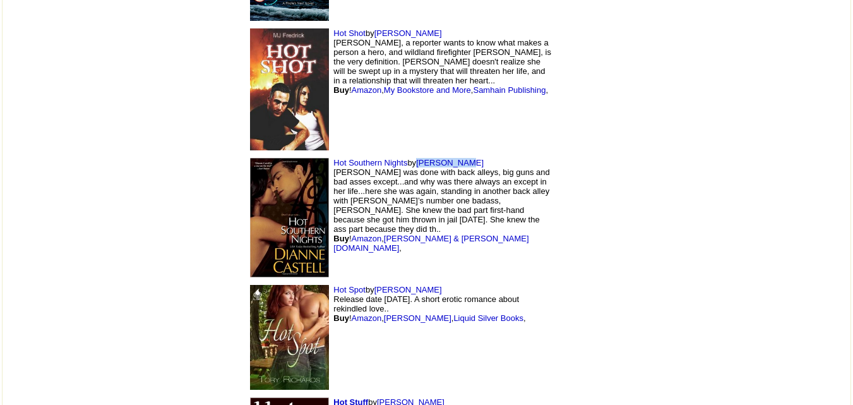
scroll to position [7675, 0]
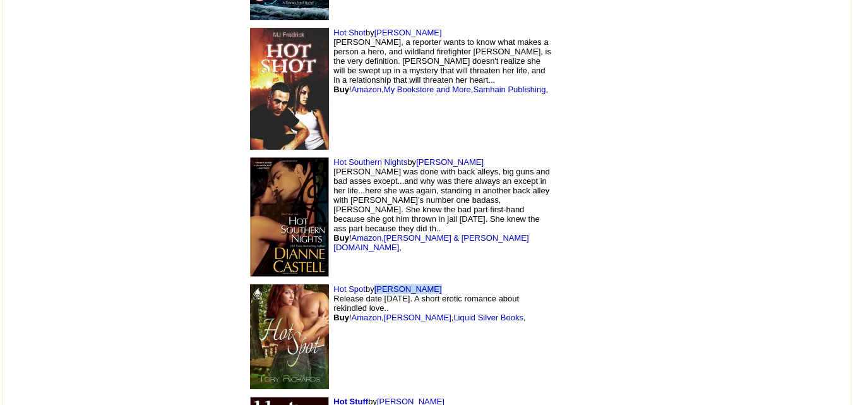
drag, startPoint x: 347, startPoint y: 149, endPoint x: 292, endPoint y: 146, distance: 55.0
click at [292, 280] on td "Hot Spot by Tory Richards Release date August 13, 2012. A short erotic romance …" at bounding box center [400, 336] width 316 height 113
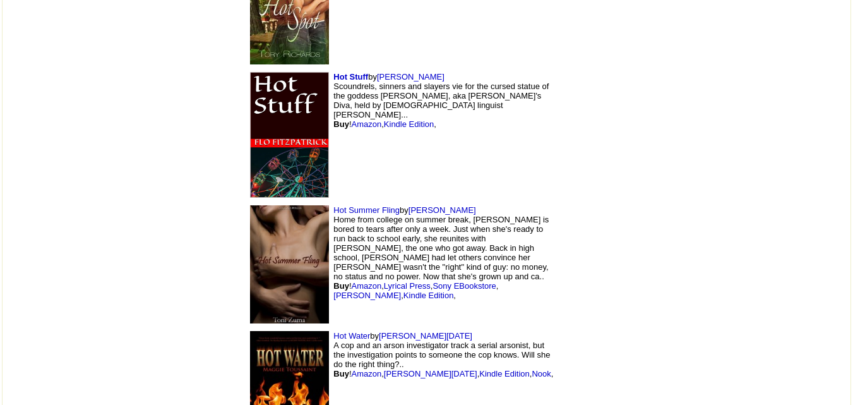
scroll to position [8061, 0]
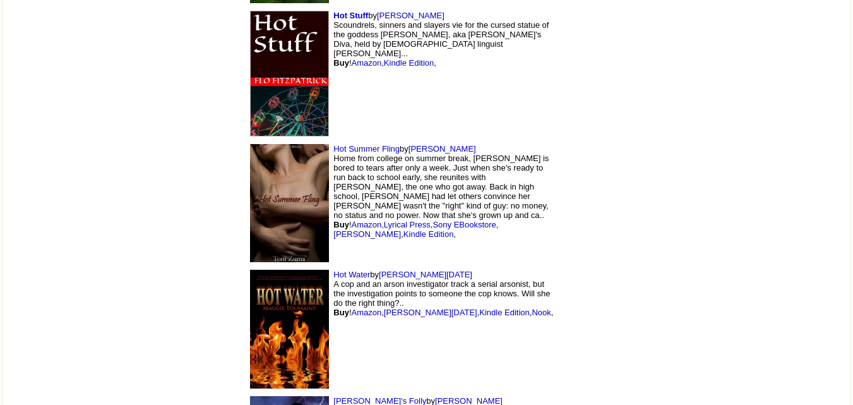
drag, startPoint x: 364, startPoint y: 131, endPoint x: 295, endPoint y: 134, distance: 69.5
click at [295, 266] on td "Hot Water by Maggie Toussaint A cop and an arson investigator track a serial ar…" at bounding box center [400, 329] width 316 height 126
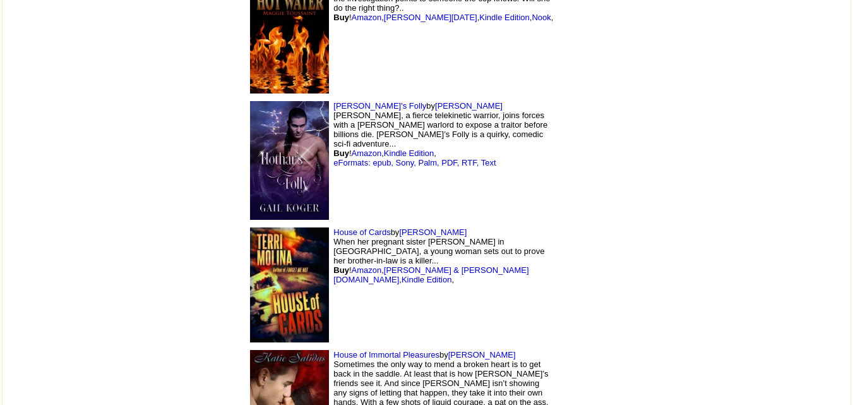
scroll to position [8355, 0]
drag, startPoint x: 364, startPoint y: 91, endPoint x: 315, endPoint y: 93, distance: 49.3
click at [315, 224] on td "House of Cards by Terri Molina When her pregnant sister vanishes in Mexico, a y…" at bounding box center [400, 285] width 316 height 122
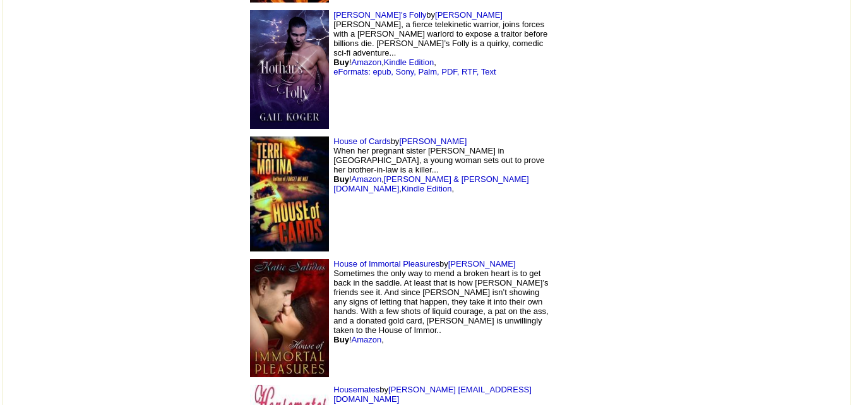
scroll to position [8448, 0]
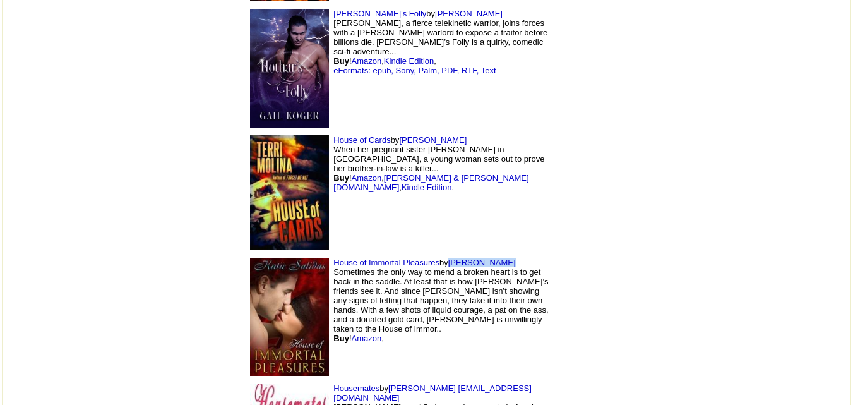
drag, startPoint x: 415, startPoint y: 124, endPoint x: 367, endPoint y: 118, distance: 48.4
click at [367, 254] on td "House of Immortal Pleasures by Katie Salidas Sometimes the only way to mend a b…" at bounding box center [400, 317] width 316 height 126
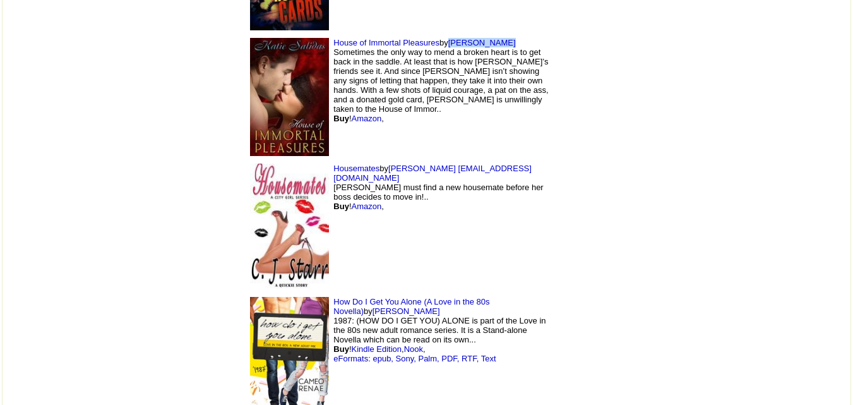
scroll to position [8608, 0]
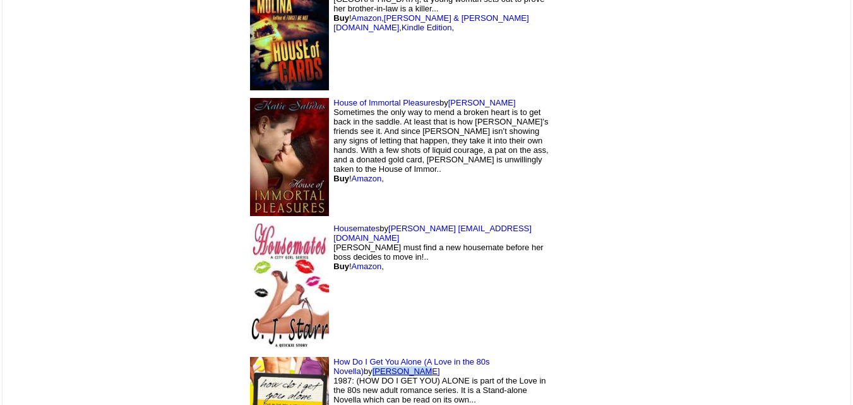
drag, startPoint x: 509, startPoint y: 4, endPoint x: 449, endPoint y: 225, distance: 229.7
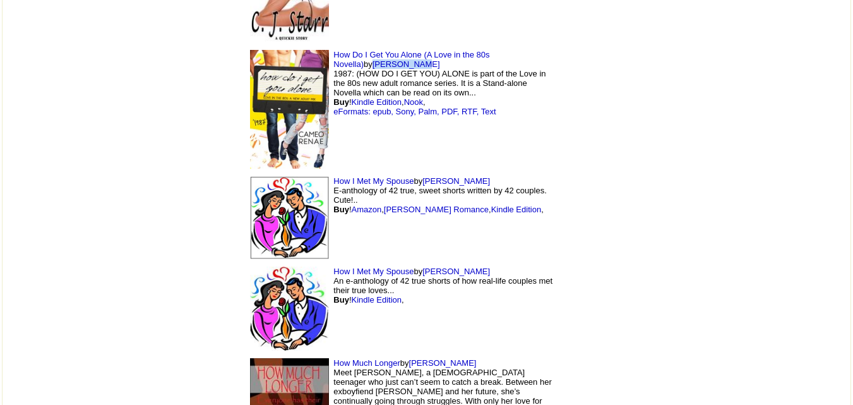
scroll to position [8916, 0]
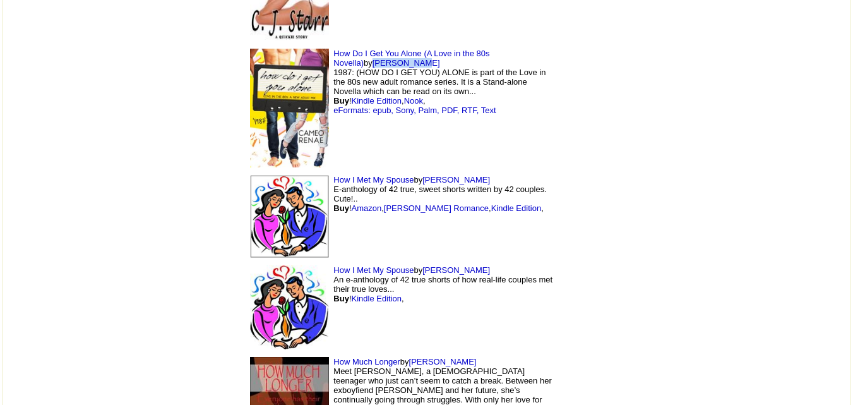
drag, startPoint x: 397, startPoint y: 33, endPoint x: 412, endPoint y: 45, distance: 19.3
click at [406, 171] on td "How I Met My Spouse by Elizabeth Blake E-anthology of 42 true, sweet shorts wri…" at bounding box center [400, 216] width 316 height 91
drag, startPoint x: 406, startPoint y: 40, endPoint x: 340, endPoint y: 44, distance: 65.8
click at [340, 171] on td "How I Met My Spouse by Elizabeth Blake E-anthology of 42 true, sweet shorts wri…" at bounding box center [400, 216] width 316 height 91
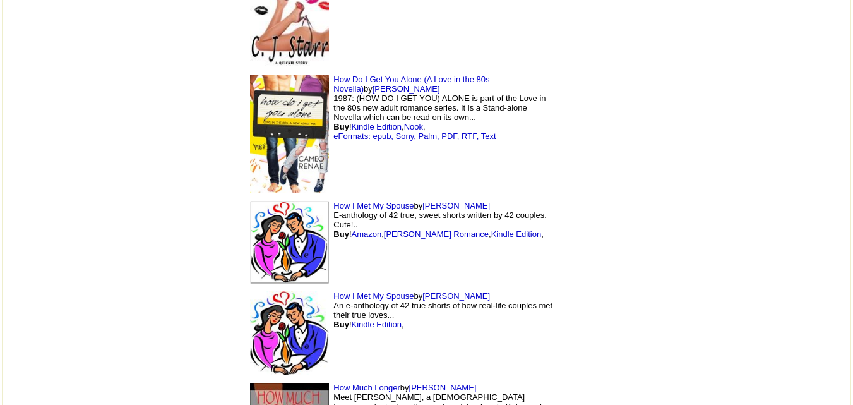
scroll to position [8981, 0]
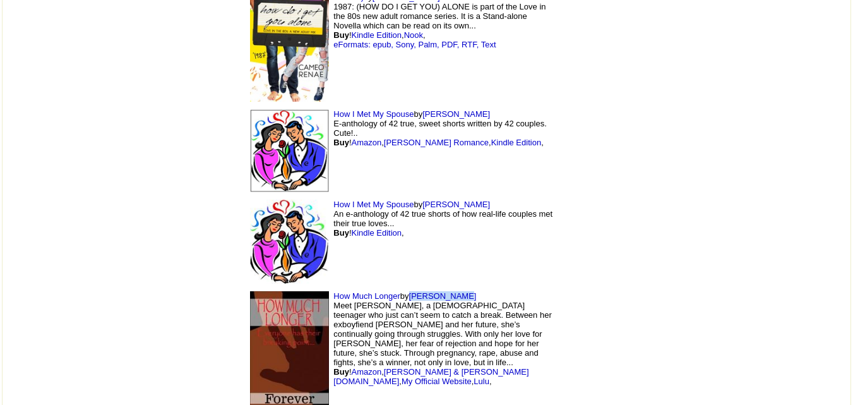
drag, startPoint x: 389, startPoint y: 156, endPoint x: 325, endPoint y: 162, distance: 64.1
click at [325, 287] on td "How Much Longer by Jordan Copes Meet Jaeda, a 15 year old teenager who just can…" at bounding box center [400, 350] width 316 height 127
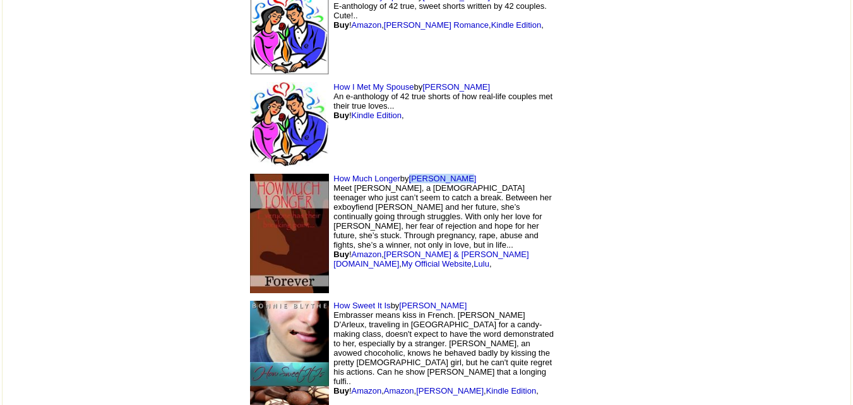
scroll to position [9103, 0]
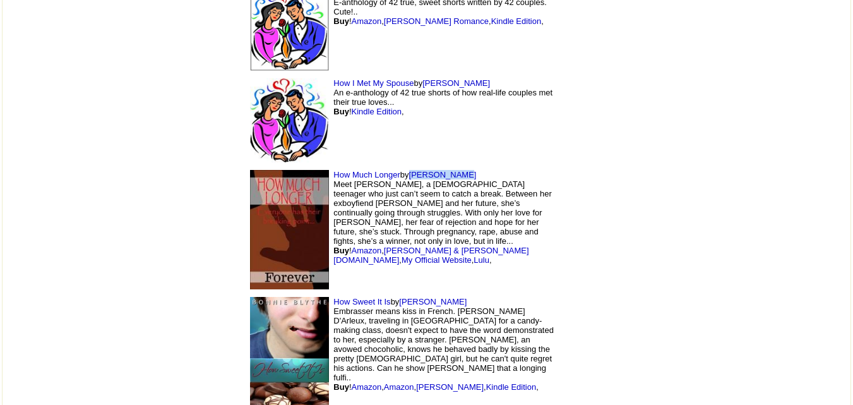
drag, startPoint x: 369, startPoint y: 166, endPoint x: 314, endPoint y: 160, distance: 55.3
click at [314, 293] on td "How Sweet It Is by Bonnie Blythe Embrasser means kiss in French. Delphine D'Arl…" at bounding box center [400, 356] width 316 height 126
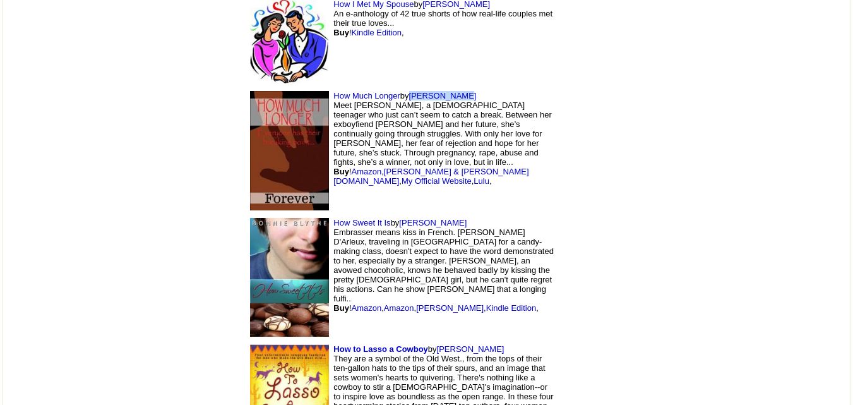
scroll to position [9207, 0]
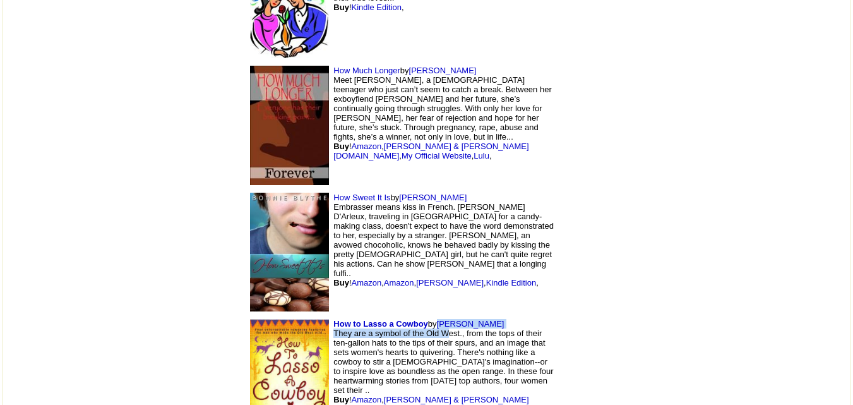
drag, startPoint x: 410, startPoint y: 180, endPoint x: 355, endPoint y: 193, distance: 56.5
click at [355, 315] on td "How to Lasso a Cowboy by Jodi Thomas They are a symbol of the Old West., from t…" at bounding box center [400, 384] width 316 height 138
click at [408, 315] on td "How to Lasso a Cowboy by Jodi Thomas They are a symbol of the Old West., from t…" at bounding box center [400, 384] width 316 height 138
drag, startPoint x: 408, startPoint y: 182, endPoint x: 354, endPoint y: 182, distance: 53.7
click at [354, 315] on td "How to Lasso a Cowboy by Jodi Thomas They are a symbol of the Old West., from t…" at bounding box center [400, 384] width 316 height 138
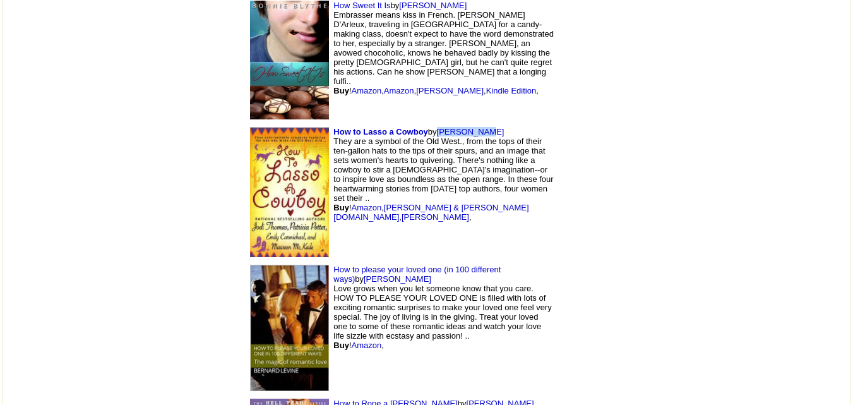
scroll to position [9461, 0]
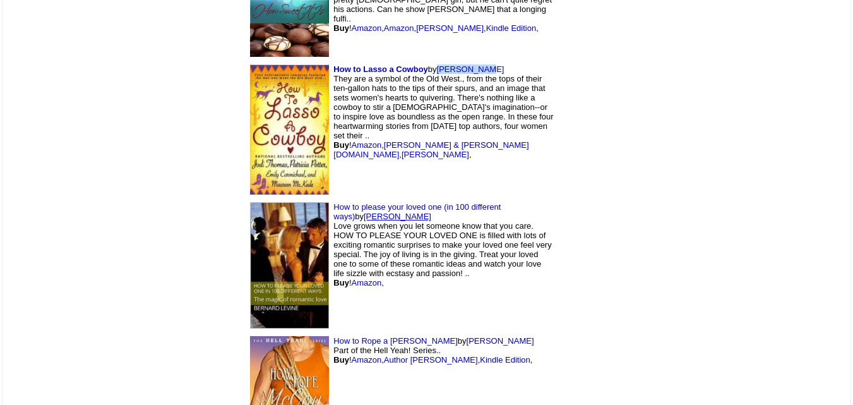
drag, startPoint x: 523, startPoint y: 68, endPoint x: 453, endPoint y: 73, distance: 69.6
click at [453, 198] on td "How to please your loved one (in 100 different ways) by BERNARD LEVINE Love gro…" at bounding box center [400, 264] width 316 height 133
drag, startPoint x: 399, startPoint y: 205, endPoint x: 343, endPoint y: 201, distance: 56.3
click at [343, 332] on td "How to Rope a McCoy by Sable Hunter Part of the Hell Yeah! Series.. Buy ! Amazo…" at bounding box center [400, 399] width 316 height 135
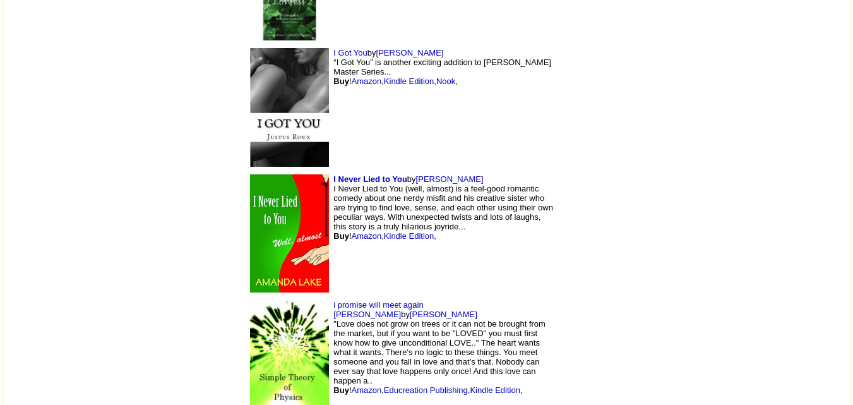
scroll to position [11381, 0]
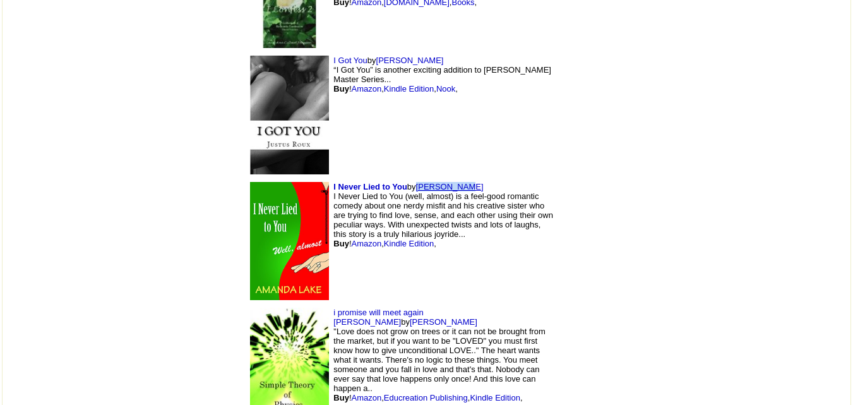
drag, startPoint x: 391, startPoint y: 52, endPoint x: 333, endPoint y: 47, distance: 57.6
click at [333, 178] on td "I Never Lied to You by Amanda Lake I Never Lied to You (well, almost) is a feel…" at bounding box center [400, 241] width 316 height 126
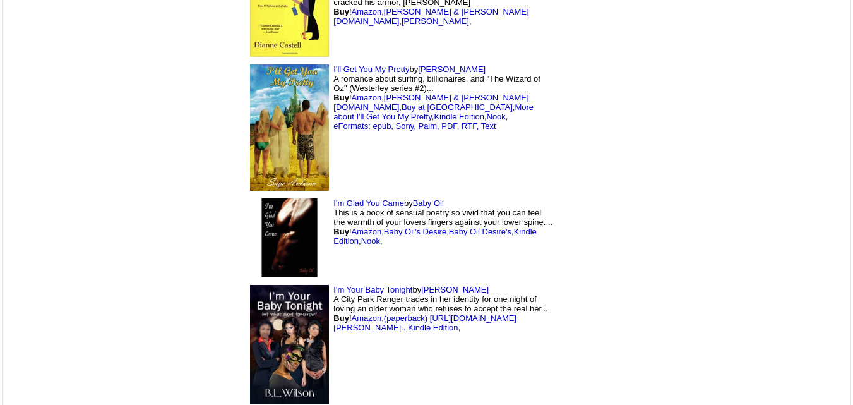
scroll to position [12482, 0]
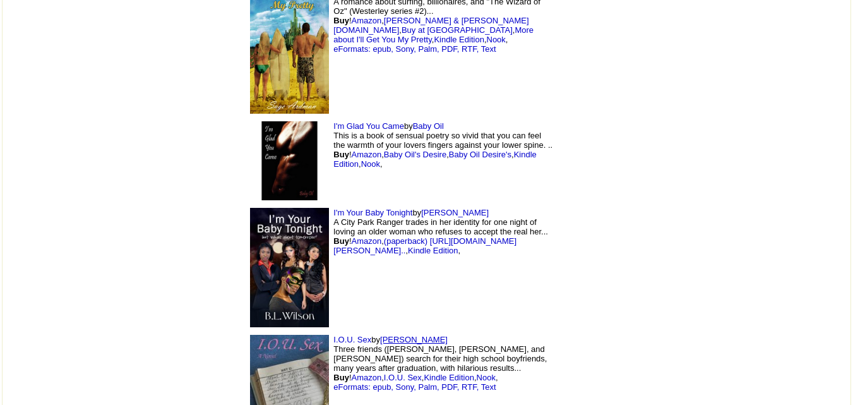
drag, startPoint x: 379, startPoint y: 198, endPoint x: 298, endPoint y: 202, distance: 81.6
click at [298, 331] on td "I.O.U. Sex by Sandra Nachlinger Three friends (June, Peggy, and Kiki) search fo…" at bounding box center [400, 390] width 316 height 119
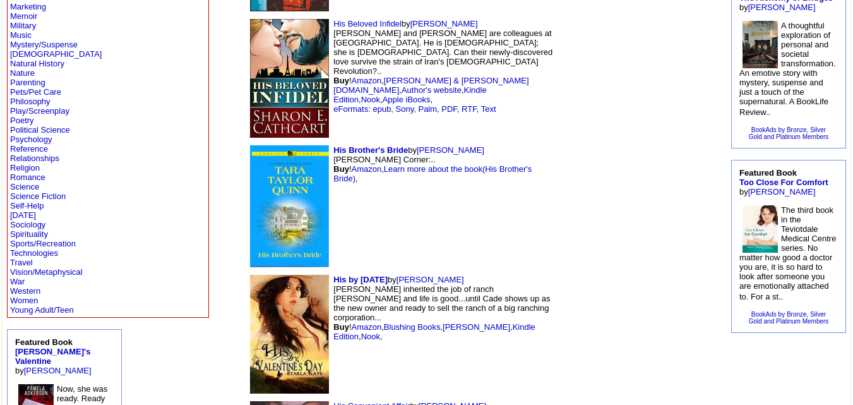
scroll to position [411, 0]
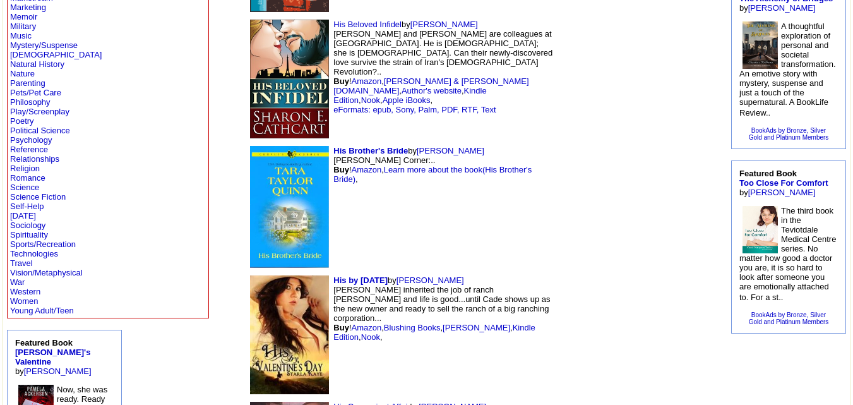
click at [9, 196] on td "Action/Thriller Architecture Arts/Entertainment Biographies Business/Investing …" at bounding box center [108, 7] width 201 height 621
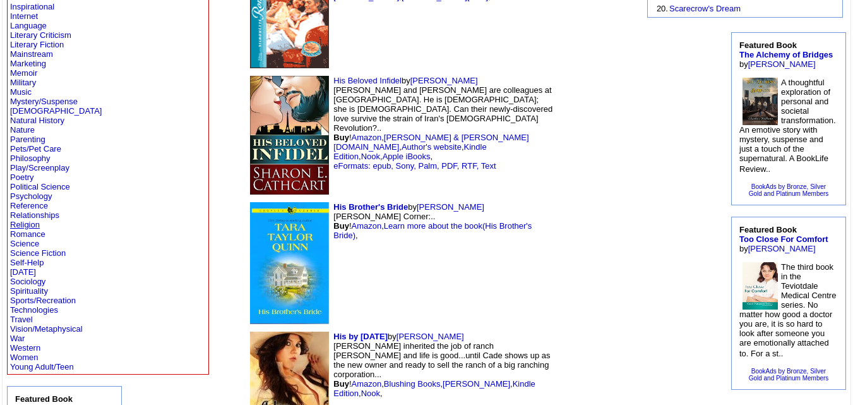
scroll to position [359, 0]
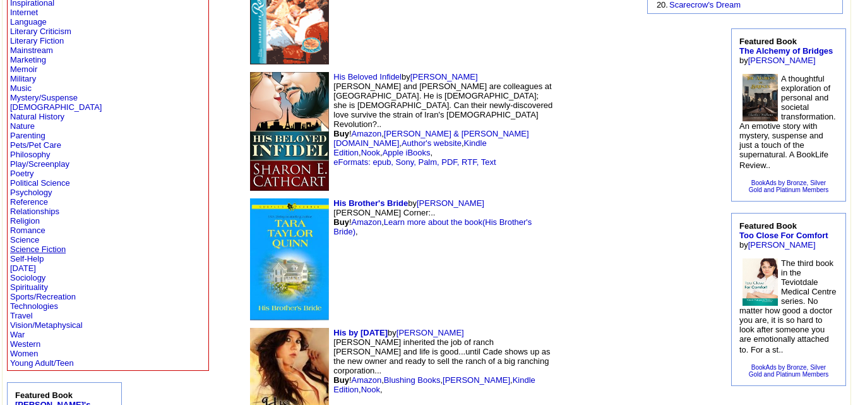
click at [20, 247] on link "Science Fiction" at bounding box center [38, 248] width 56 height 9
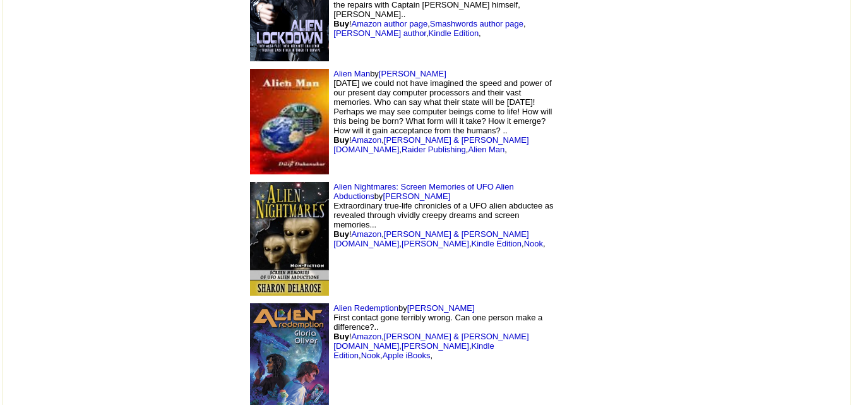
scroll to position [12060, 0]
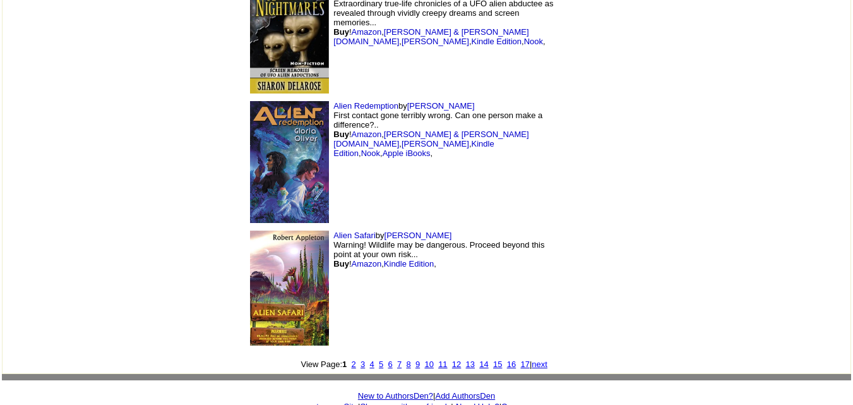
click at [406, 359] on font "8" at bounding box center [408, 363] width 4 height 9
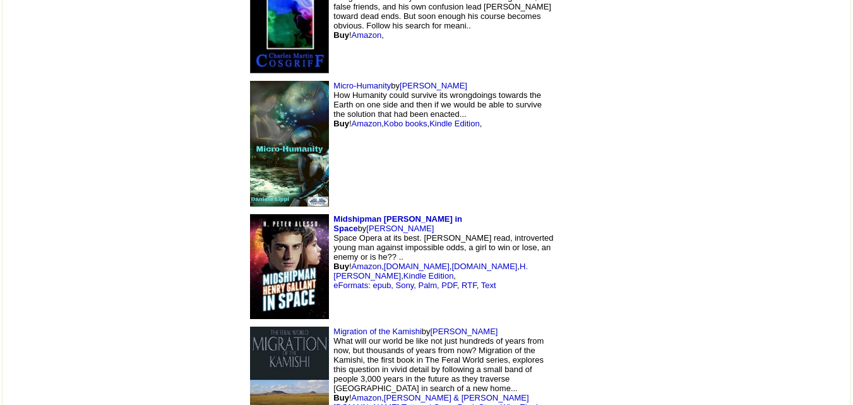
scroll to position [1389, 0]
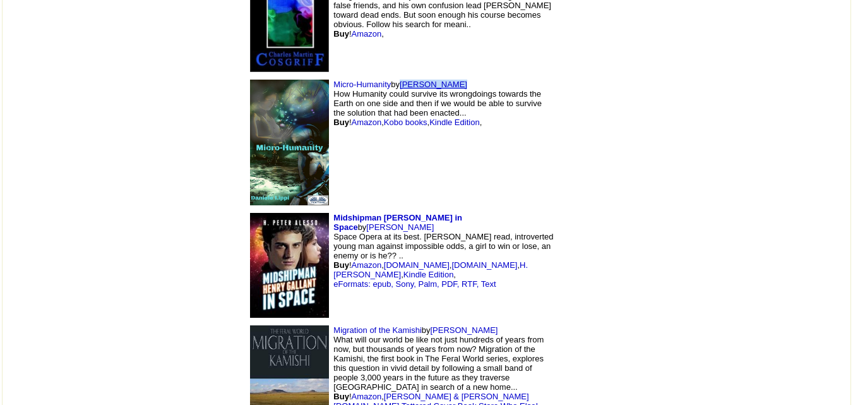
drag, startPoint x: 374, startPoint y: 82, endPoint x: 318, endPoint y: 86, distance: 56.9
click at [318, 86] on td "Micro-Humanity by [PERSON_NAME] How Humanity could survive its wrongdoings towa…" at bounding box center [400, 142] width 316 height 133
copy link "[PERSON_NAME]"
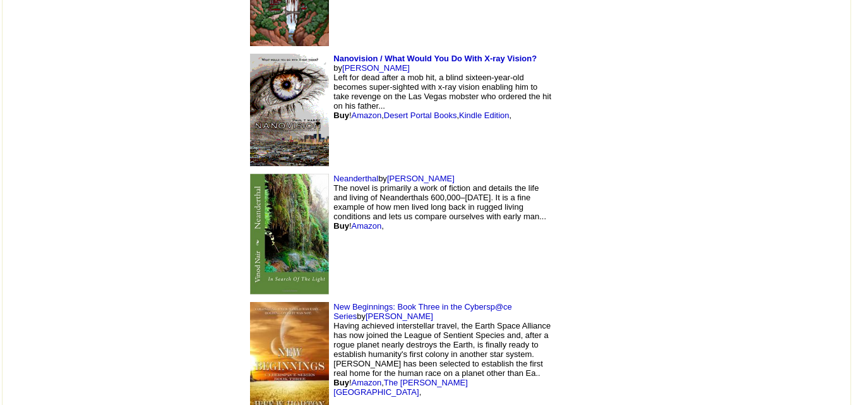
scroll to position [6698, 0]
drag, startPoint x: 518, startPoint y: 40, endPoint x: 462, endPoint y: 44, distance: 56.3
click at [462, 49] on td "Nanovision / What Would You Do With X-ray Vision? by [PERSON_NAME] Left for dea…" at bounding box center [400, 109] width 316 height 120
copy font "[PERSON_NAME]"
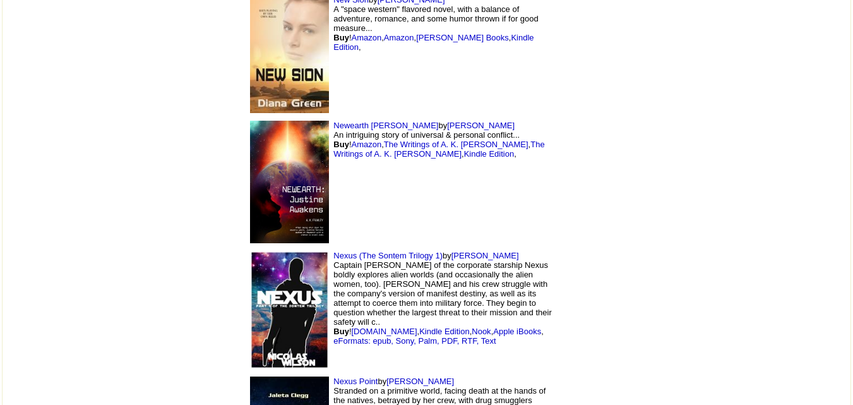
scroll to position [7391, 0]
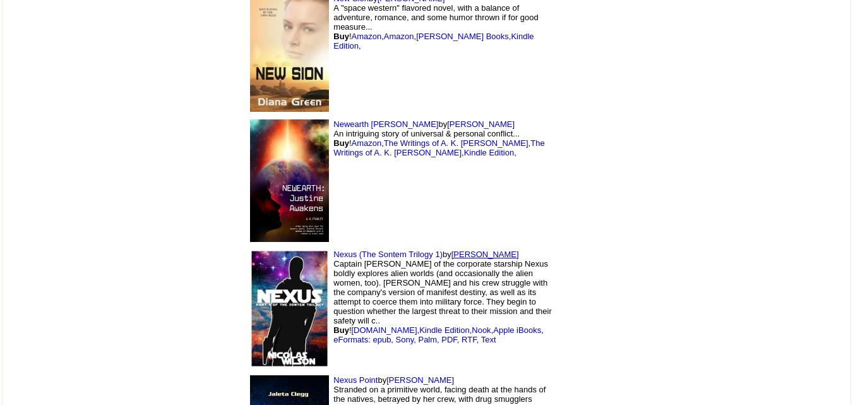
drag, startPoint x: 434, startPoint y: 234, endPoint x: 369, endPoint y: 236, distance: 65.1
click at [369, 246] on td "Nexus (The Sontem Trilogy 1) by [PERSON_NAME] Captain [PERSON_NAME] of the corp…" at bounding box center [400, 309] width 316 height 126
copy link "[PERSON_NAME]"
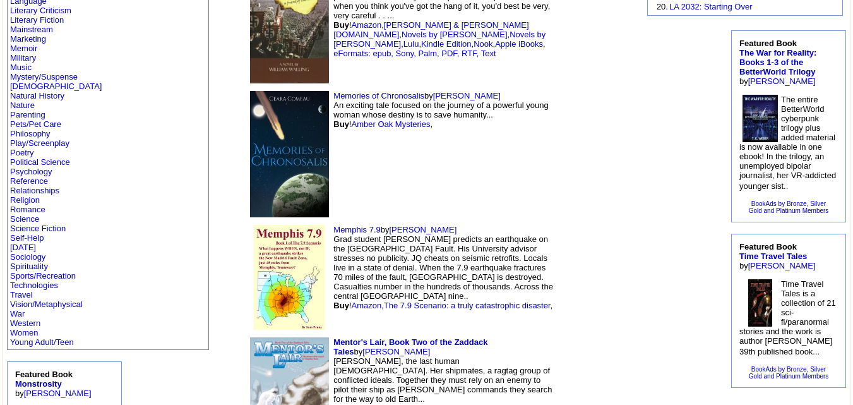
scroll to position [380, 0]
click at [54, 81] on link "[DEMOGRAPHIC_DATA]" at bounding box center [56, 85] width 92 height 9
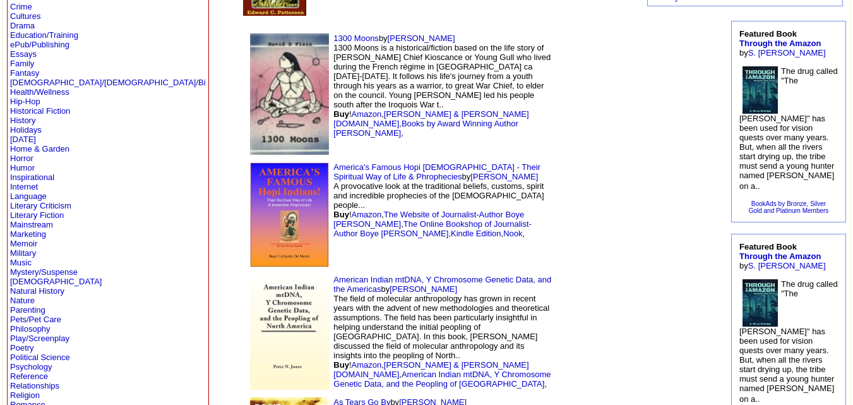
scroll to position [184, 0]
click at [56, 272] on link "Mystery/Suspense" at bounding box center [44, 272] width 68 height 9
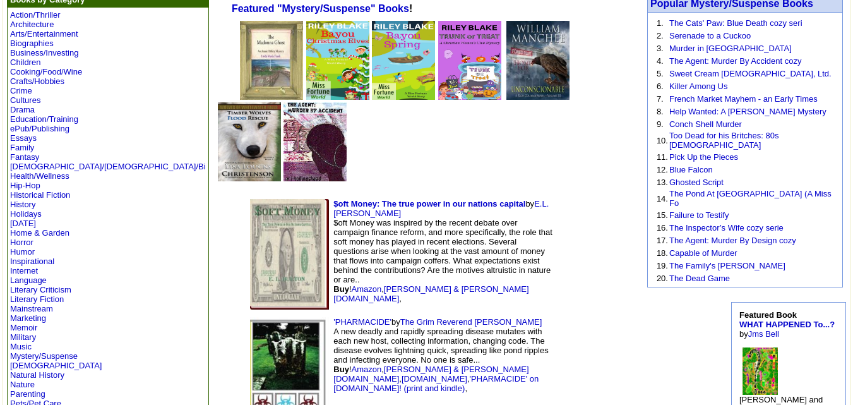
scroll to position [99, 0]
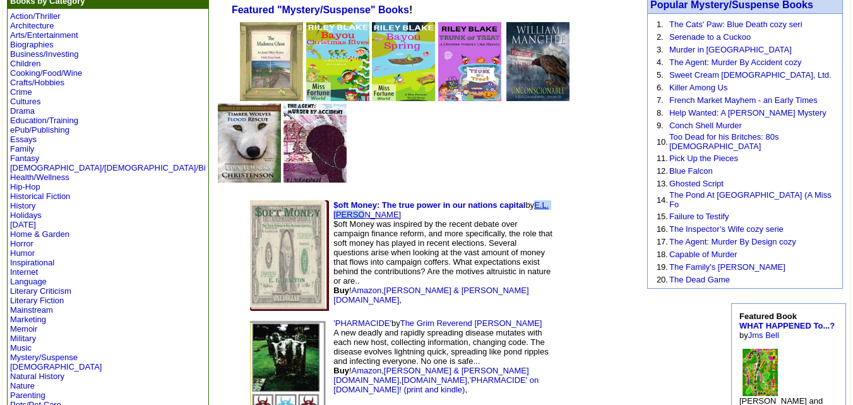
drag, startPoint x: 502, startPoint y: 118, endPoint x: 453, endPoint y: 124, distance: 49.6
click at [453, 196] on td "$oft Money: The true power in our nations capital by E.L. [PERSON_NAME] $oft Mo…" at bounding box center [400, 255] width 316 height 118
copy link "E.L. [PERSON_NAME]"
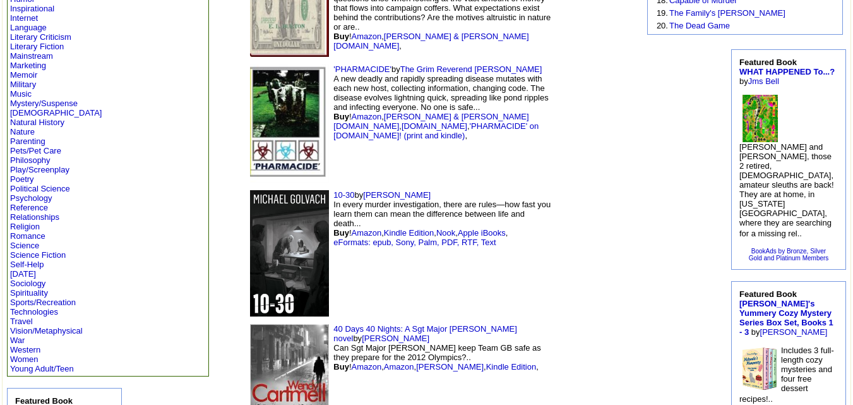
scroll to position [357, 0]
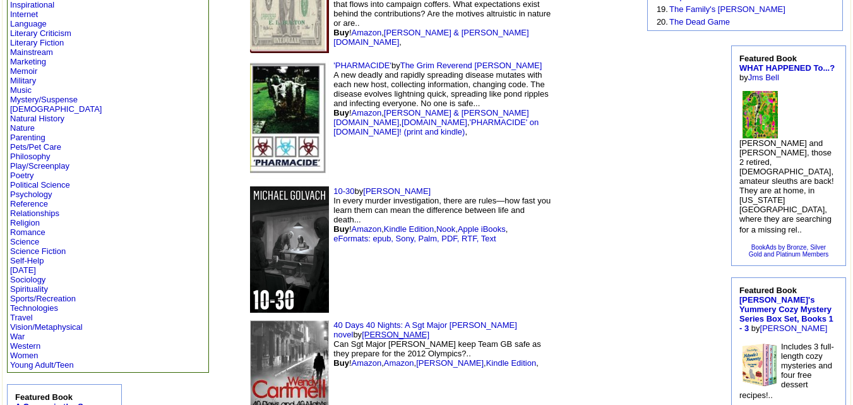
drag, startPoint x: 496, startPoint y: 242, endPoint x: 420, endPoint y: 244, distance: 75.1
click at [420, 316] on td "40 Days 40 Nights: A Sgt Major [PERSON_NAME] novel by [PERSON_NAME] Can Sgt [PE…" at bounding box center [400, 375] width 316 height 119
copy link "[PERSON_NAME]"
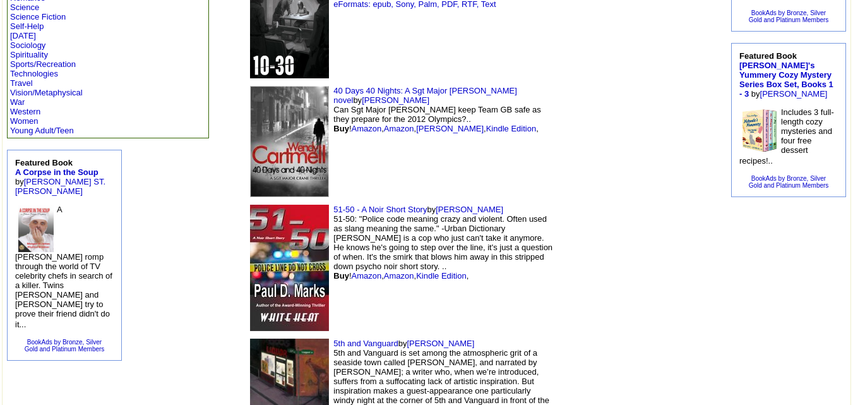
scroll to position [592, 0]
drag, startPoint x: 401, startPoint y: 129, endPoint x: 356, endPoint y: 123, distance: 45.2
click at [356, 200] on td "51-50 - A Noir Short Story by [PERSON_NAME] 51-50: "Police code meaning crazy a…" at bounding box center [400, 267] width 316 height 134
copy link "[PERSON_NAME]"
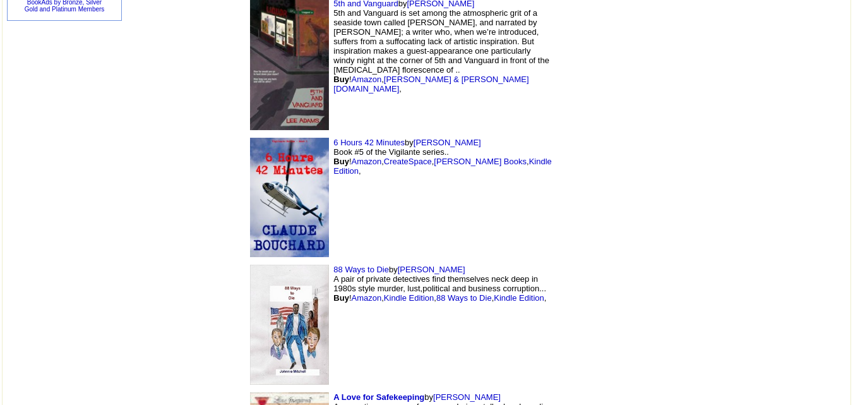
scroll to position [934, 0]
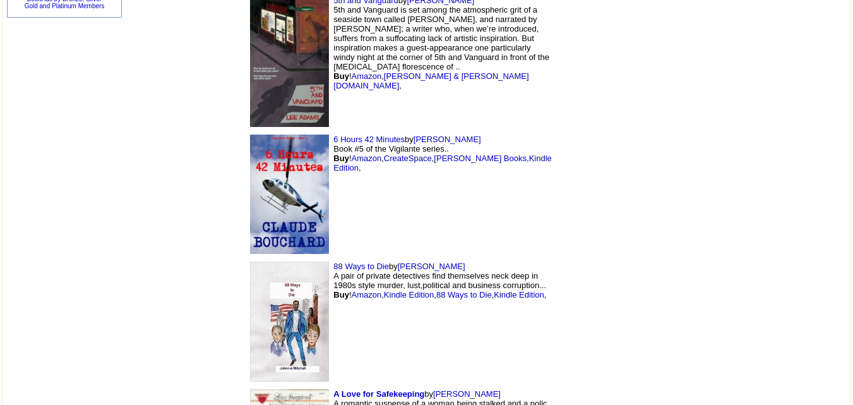
drag, startPoint x: 378, startPoint y: 179, endPoint x: 315, endPoint y: 177, distance: 63.1
click at [315, 258] on td "88 Ways to Die by [PERSON_NAME] A pair of private detectives find themselves ne…" at bounding box center [400, 322] width 316 height 128
copy link "[PERSON_NAME]"
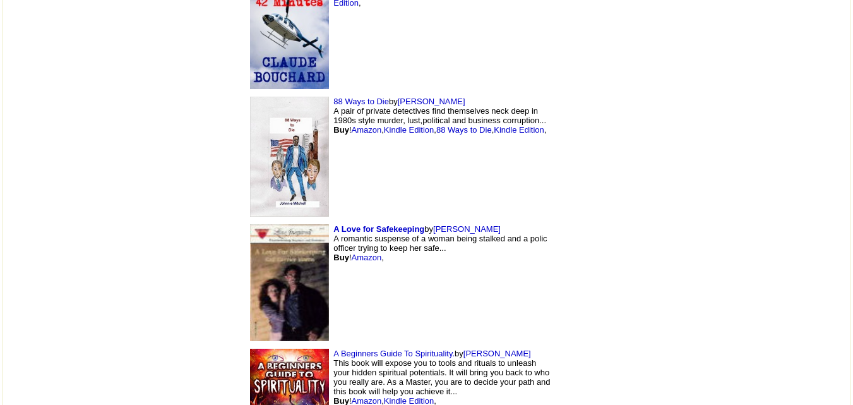
scroll to position [1099, 0]
drag, startPoint x: 406, startPoint y: 141, endPoint x: 350, endPoint y: 148, distance: 56.6
click at [350, 220] on td "A Love for Safekeeping by [PERSON_NAME] A romantic suspense of a woman being st…" at bounding box center [400, 282] width 316 height 124
copy link "[PERSON_NAME]"
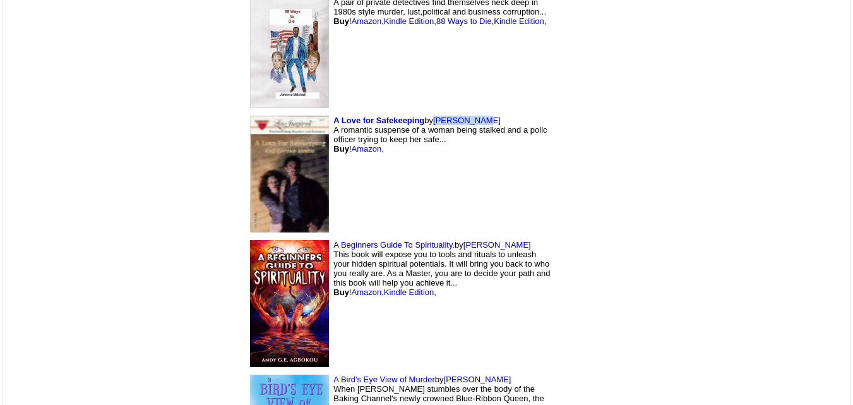
scroll to position [1208, 0]
drag, startPoint x: 432, startPoint y: 293, endPoint x: 361, endPoint y: 294, distance: 70.7
copy link "[PERSON_NAME]"
